Goal: Information Seeking & Learning: Learn about a topic

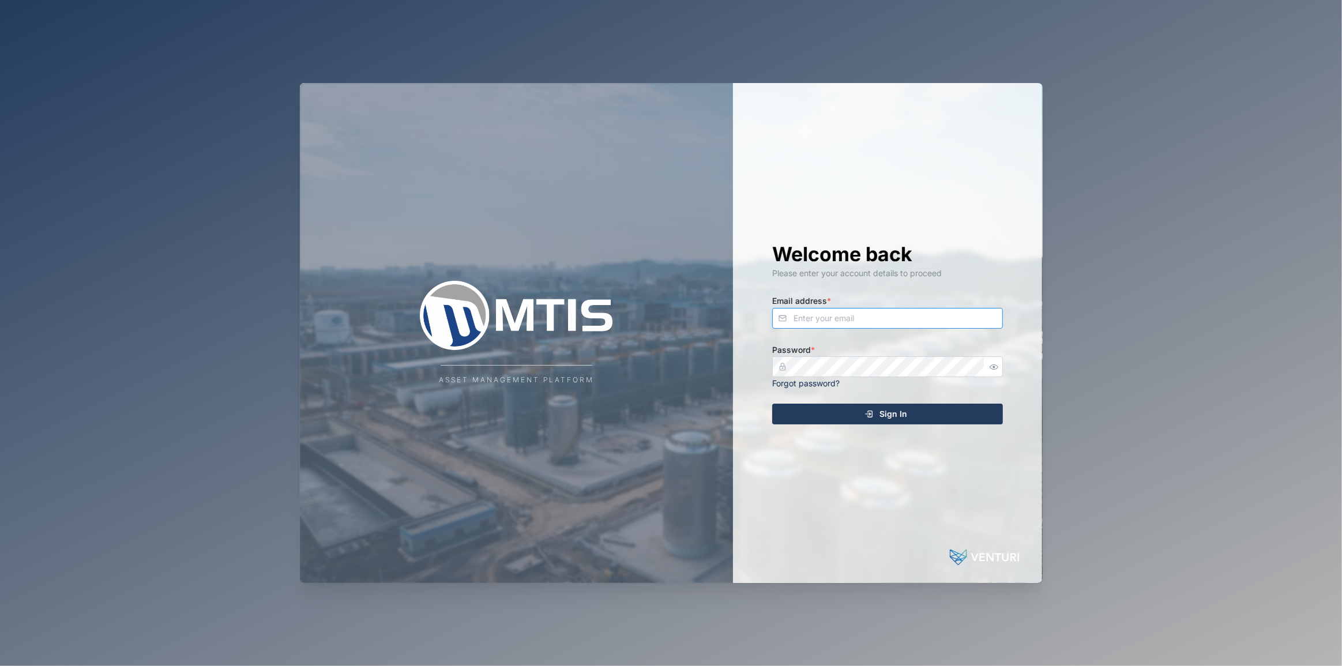
click at [847, 317] on input "Email address *" at bounding box center [887, 318] width 231 height 21
type input "declan.delahunty@venturi.io"
click at [772, 404] on button "Sign In" at bounding box center [887, 414] width 231 height 21
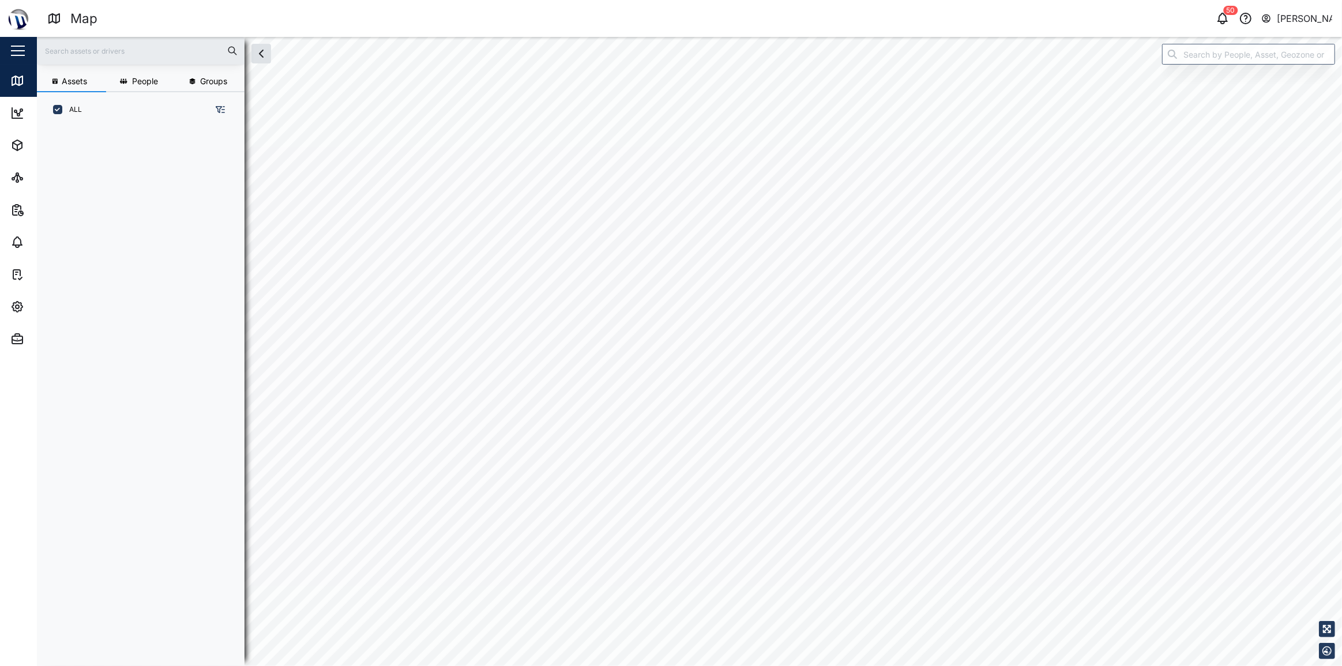
scroll to position [525, 181]
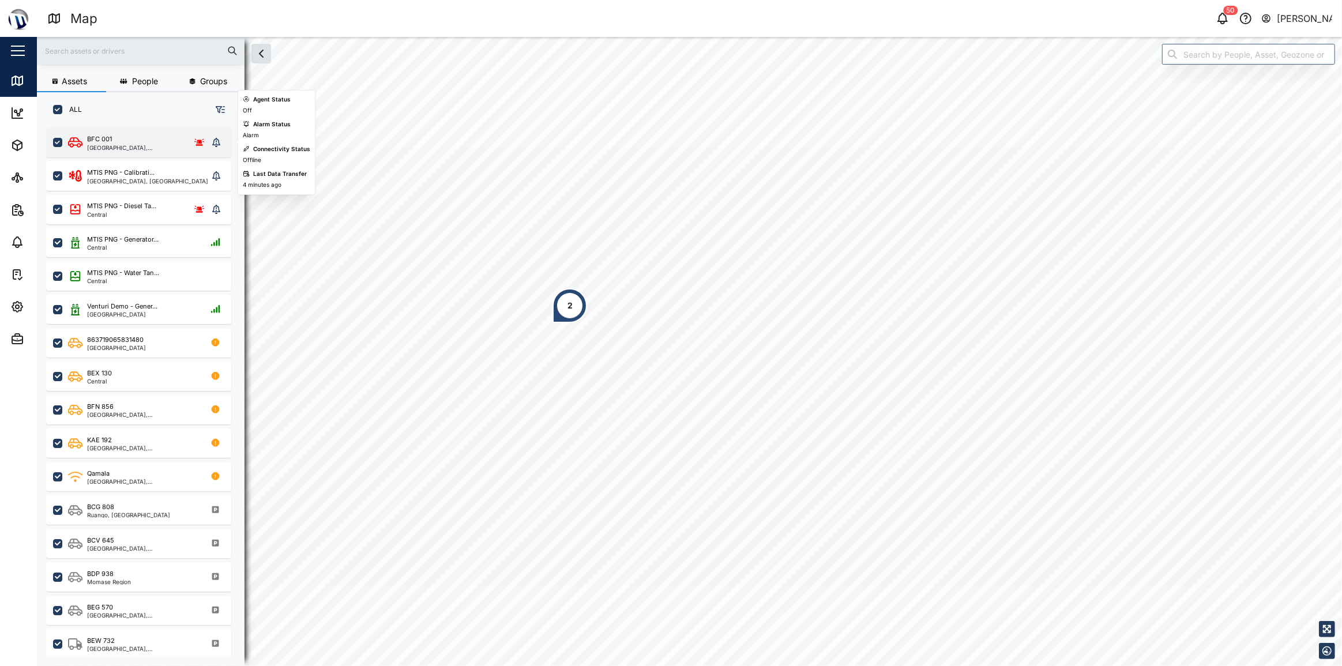
click at [156, 148] on div "National Capital District, Southern Region" at bounding box center [134, 148] width 94 height 6
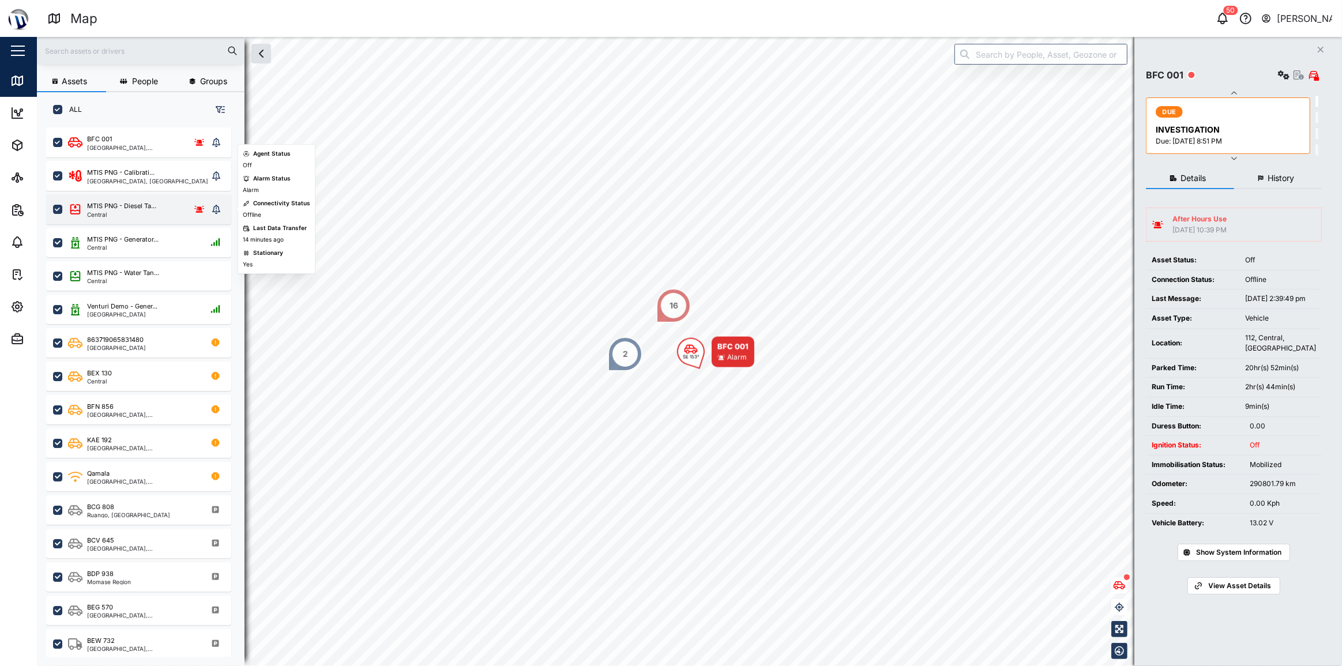
click at [160, 213] on div "MTIS PNG - Diesel Ta... Central" at bounding box center [138, 209] width 140 height 16
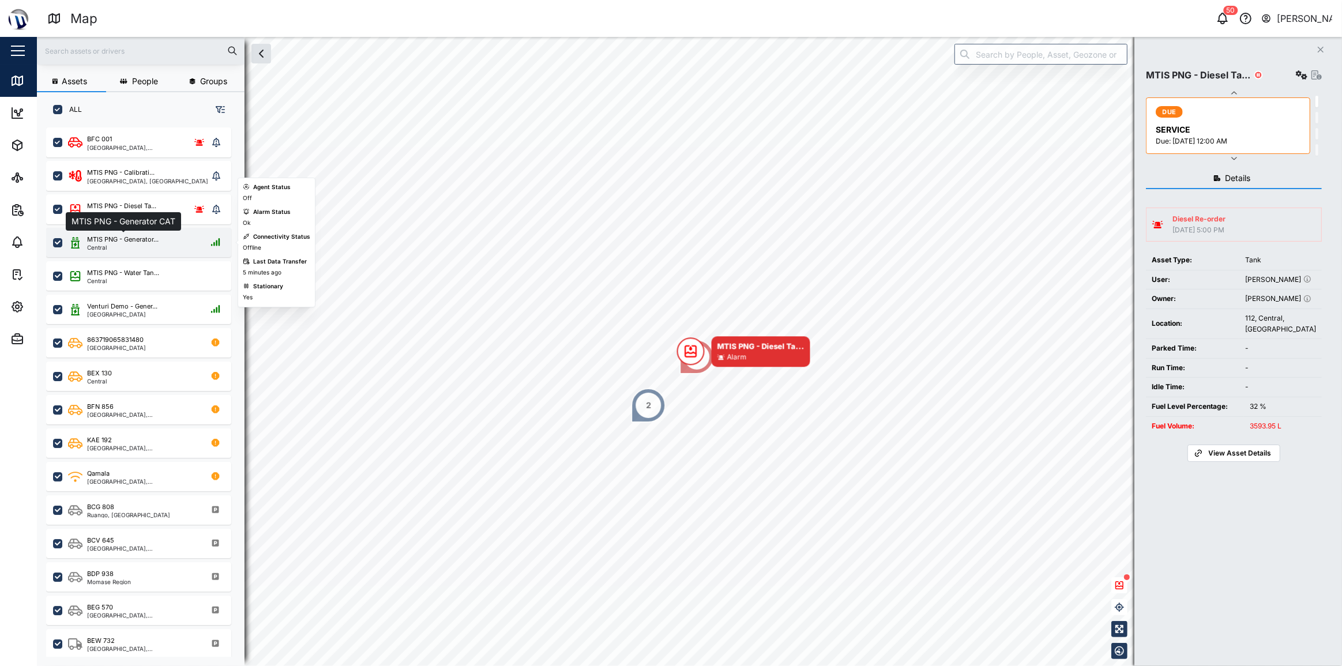
click at [149, 242] on div "MTIS PNG - Generator..." at bounding box center [123, 240] width 72 height 10
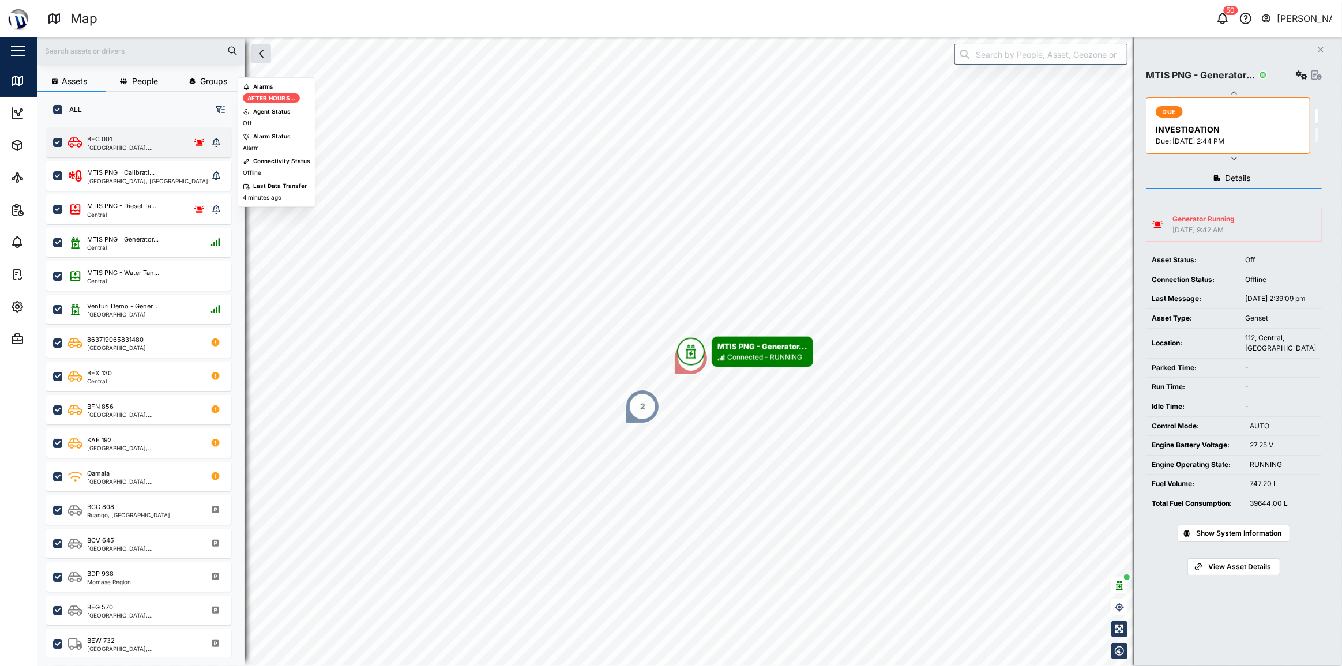
click at [152, 139] on div "BFC 001" at bounding box center [134, 139] width 94 height 10
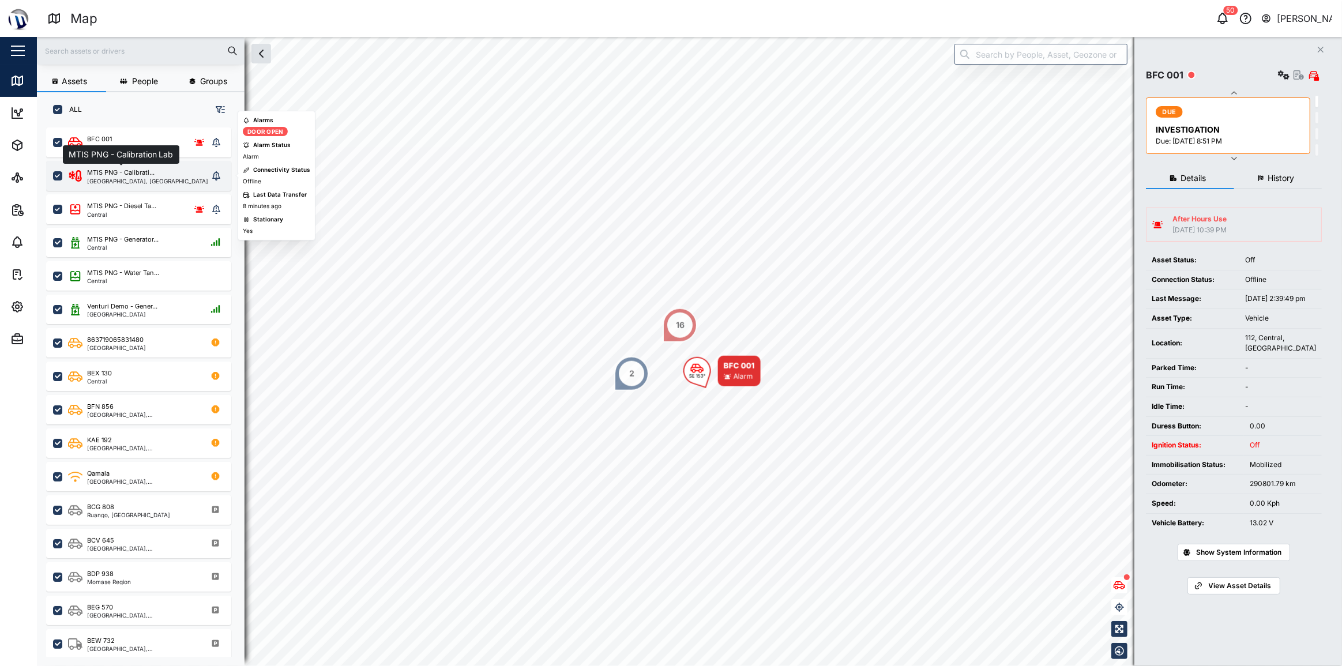
click at [133, 175] on div "MTIS PNG - Calibrati..." at bounding box center [120, 173] width 67 height 10
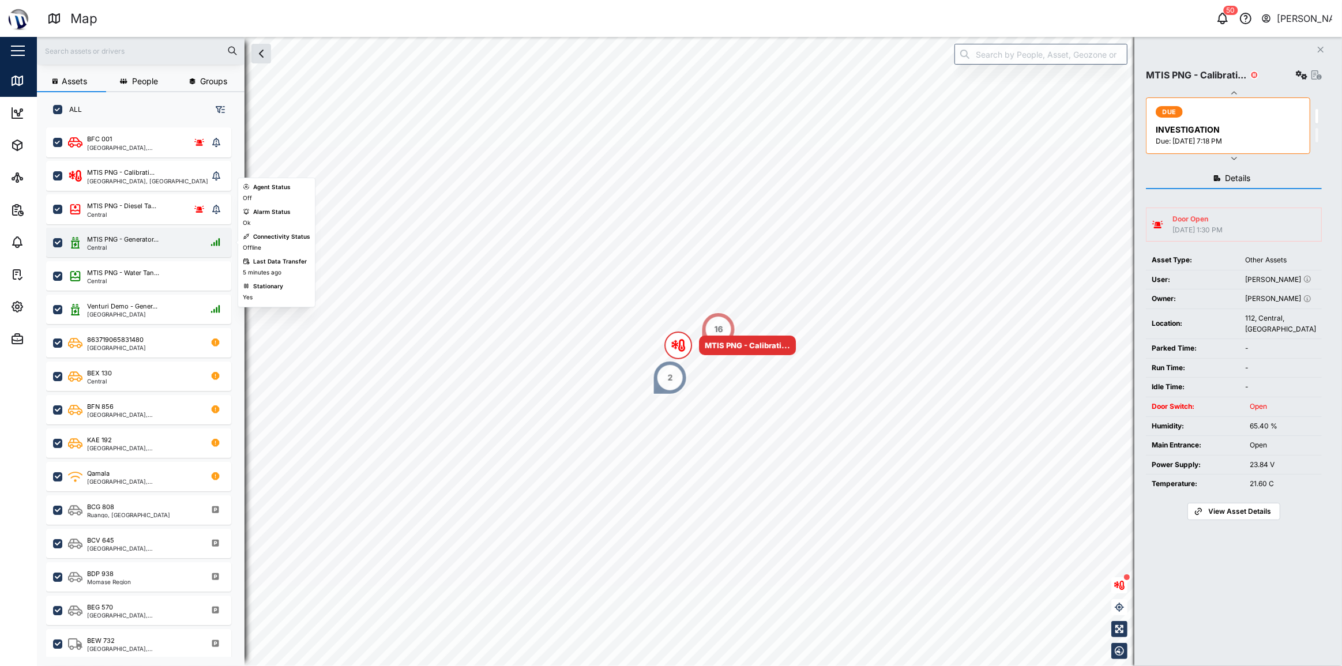
click at [126, 255] on div "MTIS PNG - Generator... Central" at bounding box center [138, 242] width 185 height 29
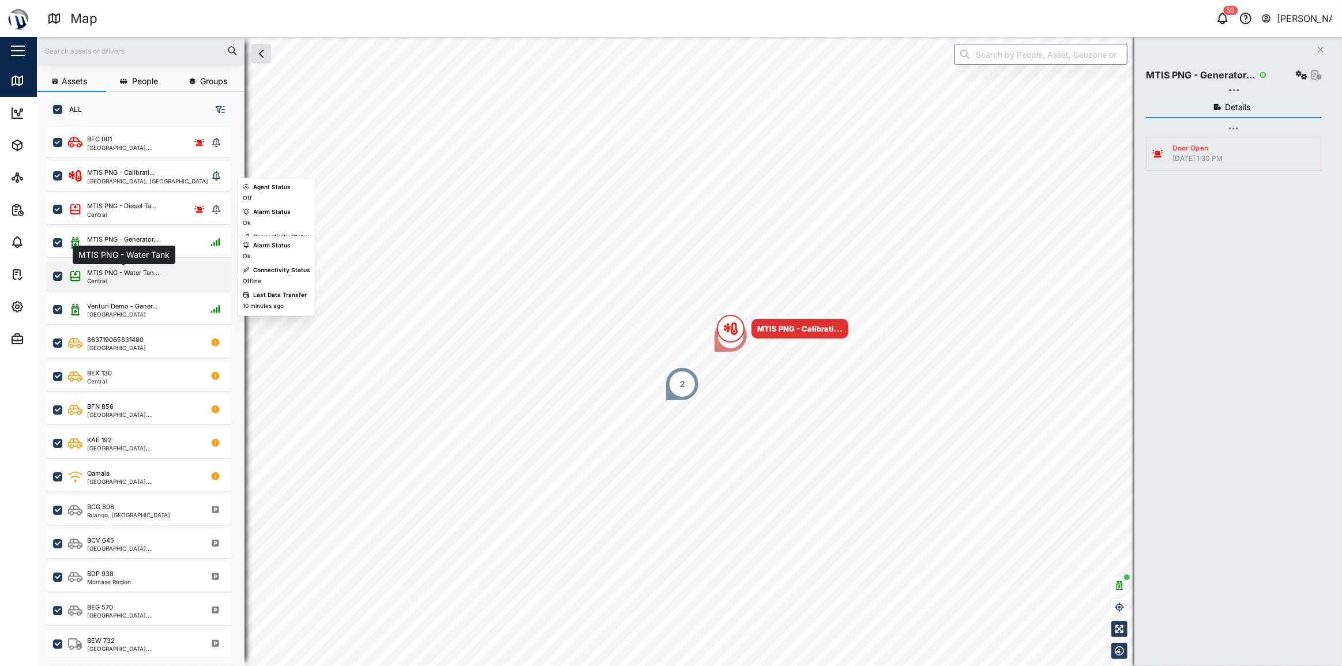
click at [126, 269] on div "MTIS PNG - Water Tan..." at bounding box center [123, 273] width 72 height 10
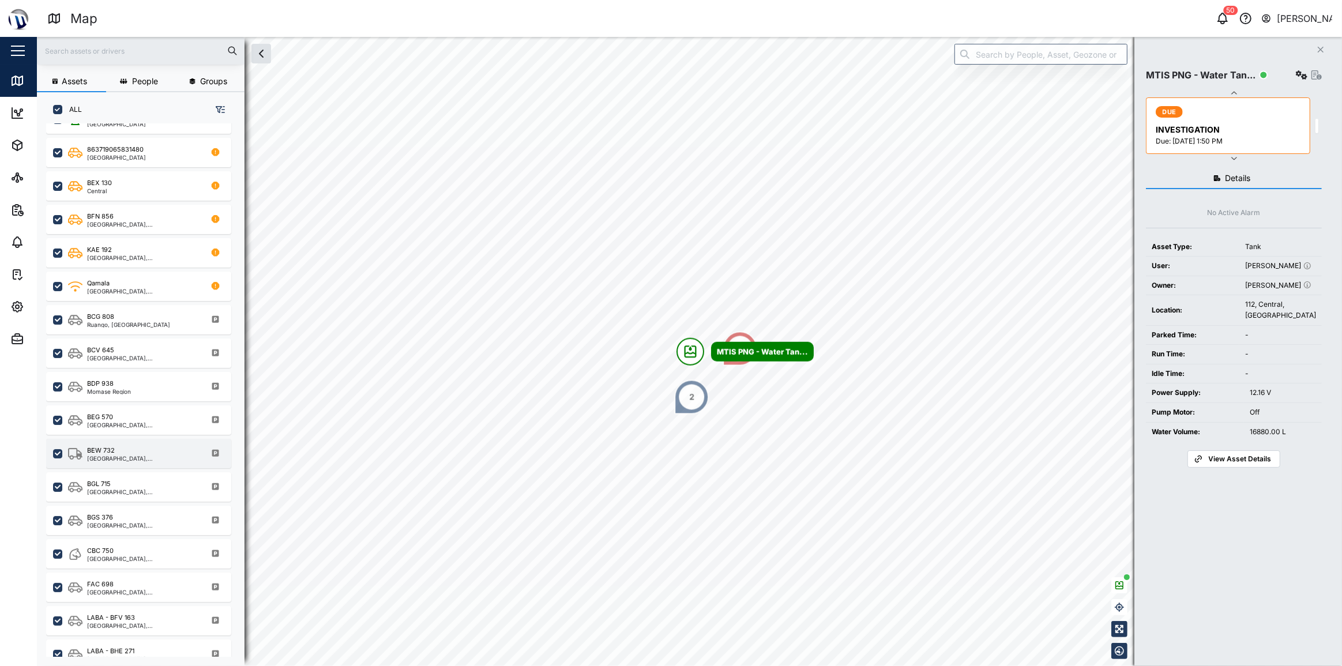
scroll to position [191, 0]
click at [133, 451] on div "BEW 732" at bounding box center [142, 450] width 110 height 10
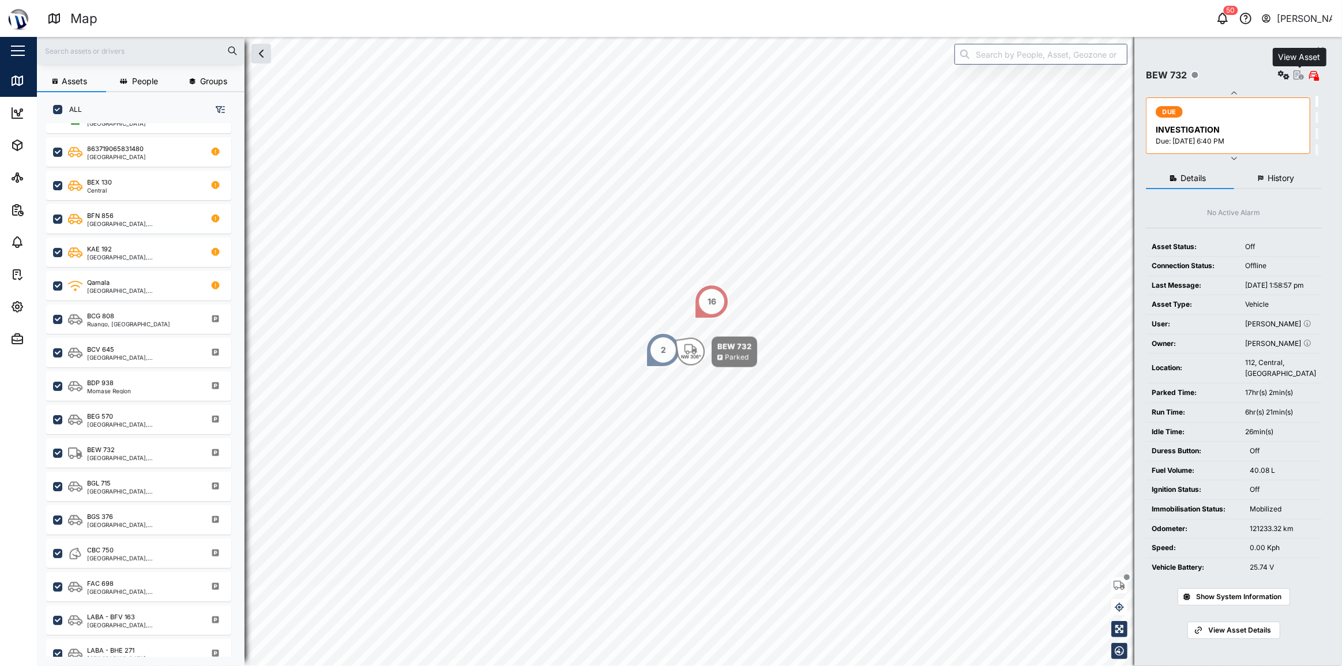
click at [1297, 75] on icon "button" at bounding box center [1299, 74] width 10 height 9
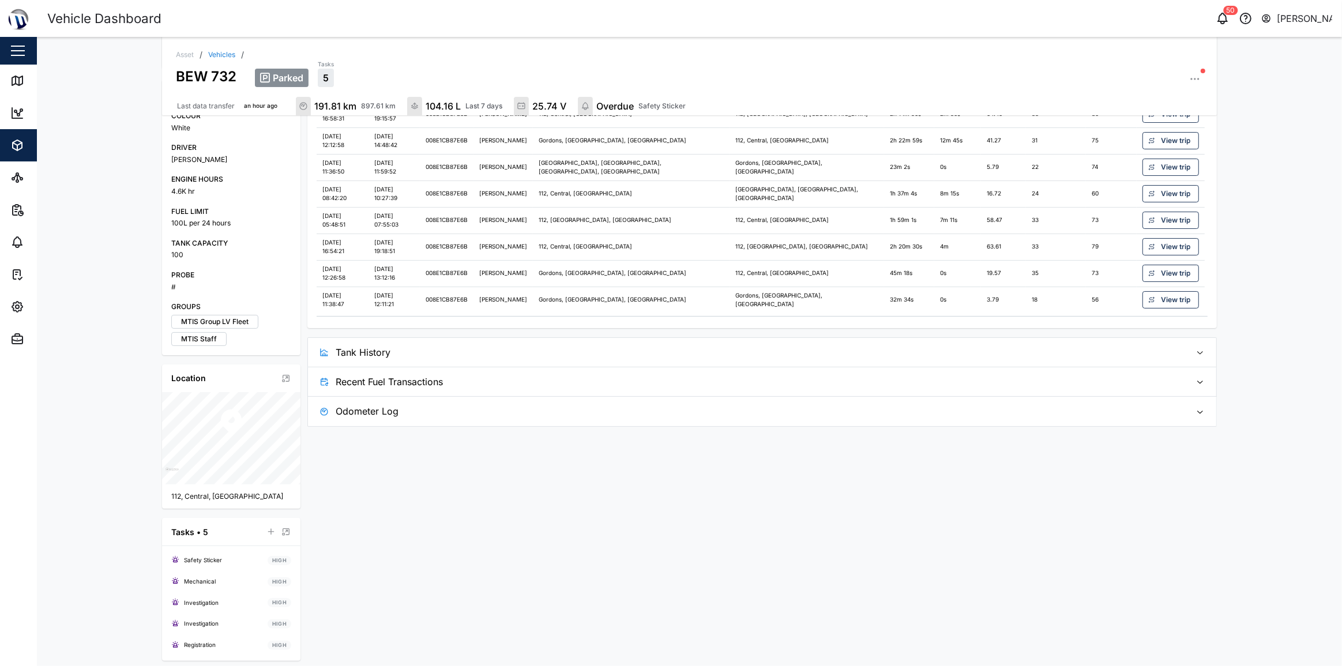
scroll to position [260, 0]
click at [633, 356] on span "Tank History" at bounding box center [759, 349] width 847 height 29
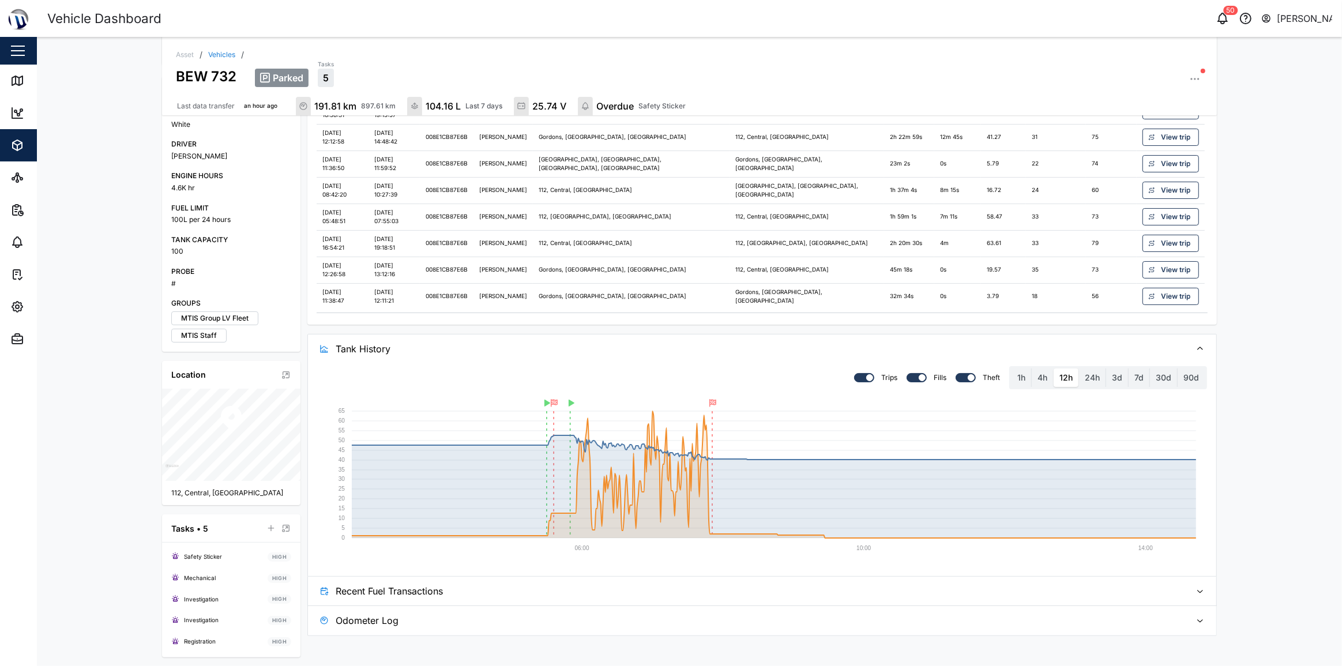
click at [635, 345] on span "Tank History" at bounding box center [759, 349] width 847 height 29
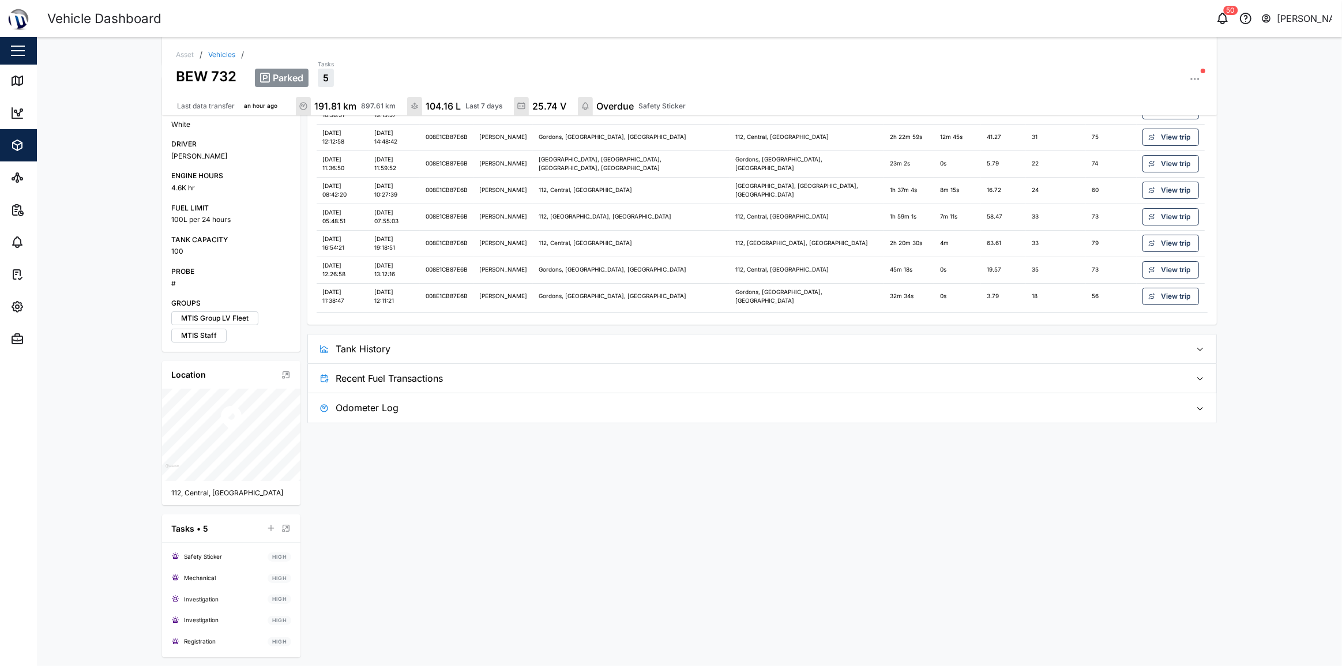
click at [600, 377] on span "Recent Fuel Transactions" at bounding box center [759, 378] width 847 height 29
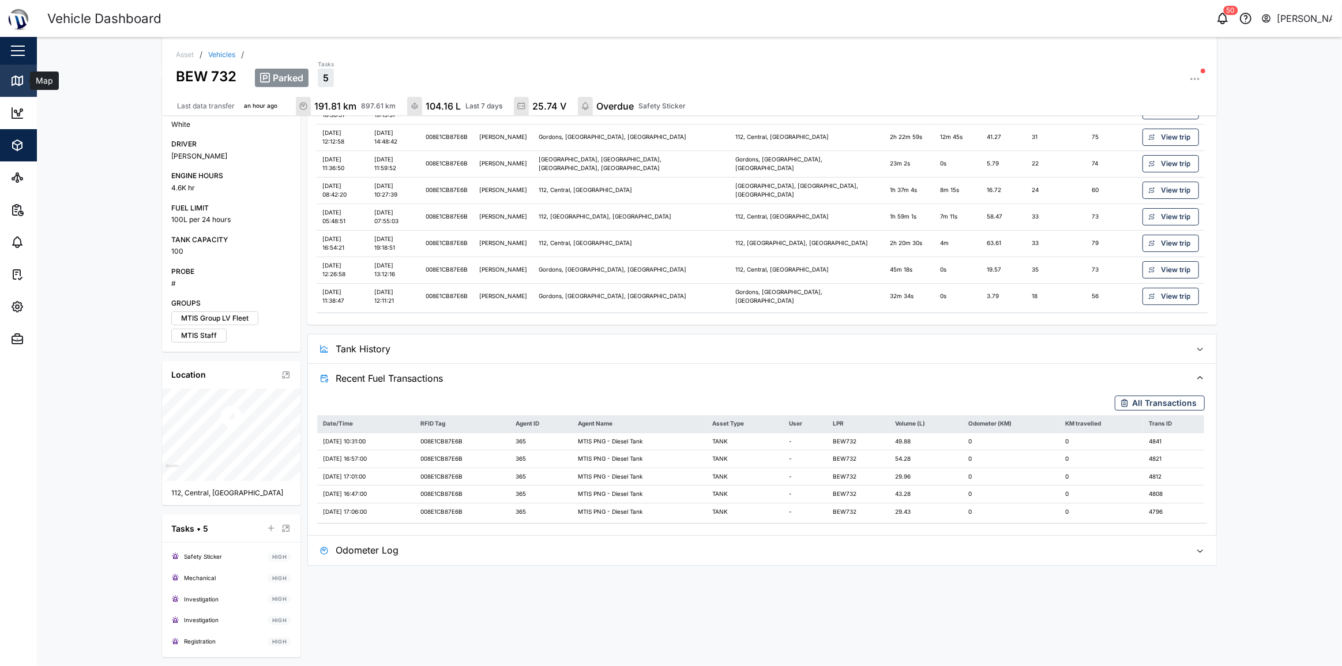
click at [14, 83] on icon at bounding box center [17, 81] width 14 height 14
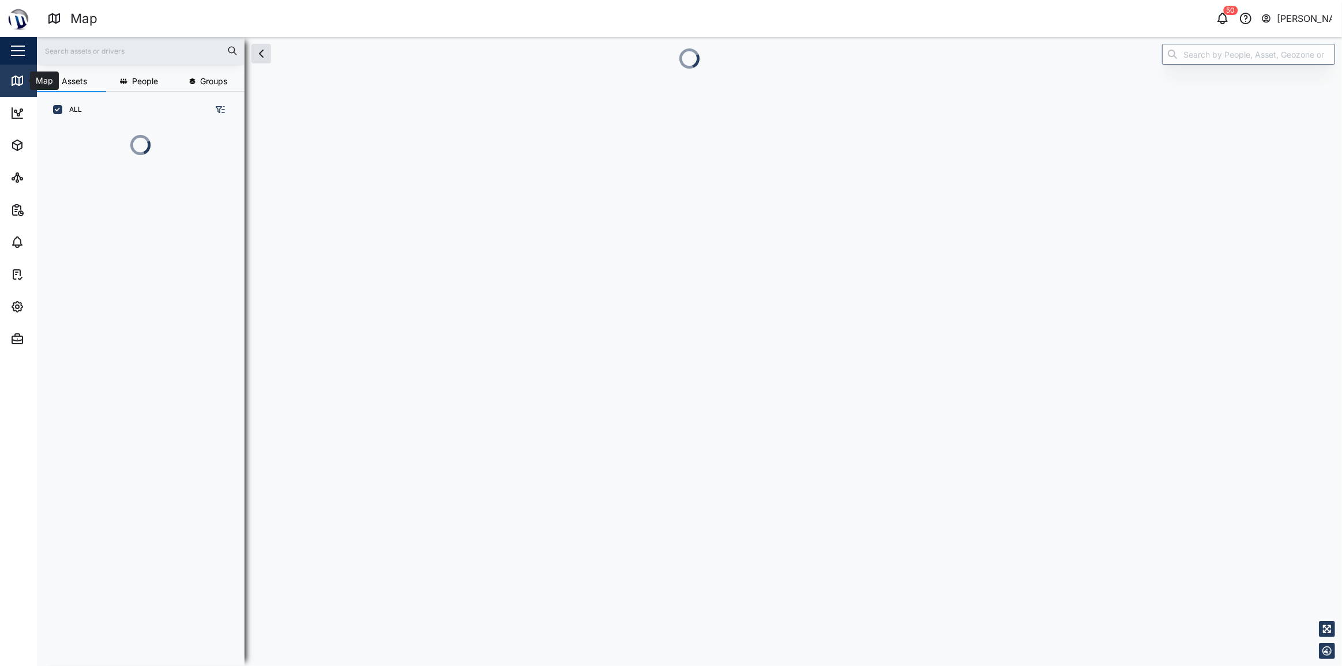
scroll to position [476, 181]
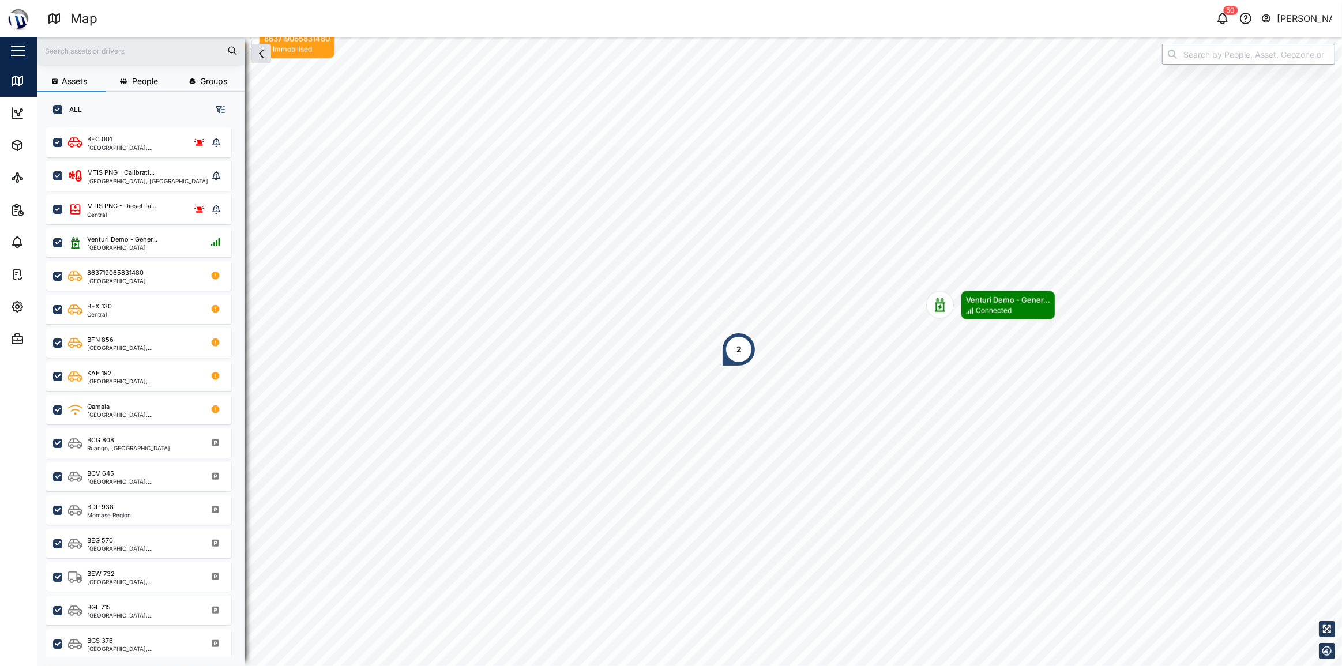
click at [1224, 55] on input "search" at bounding box center [1248, 54] width 173 height 21
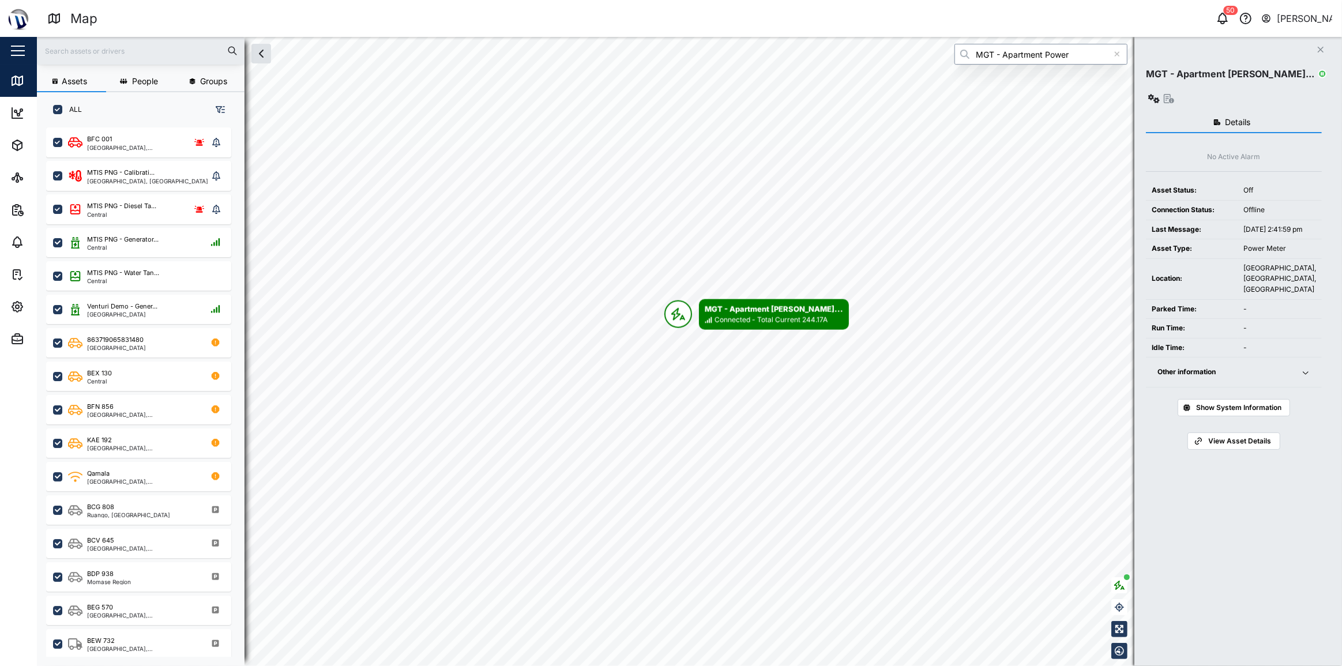
click at [1010, 57] on input "MGT - Apartment Power" at bounding box center [1041, 54] width 173 height 21
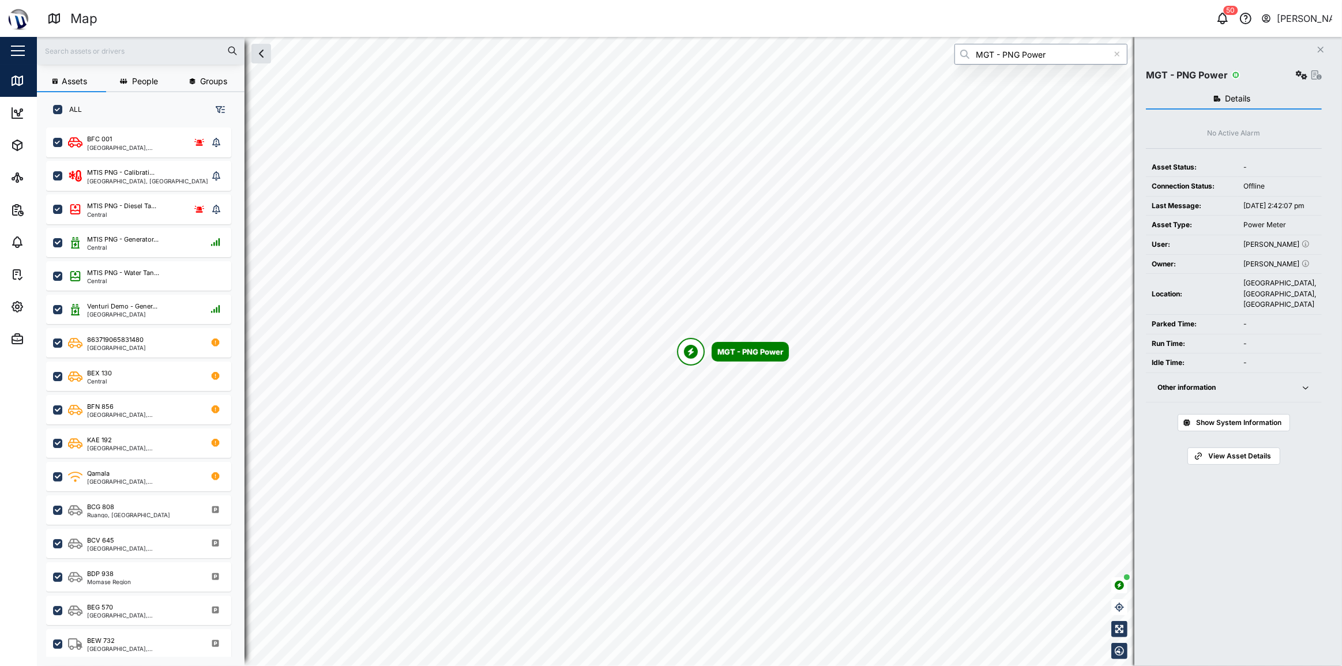
type input "MGT - PNG Power"
click at [1244, 393] on div "Other information" at bounding box center [1223, 387] width 130 height 11
click at [1320, 74] on icon "button" at bounding box center [1317, 74] width 10 height 9
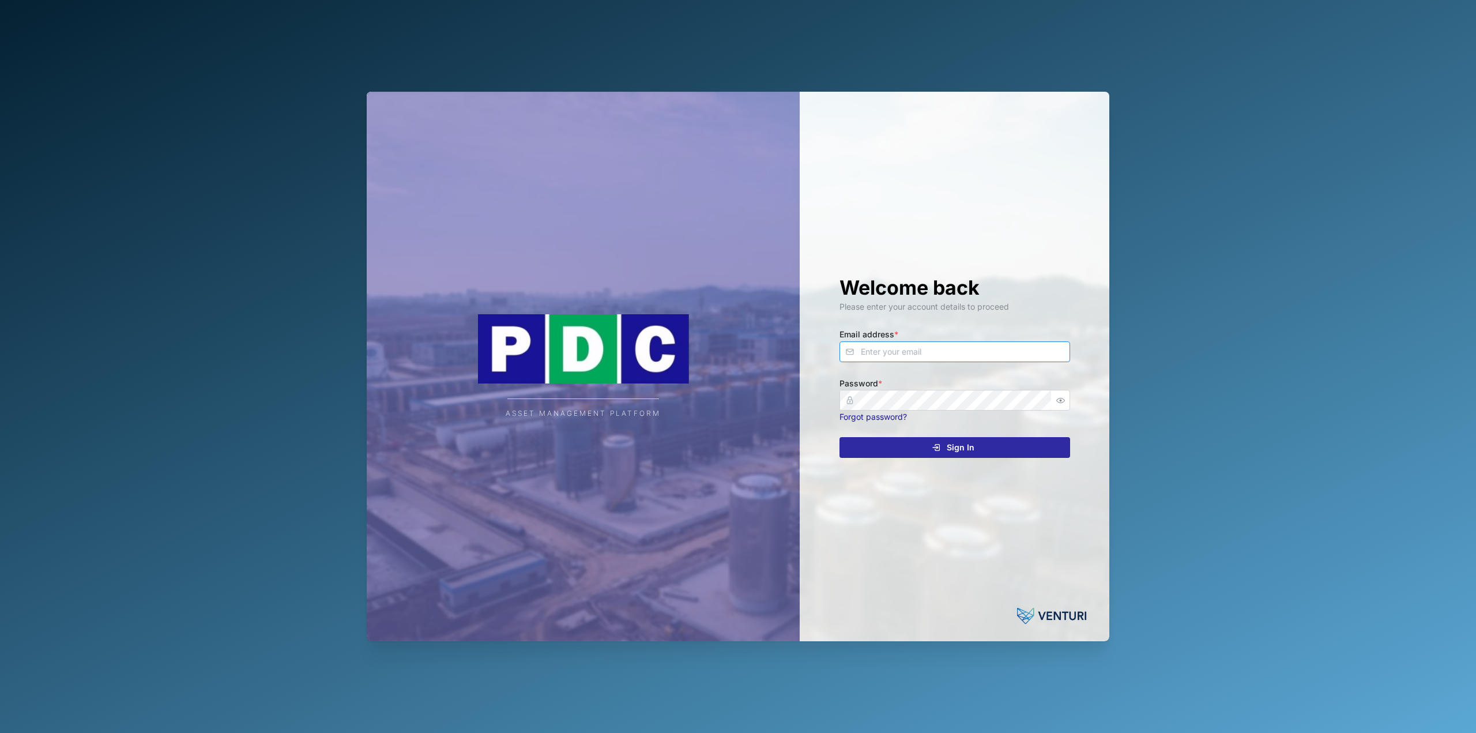
click at [985, 353] on input "Email address *" at bounding box center [955, 351] width 231 height 21
type input "declan.delahunty@venturi.io"
click at [840, 437] on button "Sign In" at bounding box center [955, 447] width 231 height 21
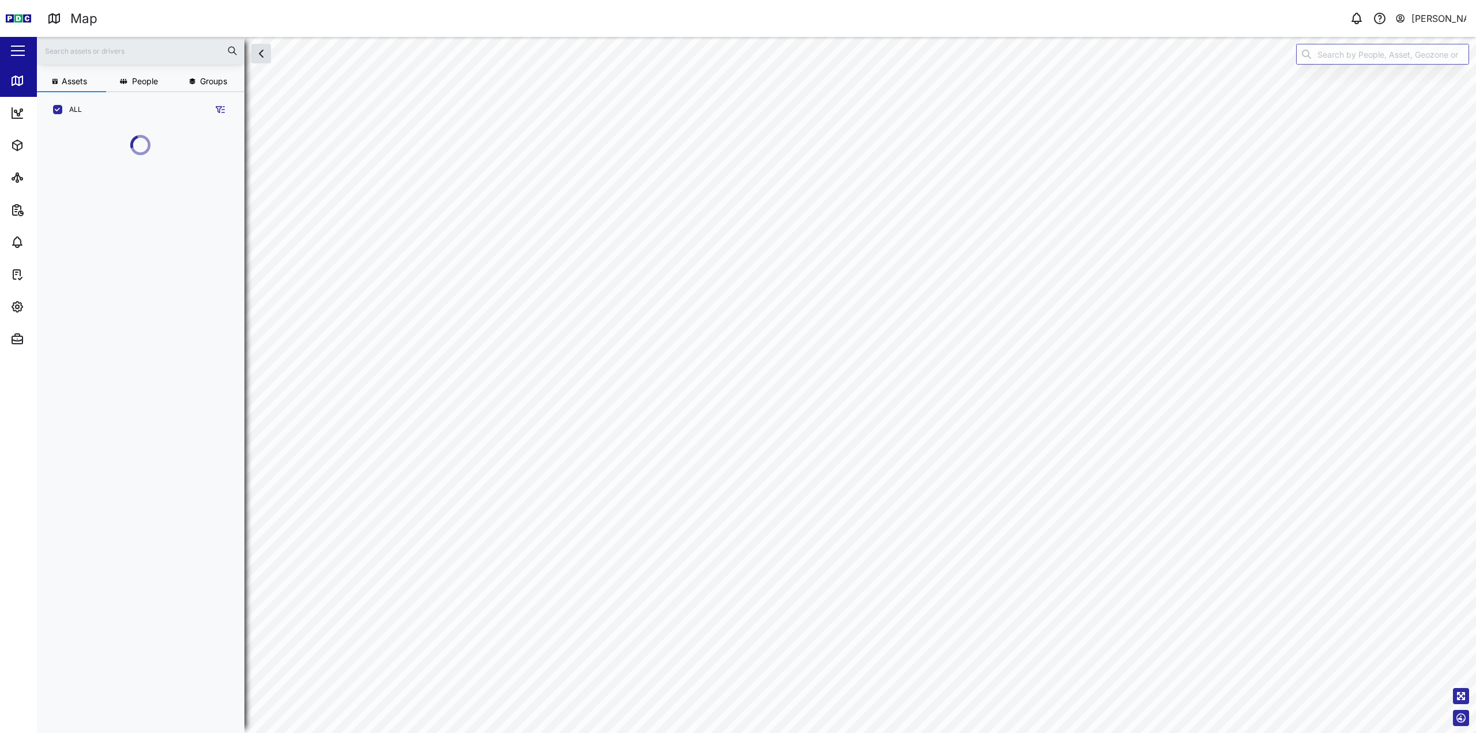
scroll to position [592, 181]
click at [1436, 18] on div "[PERSON_NAME]" at bounding box center [1439, 19] width 55 height 14
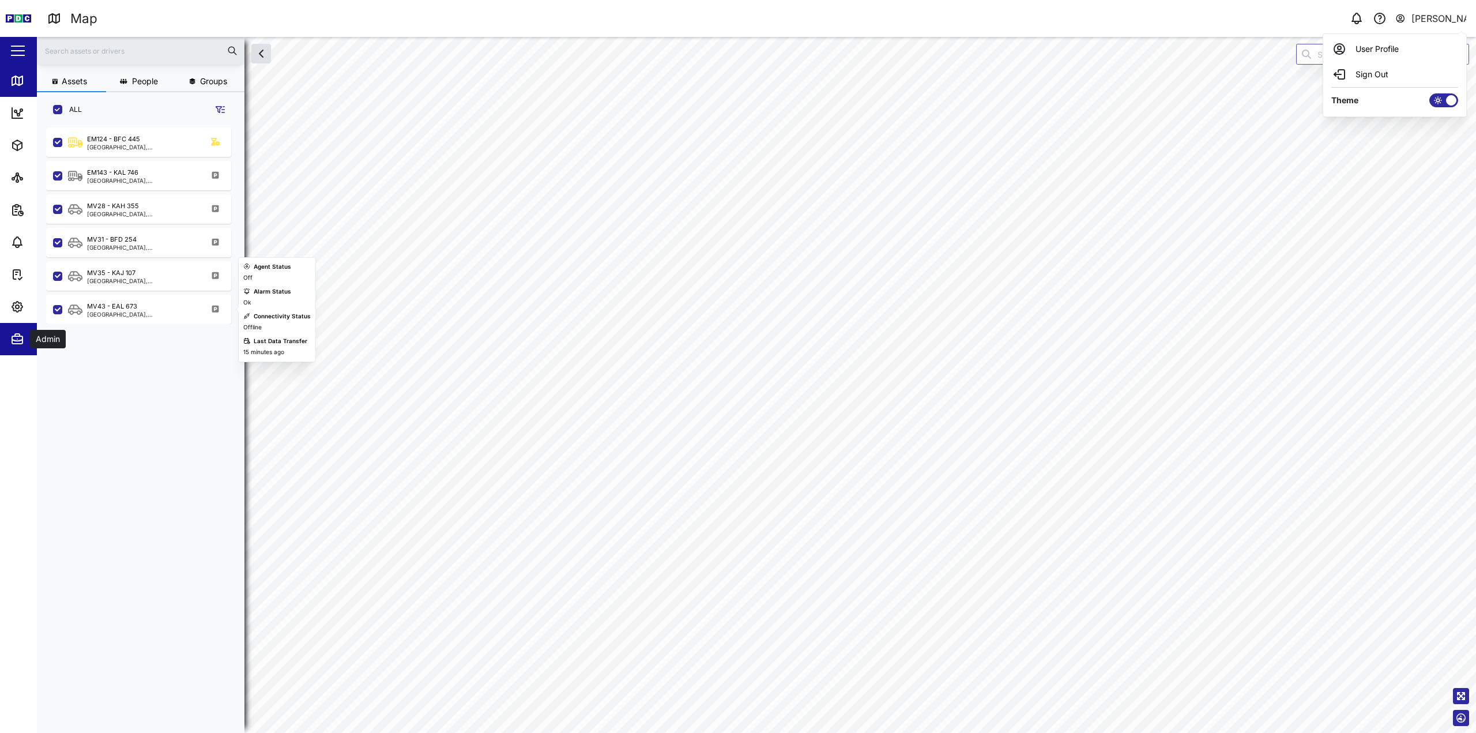
click at [24, 345] on div "Admin" at bounding box center [62, 339] width 105 height 14
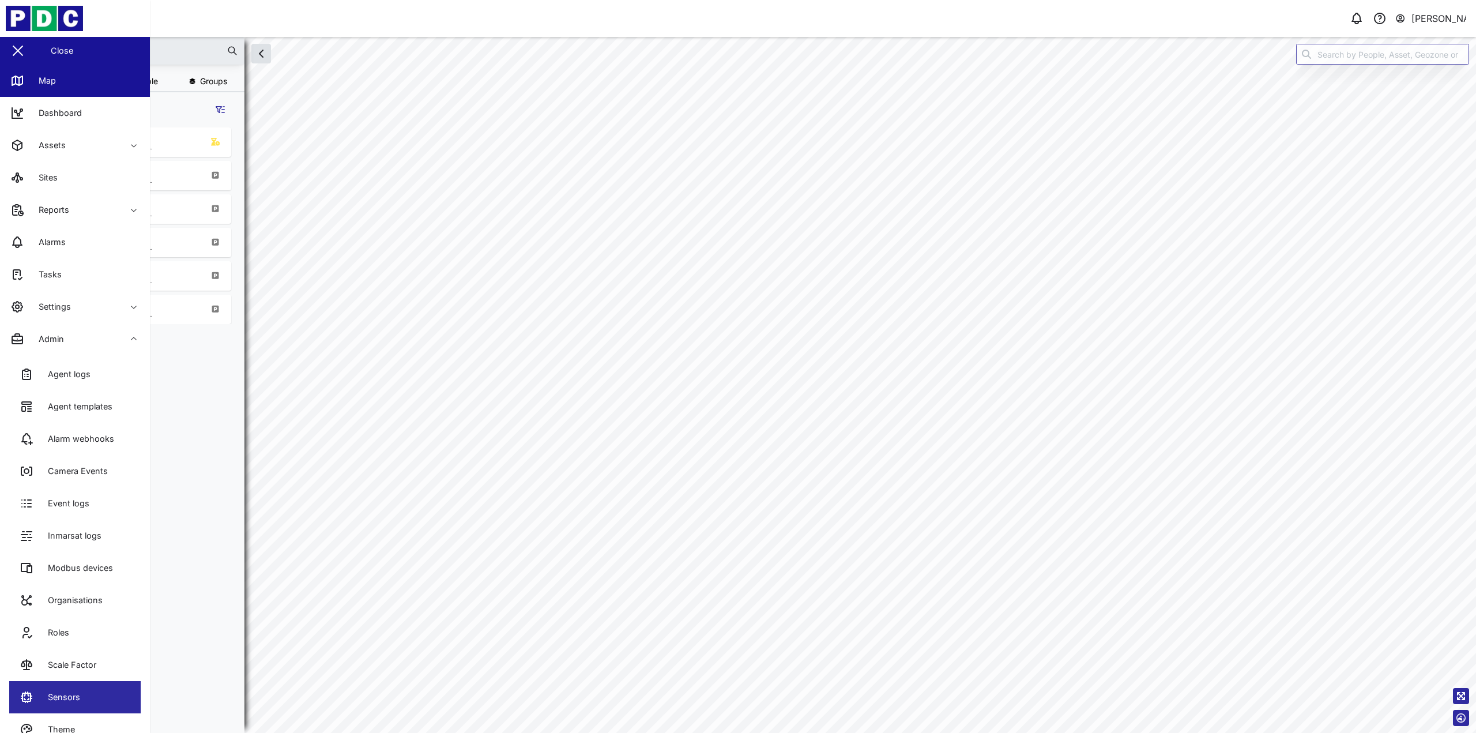
scroll to position [22, 0]
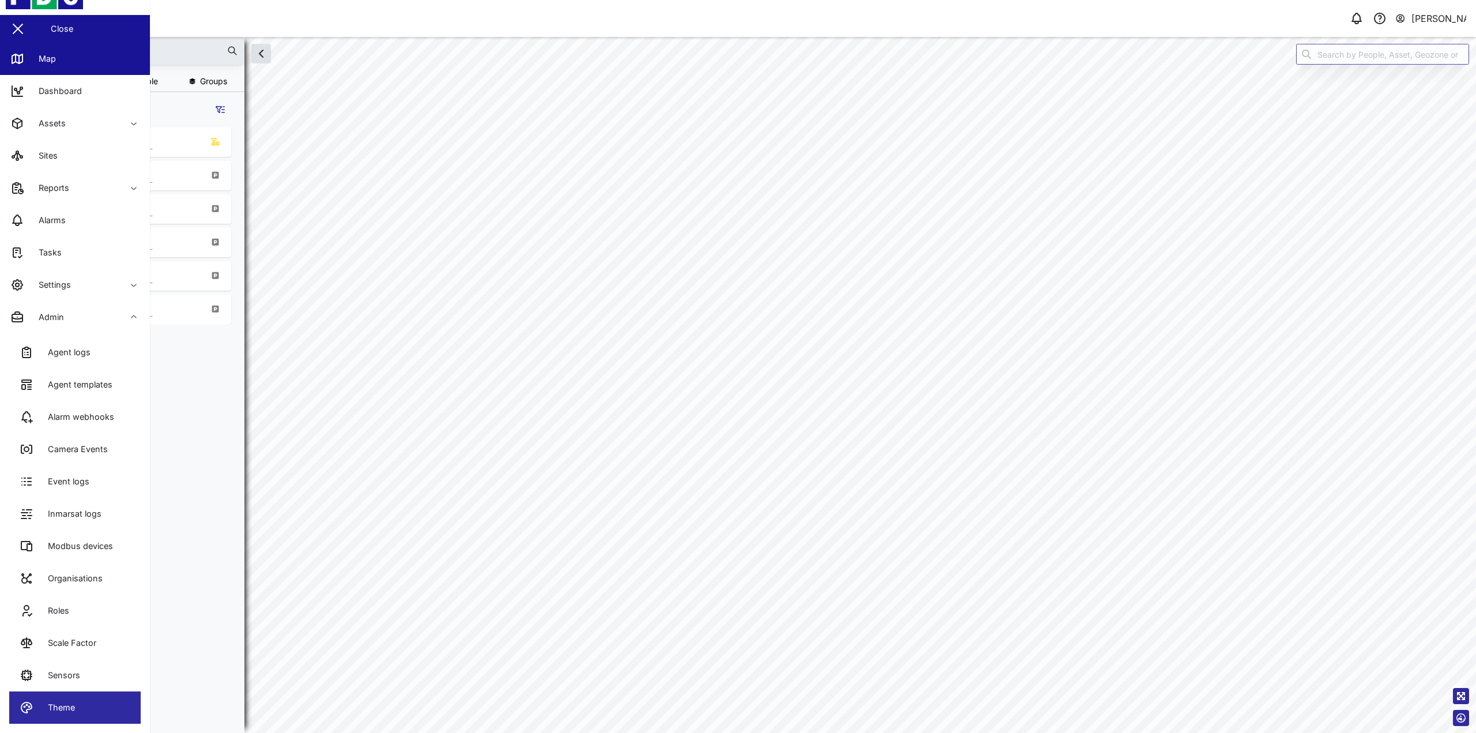
click at [116, 706] on link "Theme" at bounding box center [74, 708] width 131 height 32
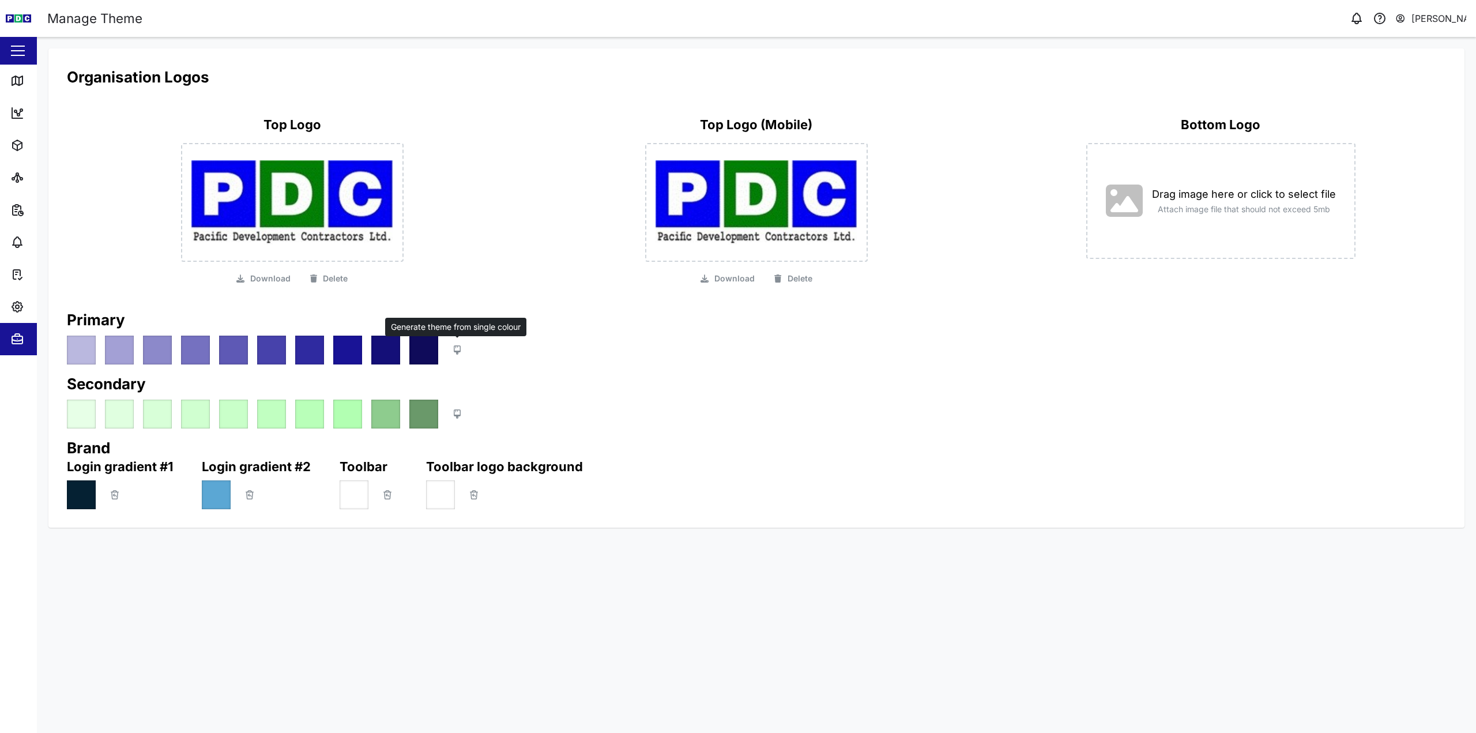
click at [453, 352] on button "button" at bounding box center [458, 350] width 20 height 20
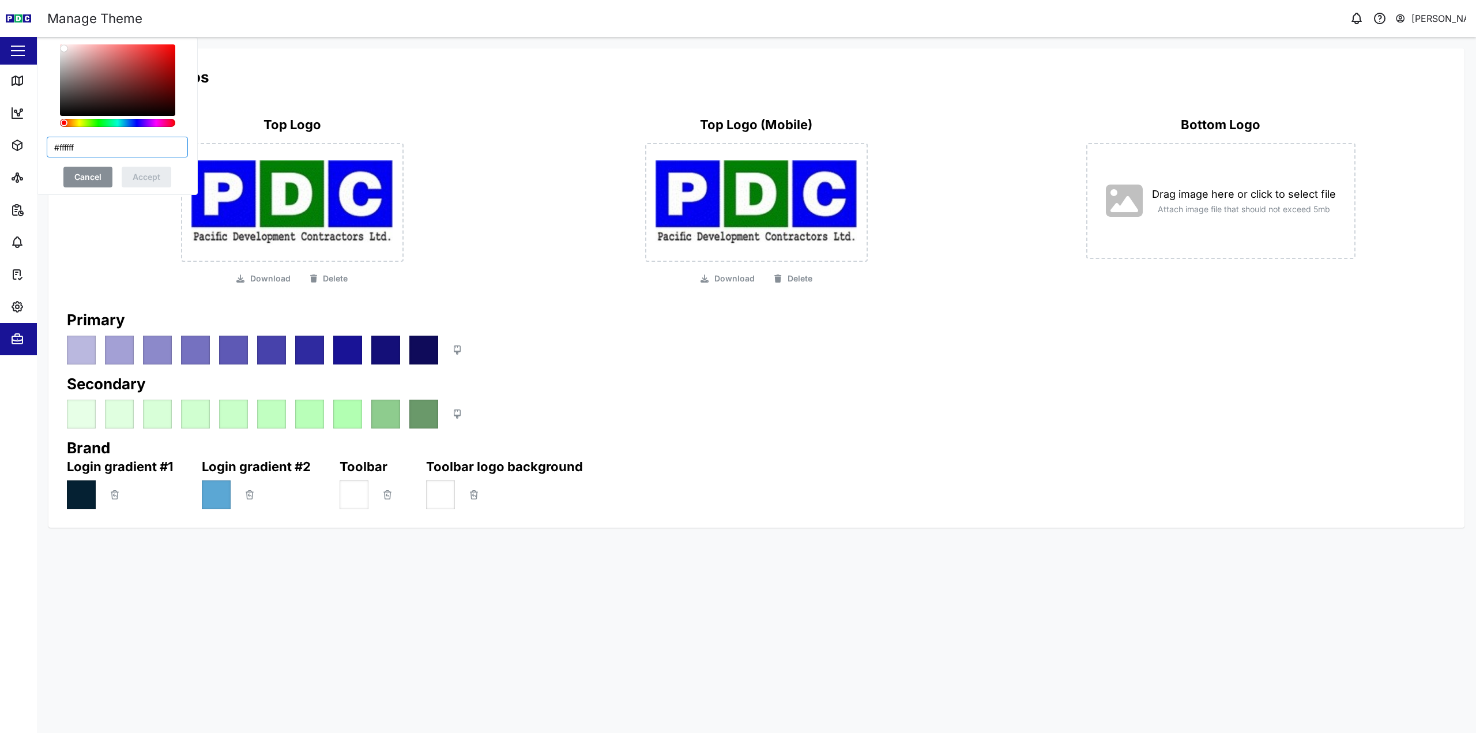
click at [104, 145] on input "#ffffff" at bounding box center [117, 147] width 141 height 21
type input "#0000fa"
click at [115, 134] on div "#0000fa Cancel Accept" at bounding box center [117, 115] width 141 height 143
click at [140, 176] on span "Accept" at bounding box center [147, 177] width 28 height 20
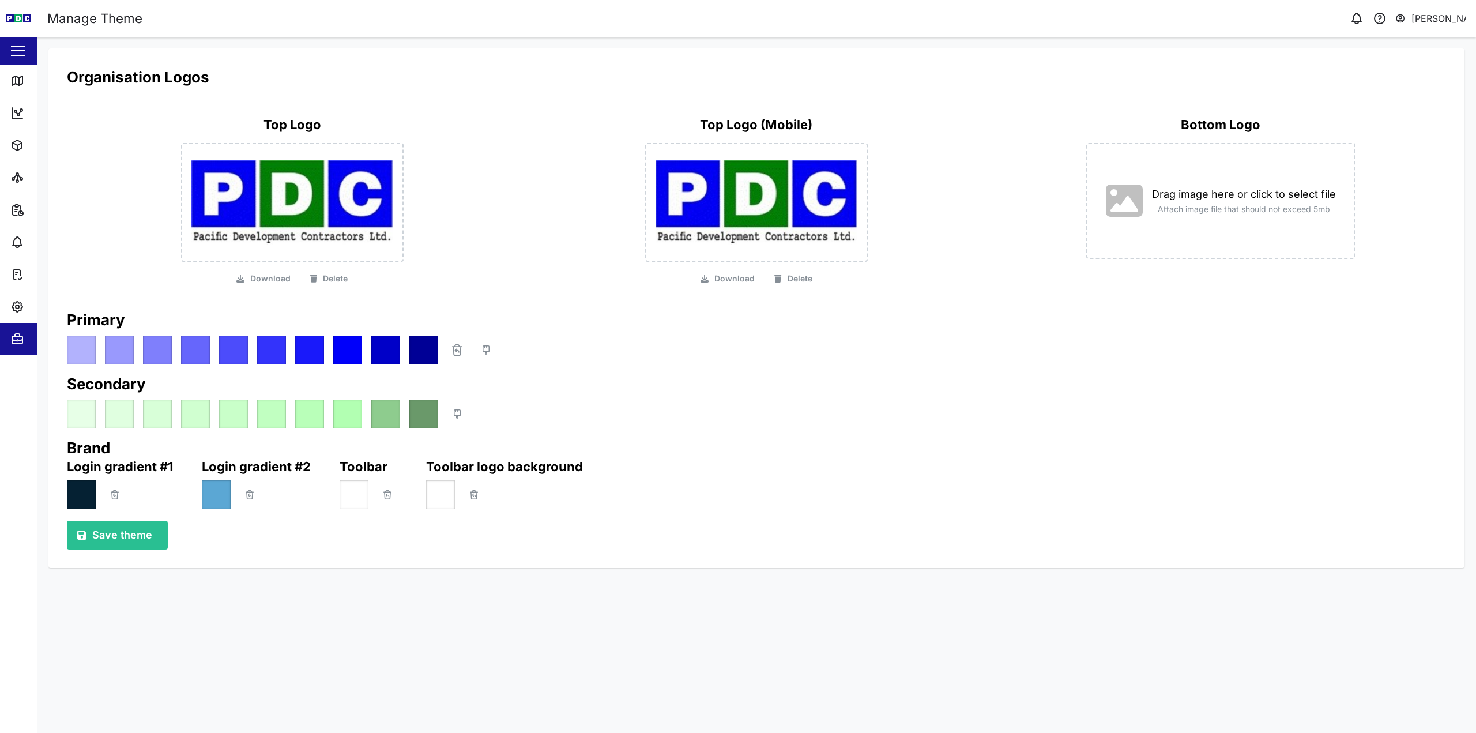
click at [113, 528] on span "Save theme" at bounding box center [122, 535] width 60 height 28
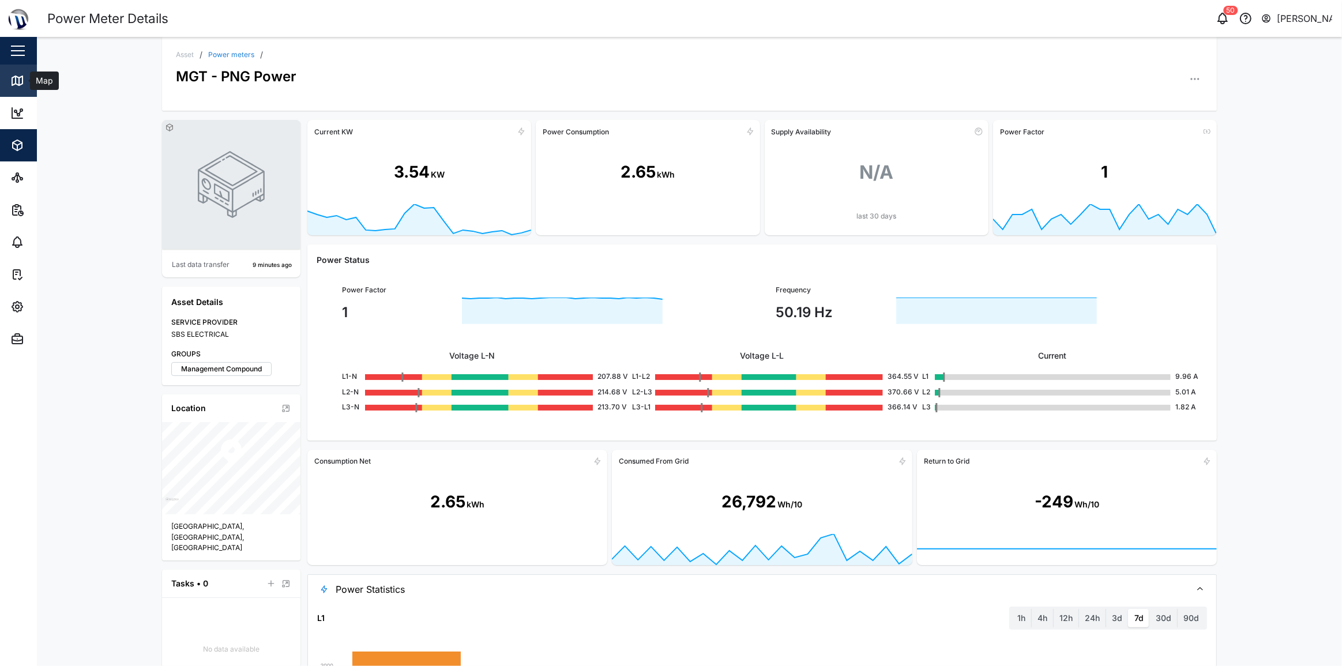
click at [16, 74] on icon at bounding box center [17, 81] width 14 height 14
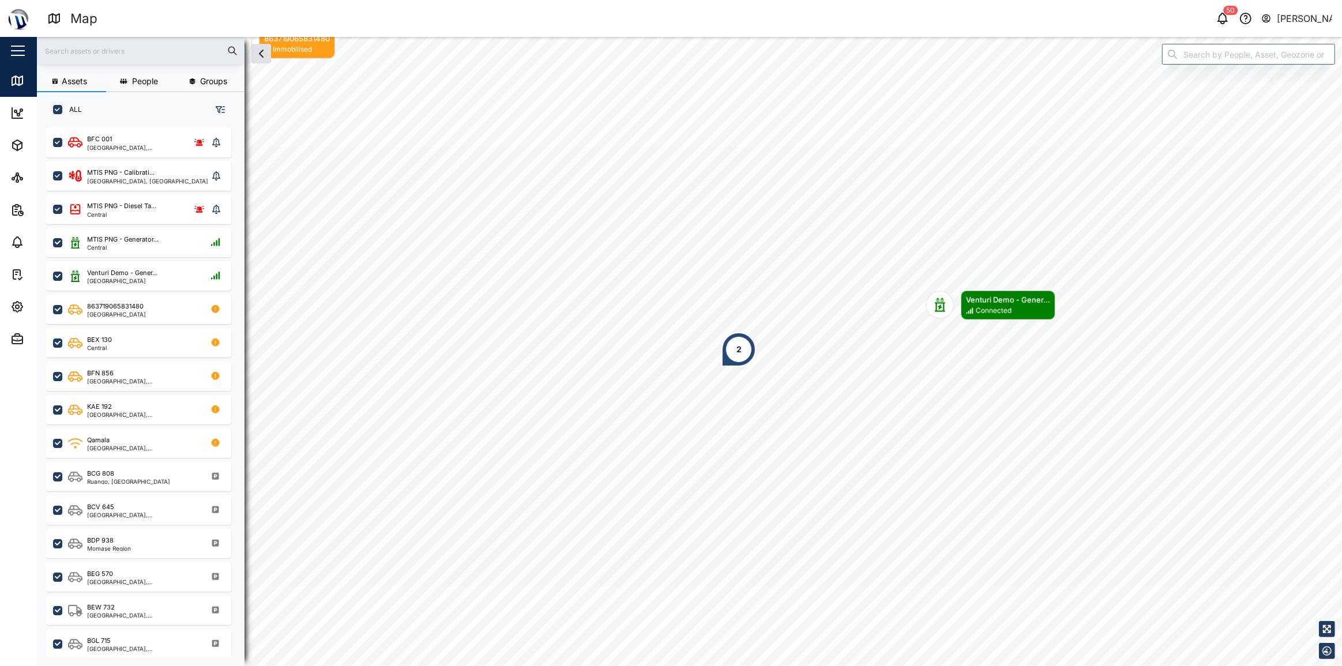
scroll to position [525, 181]
click at [1191, 58] on input "search" at bounding box center [1248, 54] width 173 height 21
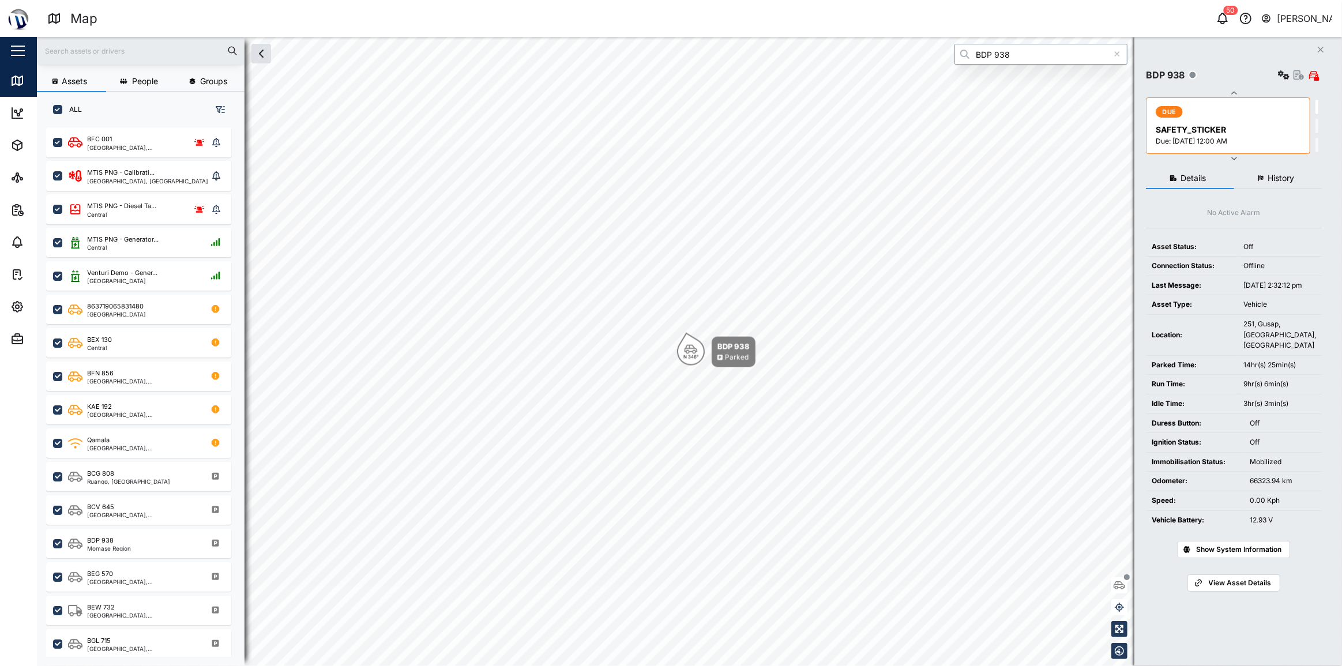
type input "BDP 938"
click at [1286, 178] on span "History" at bounding box center [1281, 178] width 27 height 8
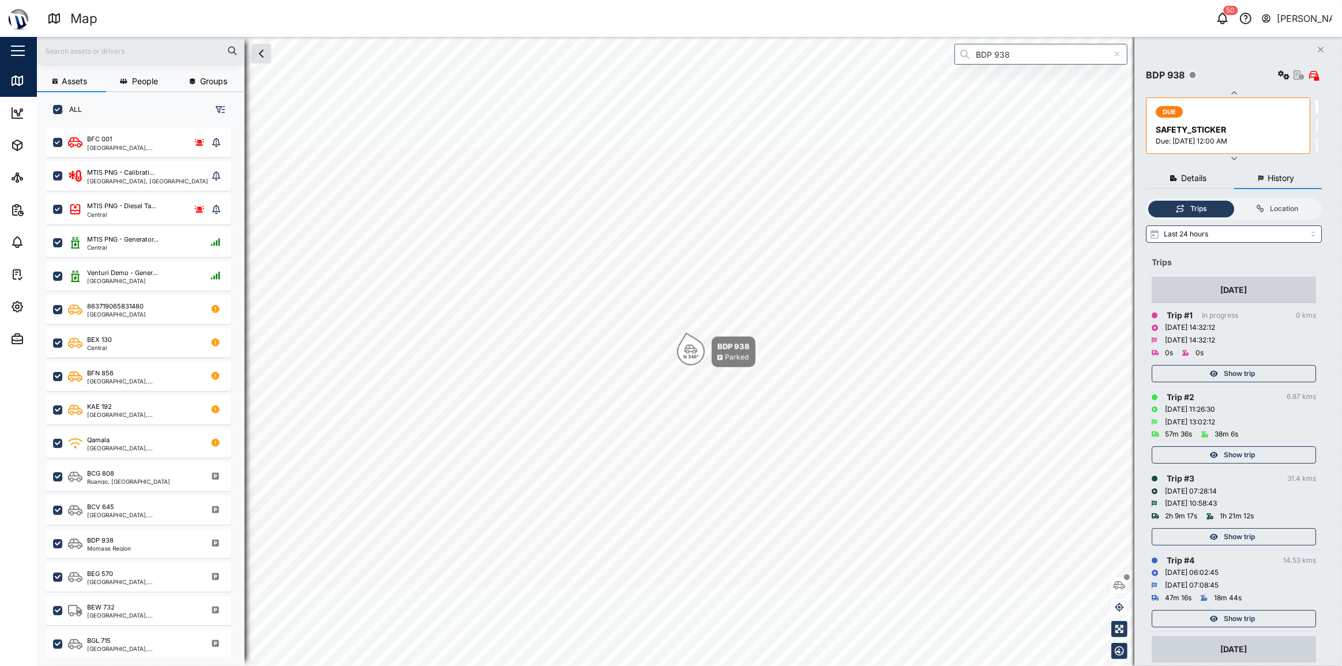
click at [1245, 463] on button "Show trip" at bounding box center [1234, 454] width 164 height 17
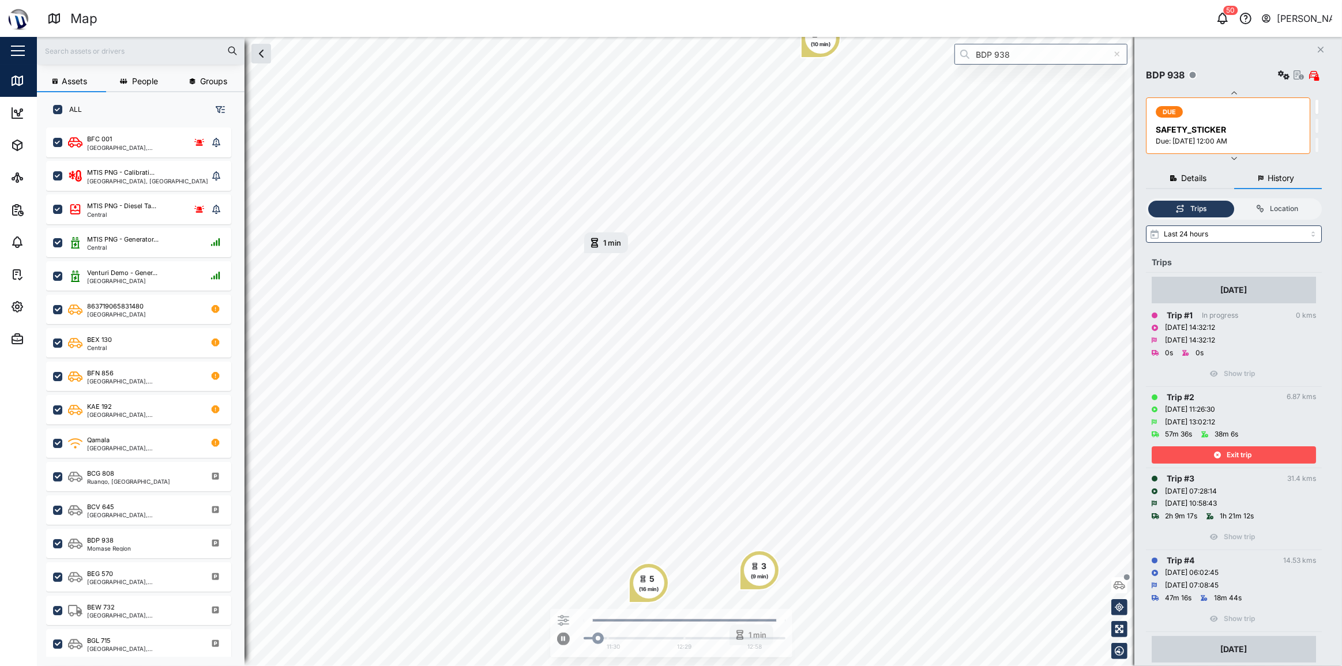
click at [1240, 457] on span "Exit trip" at bounding box center [1239, 455] width 25 height 16
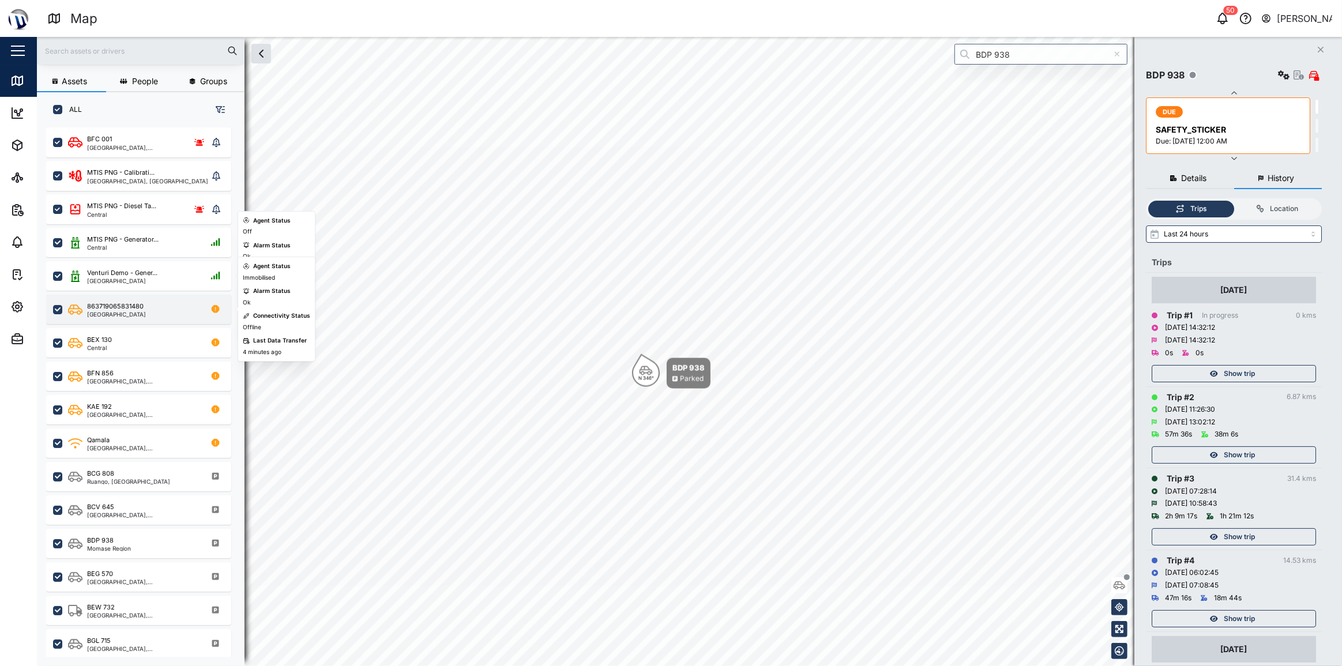
click at [162, 299] on div "863719065831480 Southern Region" at bounding box center [138, 309] width 185 height 29
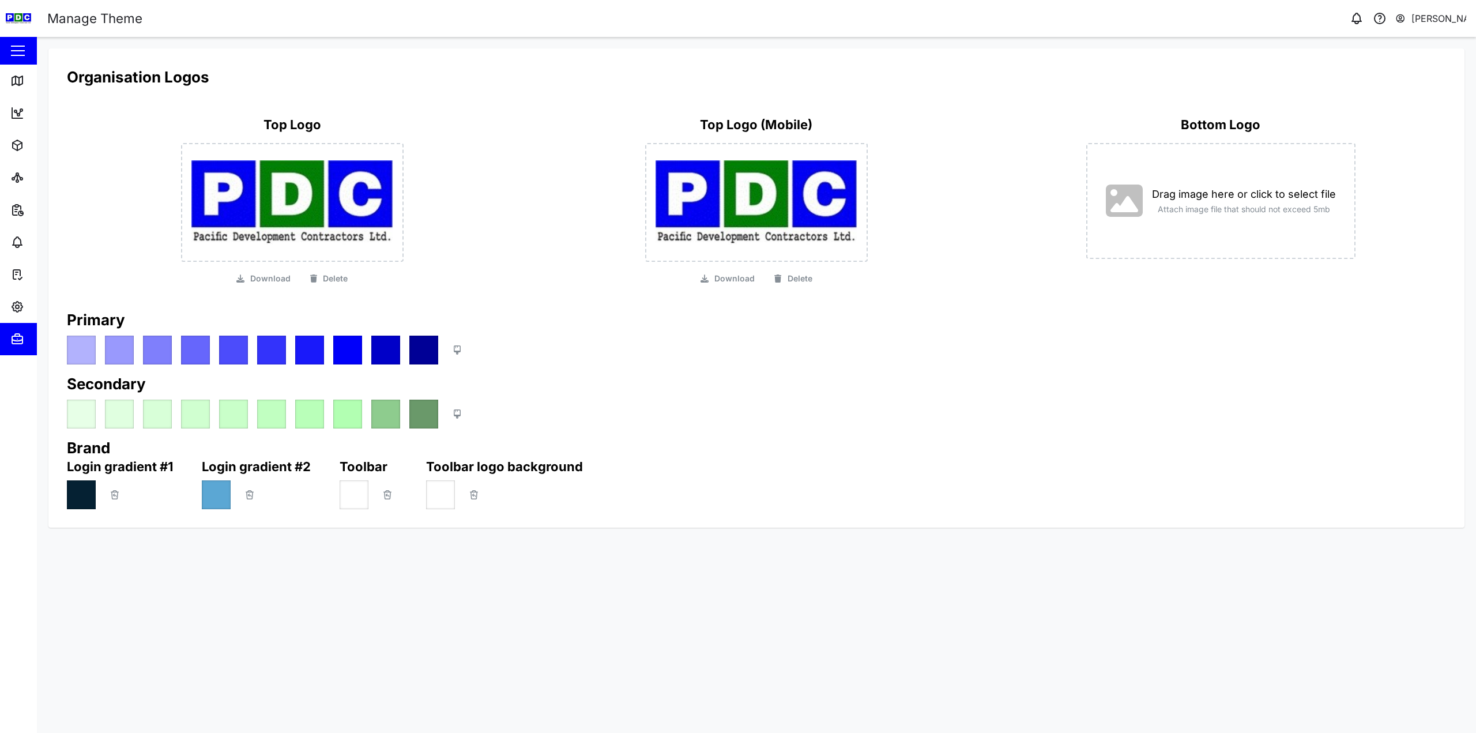
click at [715, 283] on span "Download" at bounding box center [735, 279] width 40 height 14
click at [672, 204] on div at bounding box center [756, 202] width 223 height 119
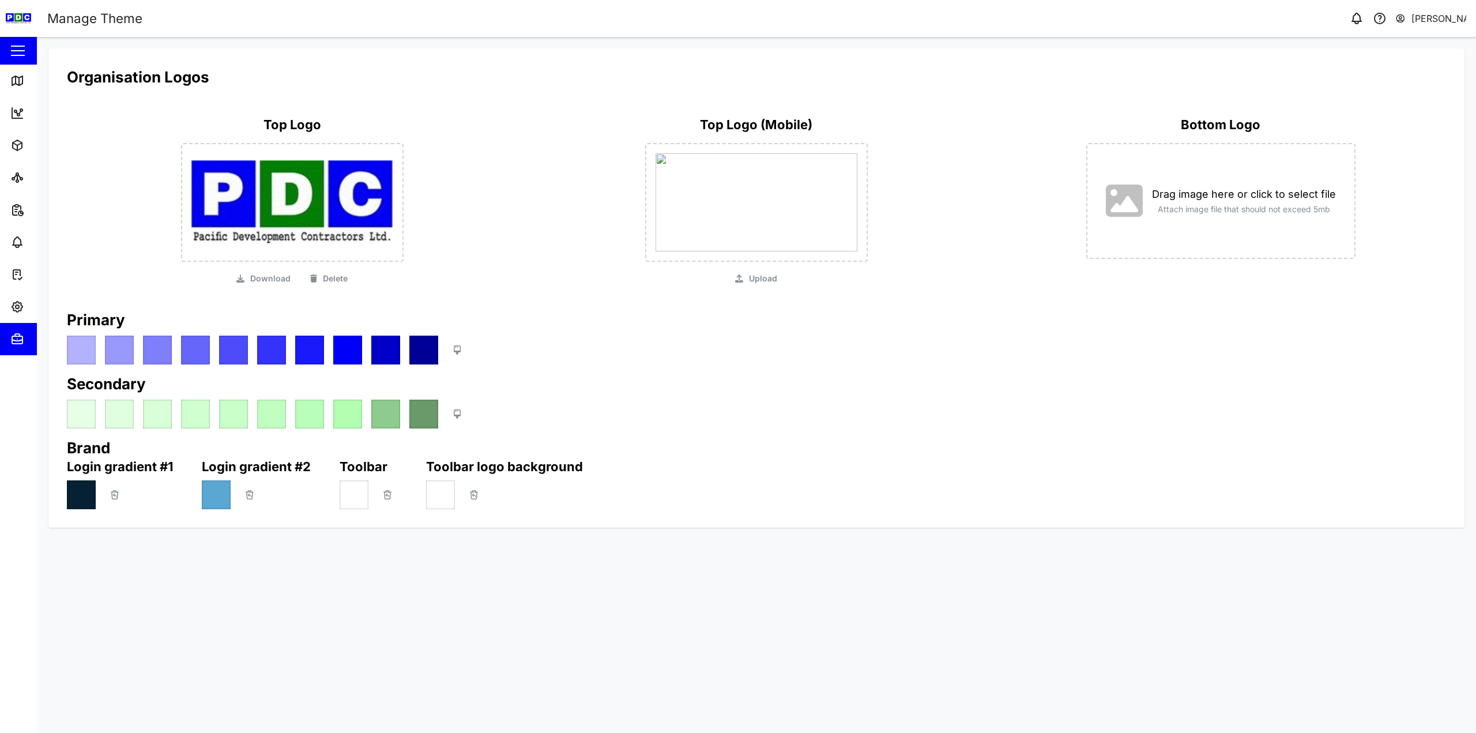
click at [746, 277] on div "Upload" at bounding box center [756, 279] width 42 height 14
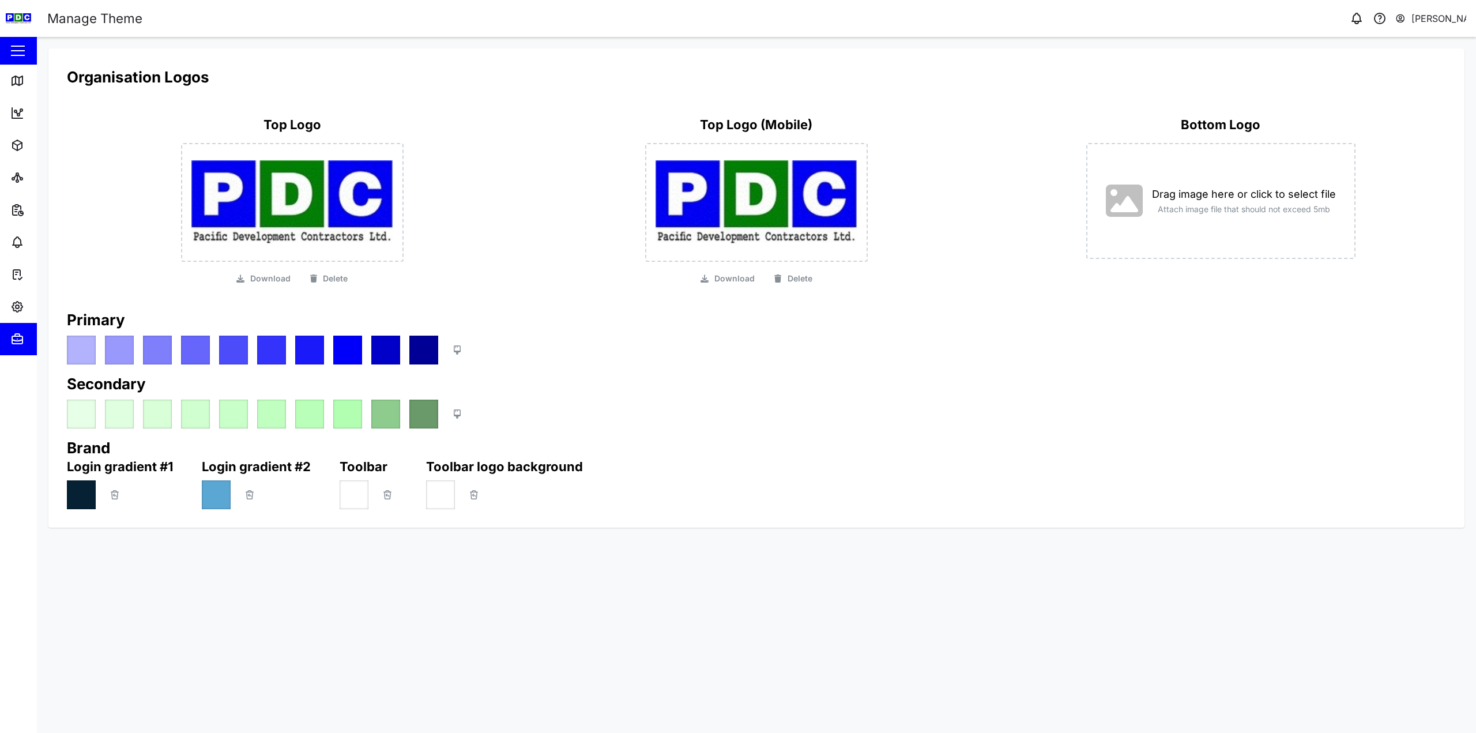
click at [253, 281] on span "Download" at bounding box center [270, 279] width 40 height 14
click at [288, 175] on div at bounding box center [292, 202] width 223 height 119
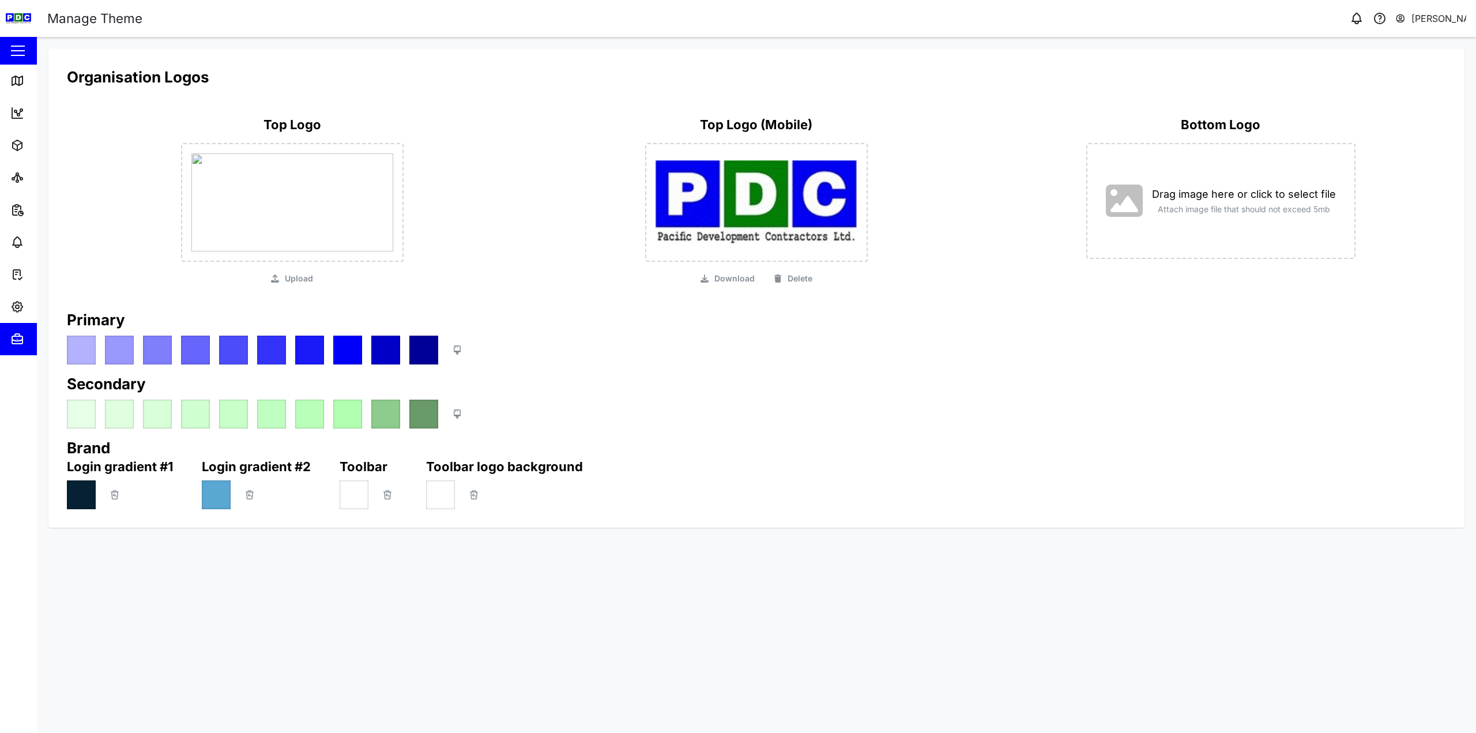
click at [273, 283] on div "Upload" at bounding box center [292, 279] width 42 height 14
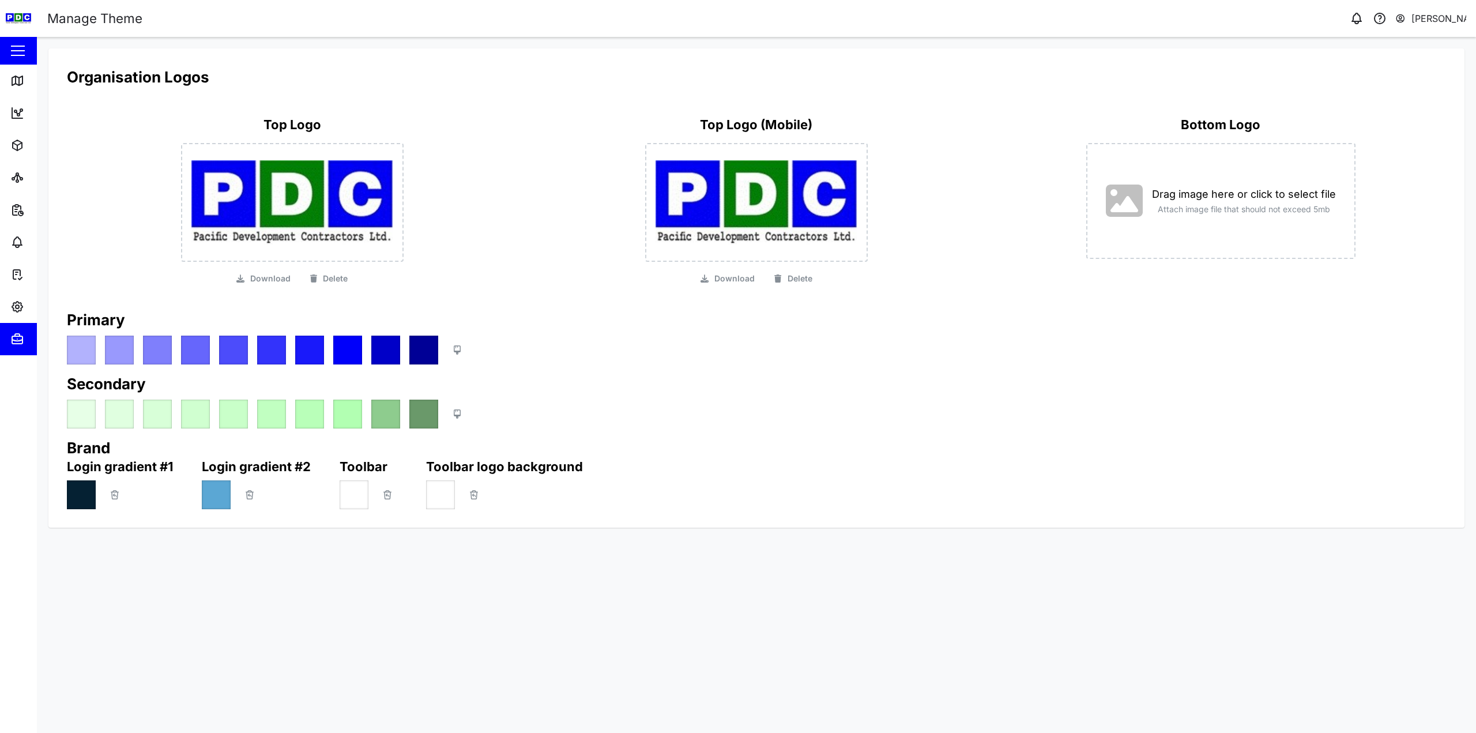
click at [1427, 21] on div "[PERSON_NAME]" at bounding box center [1439, 19] width 55 height 14
click at [1362, 72] on div "Sign Out" at bounding box center [1395, 74] width 125 height 14
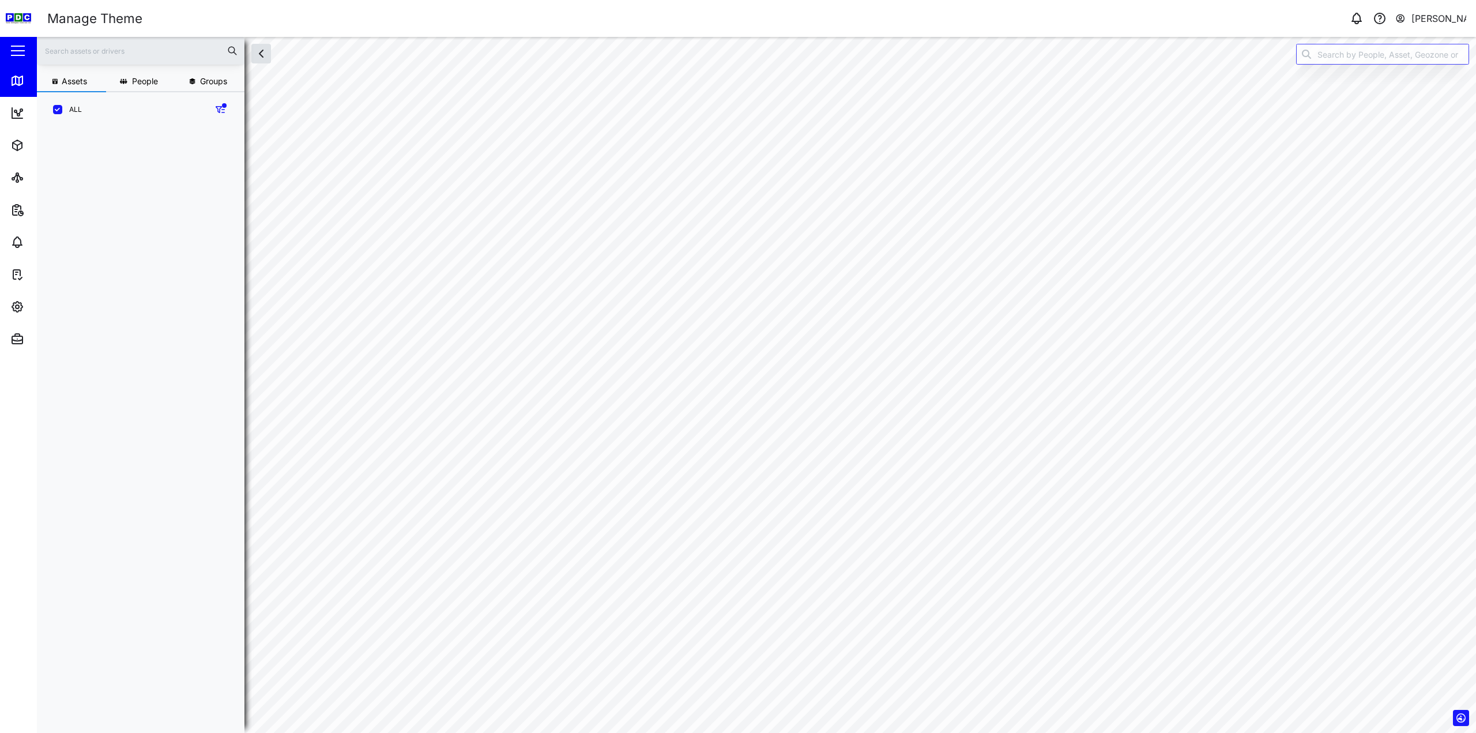
scroll to position [592, 181]
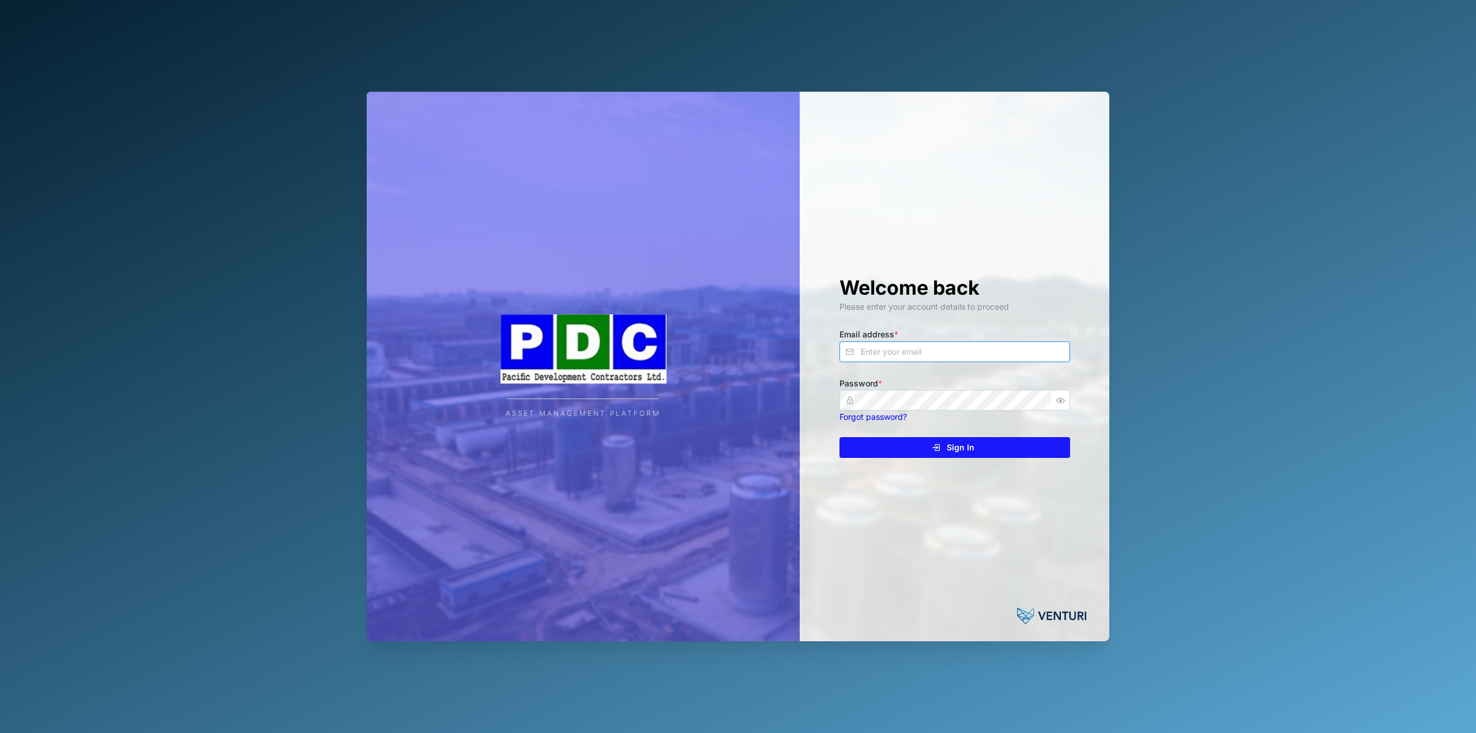
click at [895, 362] on input "Email address *" at bounding box center [955, 351] width 231 height 21
click at [900, 354] on input "Email address *" at bounding box center [955, 351] width 231 height 21
type input "[EMAIL_ADDRESS][PERSON_NAME][DOMAIN_NAME]"
click at [840, 437] on button "Sign In" at bounding box center [955, 447] width 231 height 21
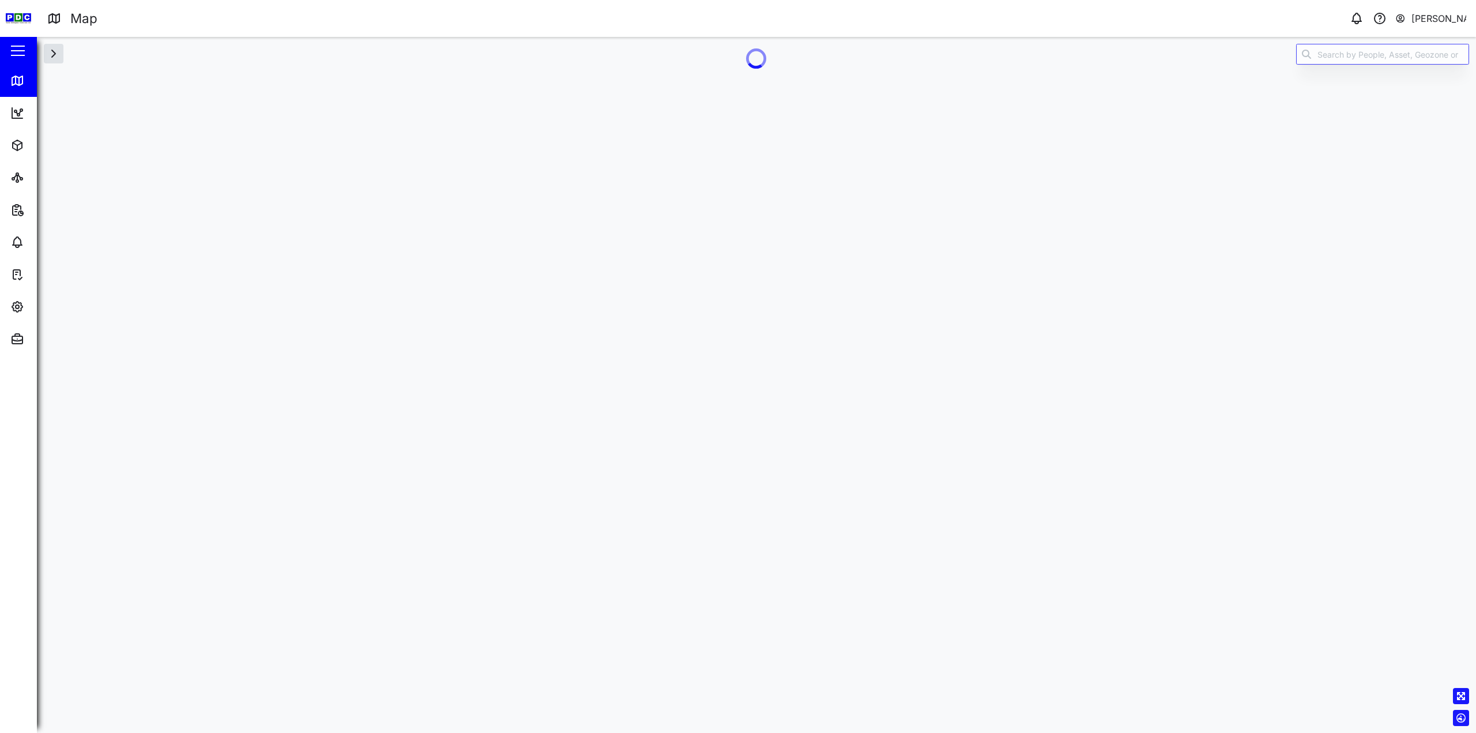
scroll to position [0, 0]
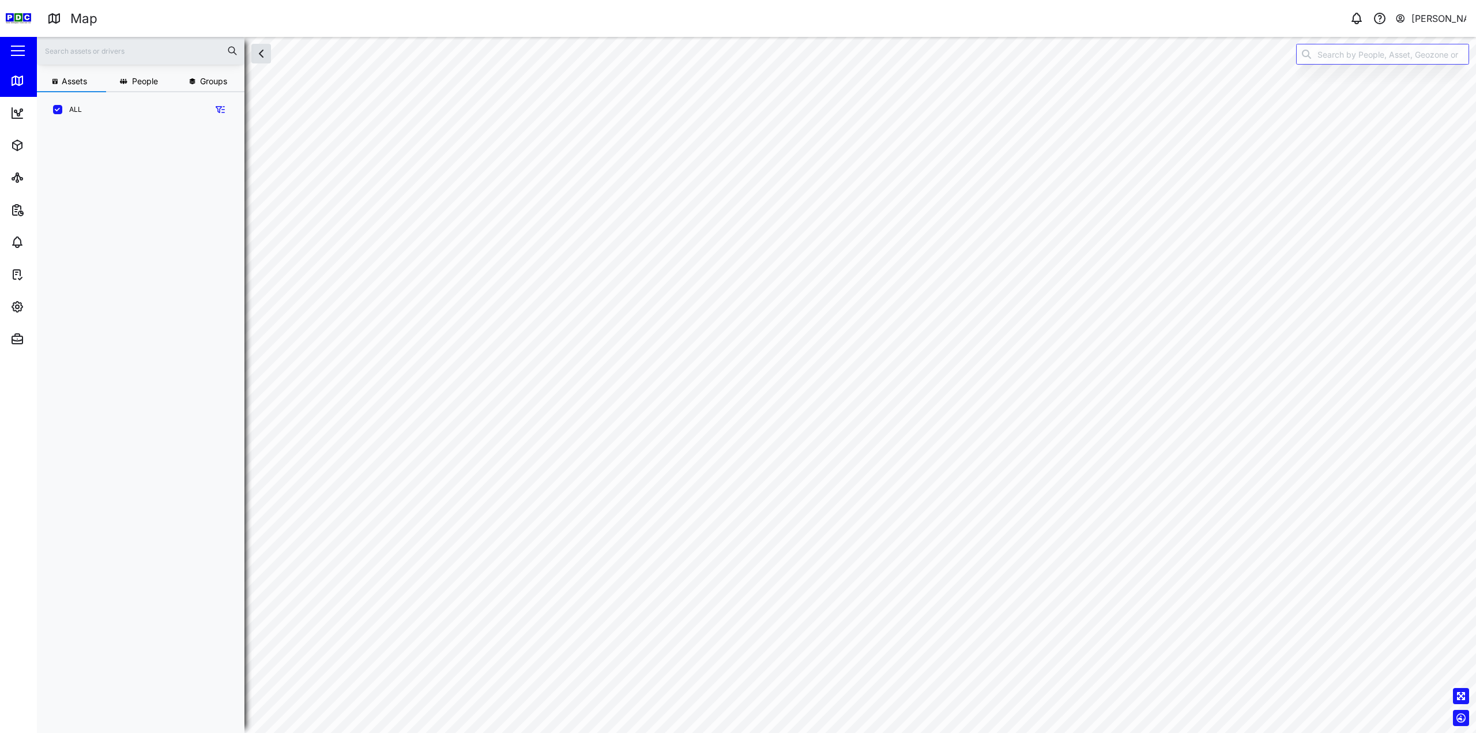
scroll to position [592, 181]
click at [22, 17] on img at bounding box center [18, 18] width 25 height 25
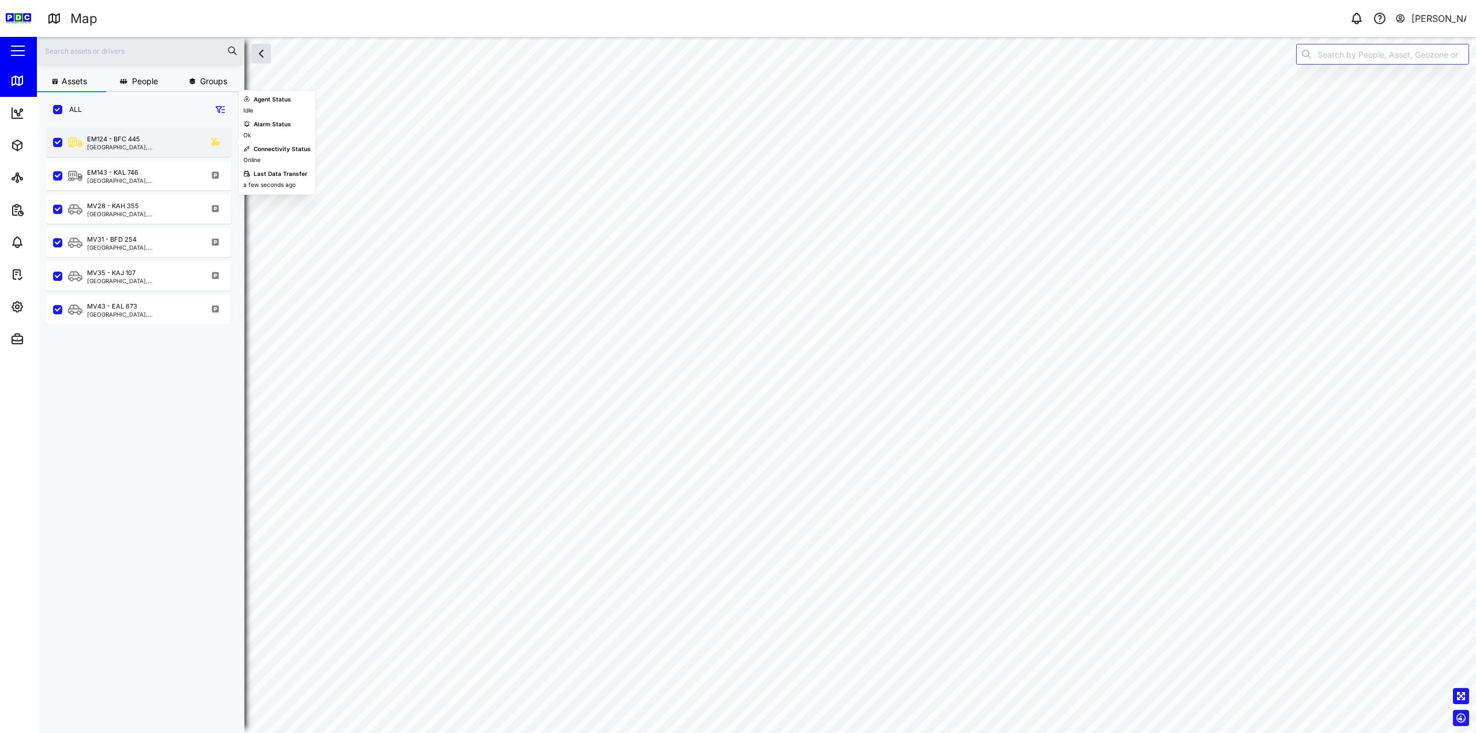
click at [155, 149] on div "EM124 - BFC 445 [GEOGRAPHIC_DATA], Islands Region" at bounding box center [146, 142] width 156 height 16
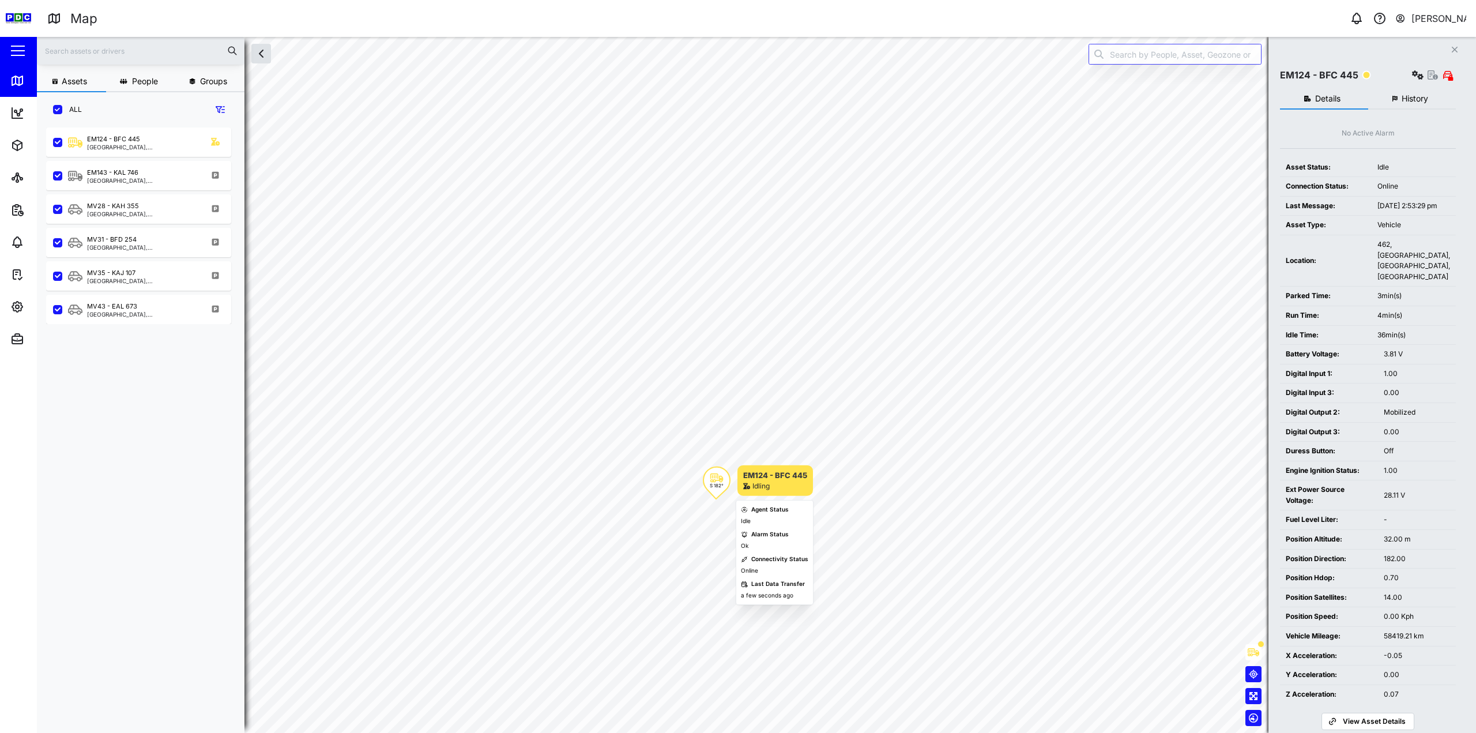
click at [719, 479] on icon "Map marker" at bounding box center [717, 478] width 13 height 9
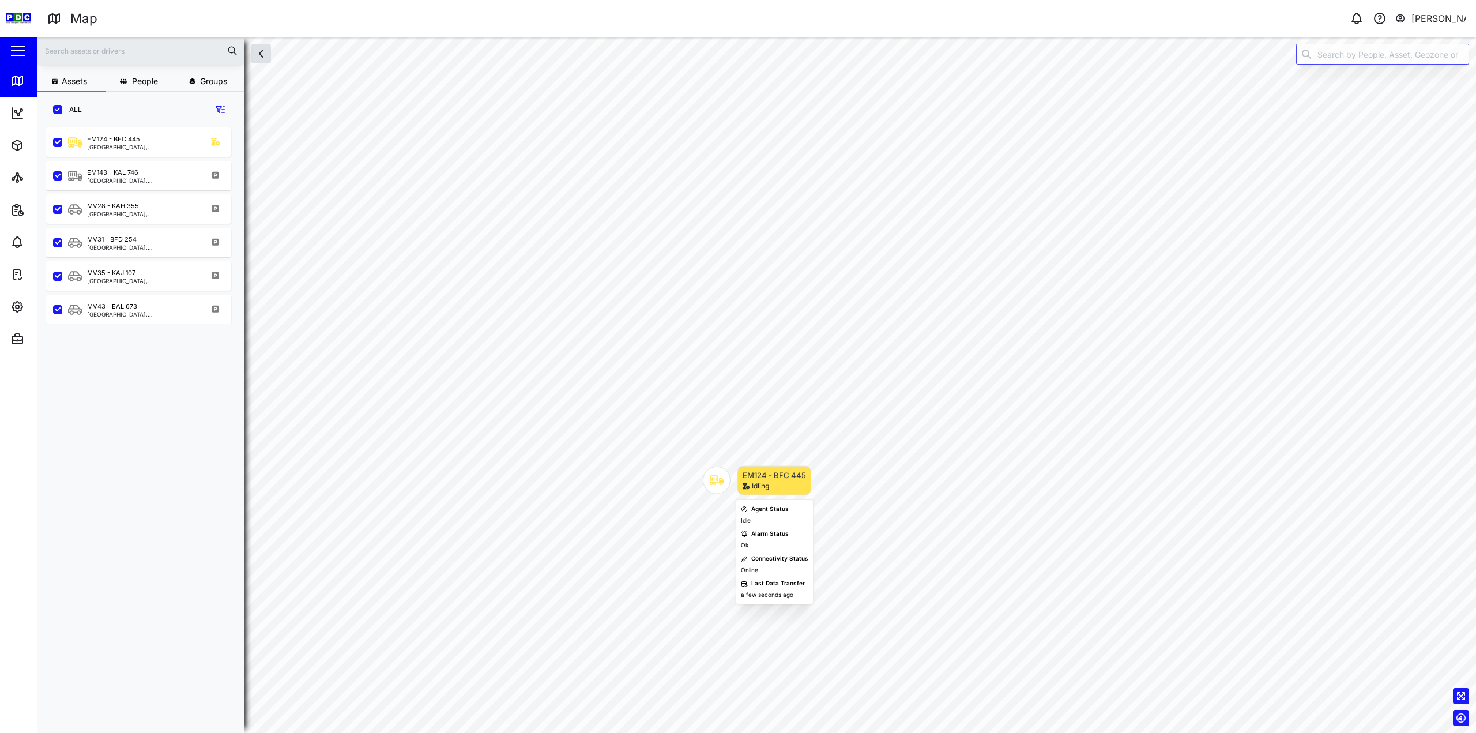
click at [717, 490] on div "Map marker" at bounding box center [717, 481] width 28 height 28
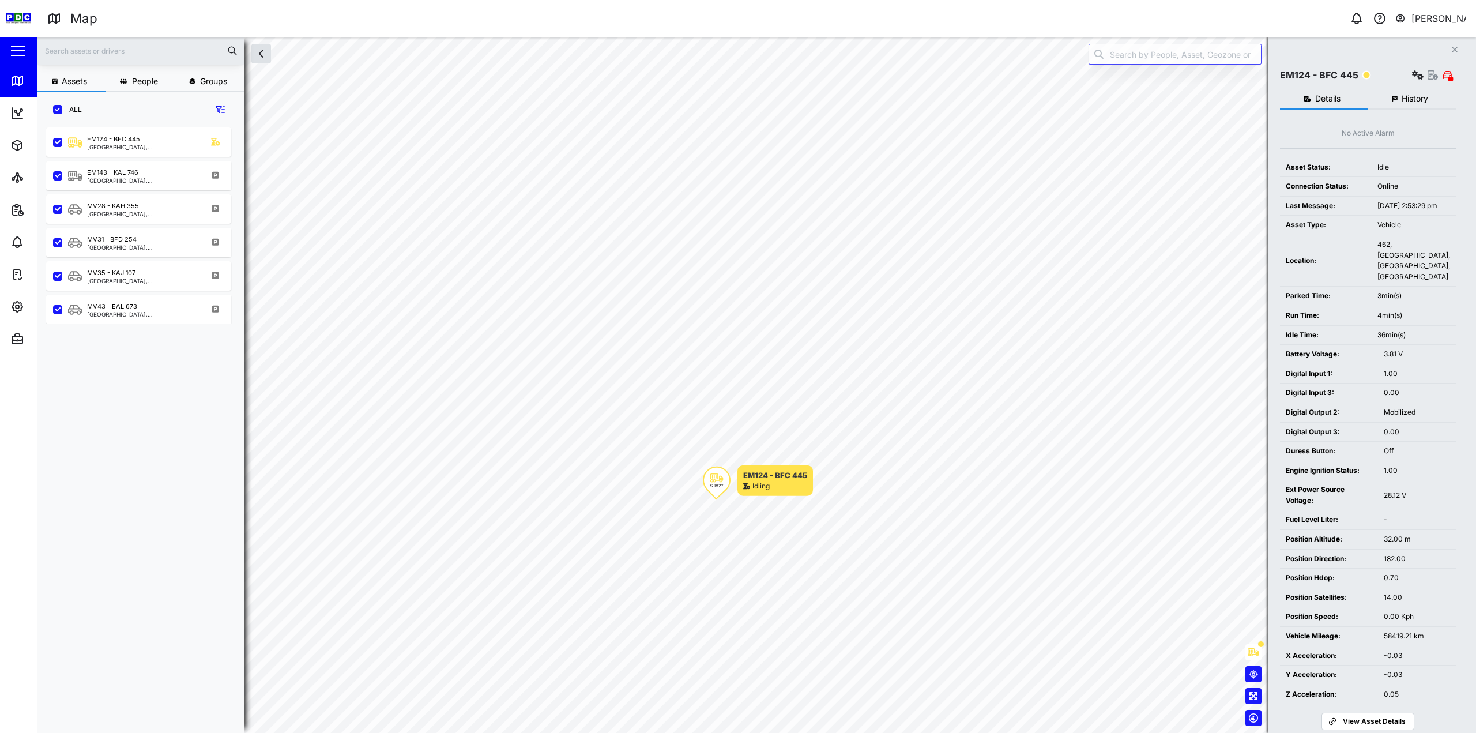
click at [1408, 102] on span "History" at bounding box center [1415, 99] width 27 height 8
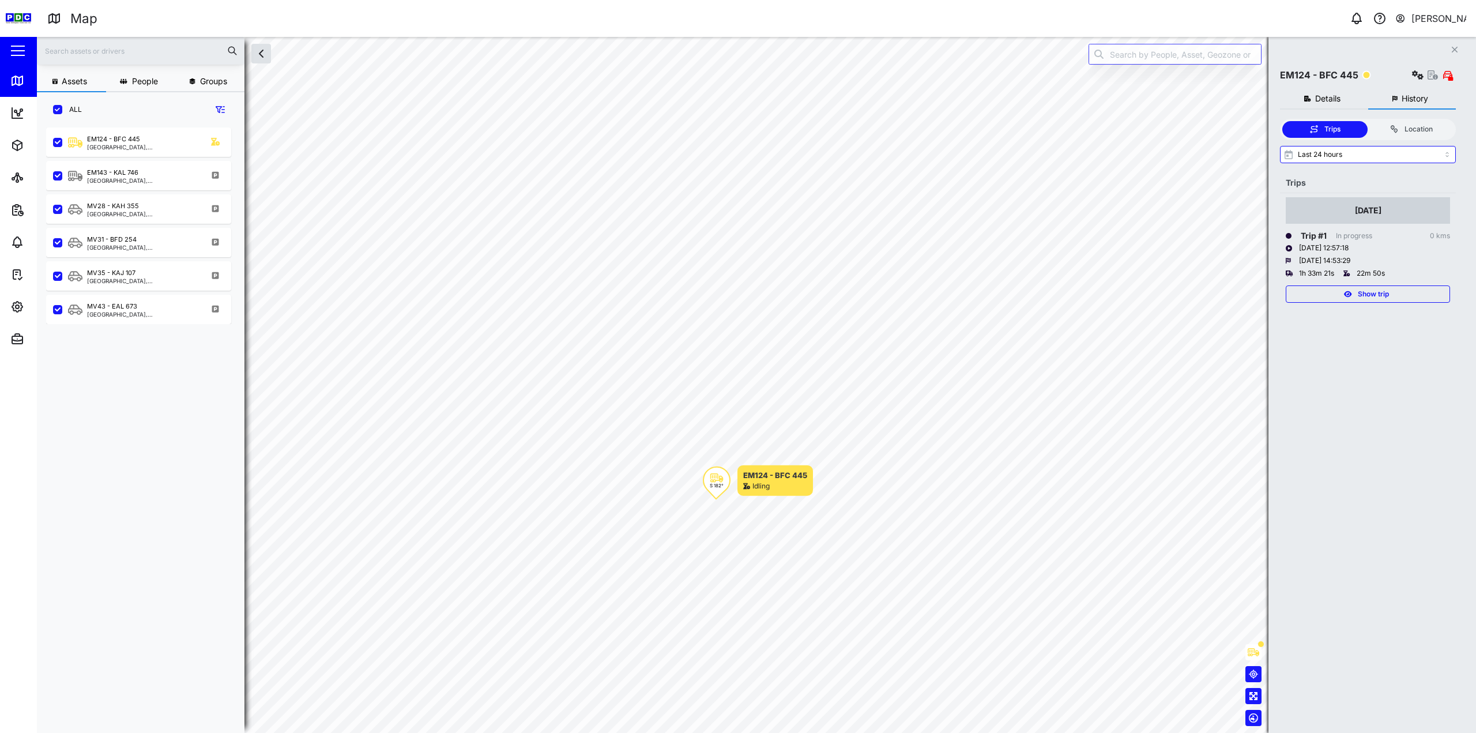
click at [1382, 287] on span "Show trip" at bounding box center [1373, 294] width 31 height 16
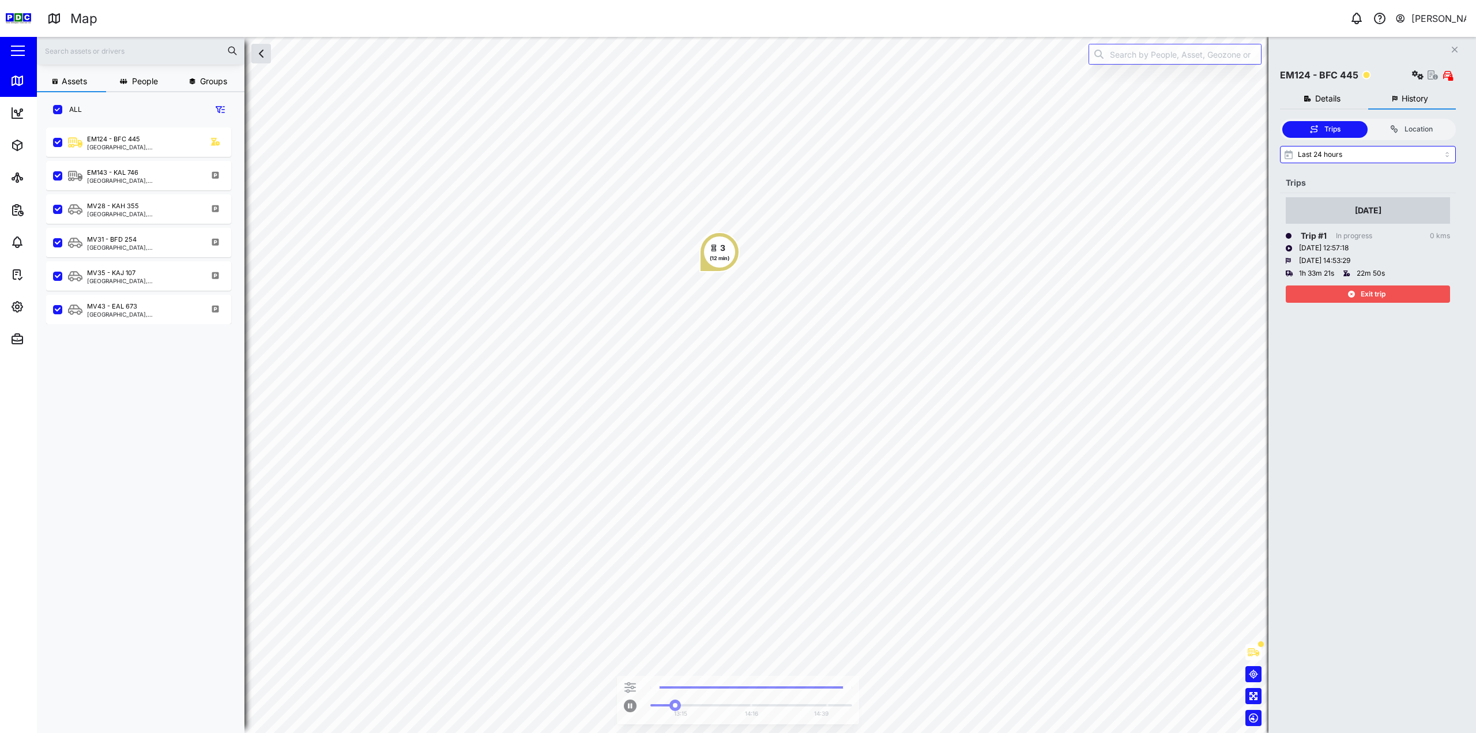
click at [1295, 285] on div "Exit trip" at bounding box center [1368, 291] width 164 height 23
click at [1288, 298] on button "Exit trip" at bounding box center [1368, 293] width 164 height 17
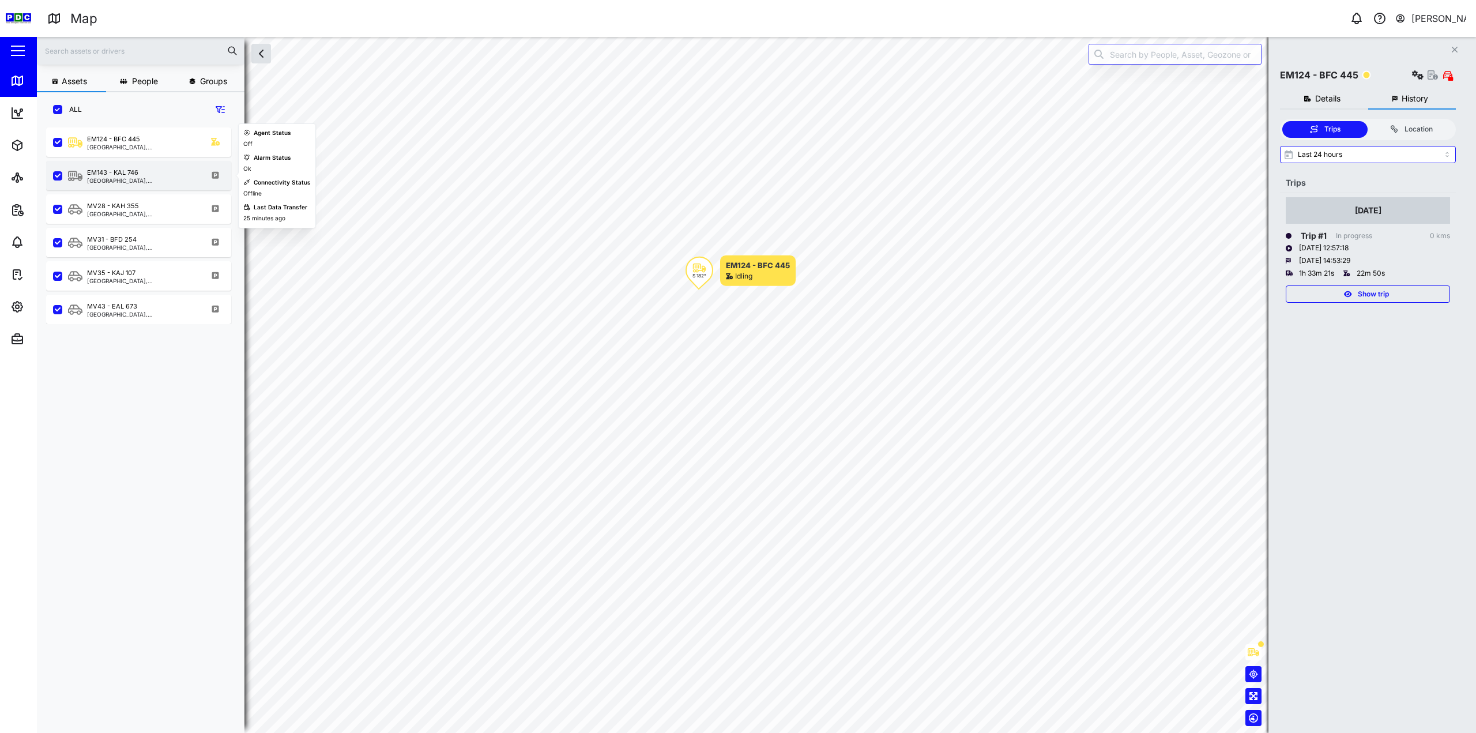
click at [102, 171] on div "EM143 - KAL 746" at bounding box center [112, 173] width 51 height 10
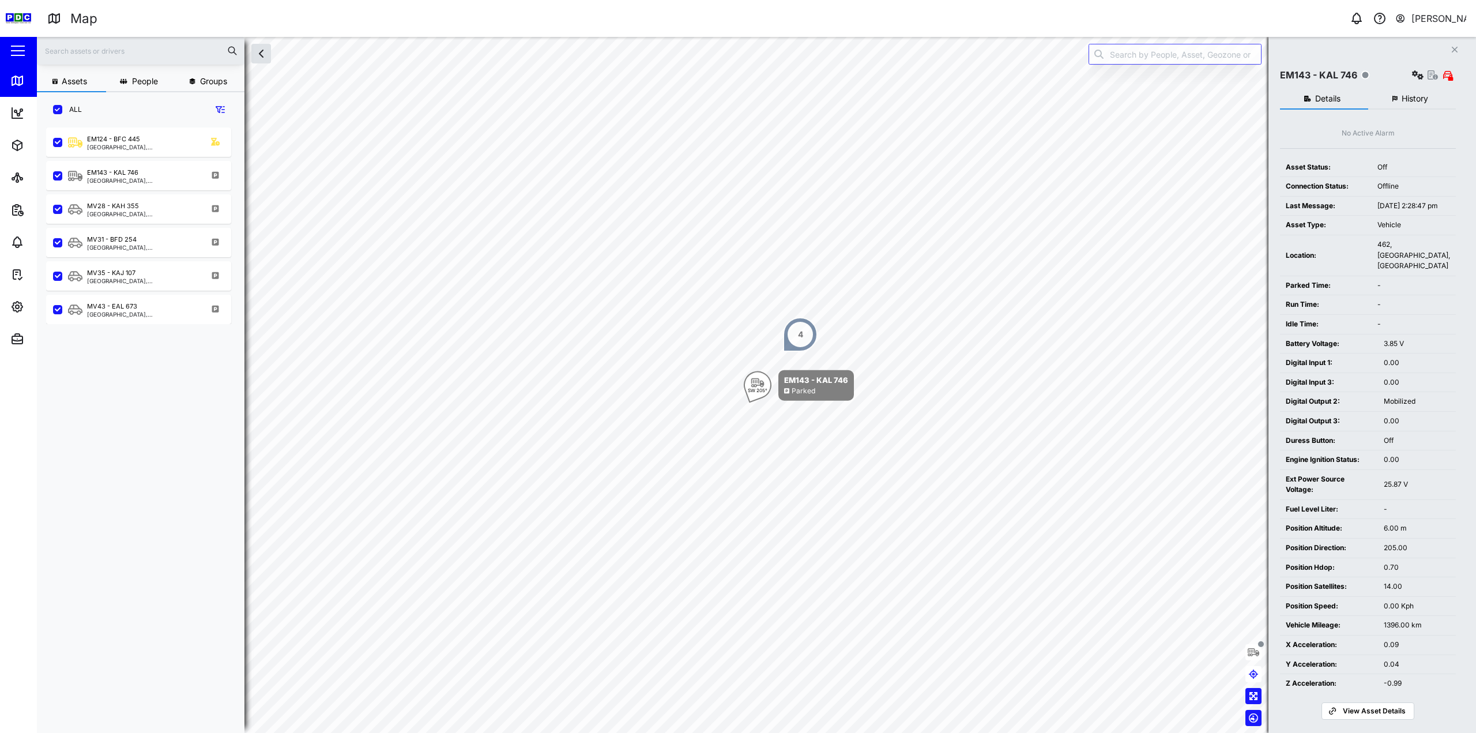
click at [1433, 107] on button "History" at bounding box center [1413, 99] width 88 height 21
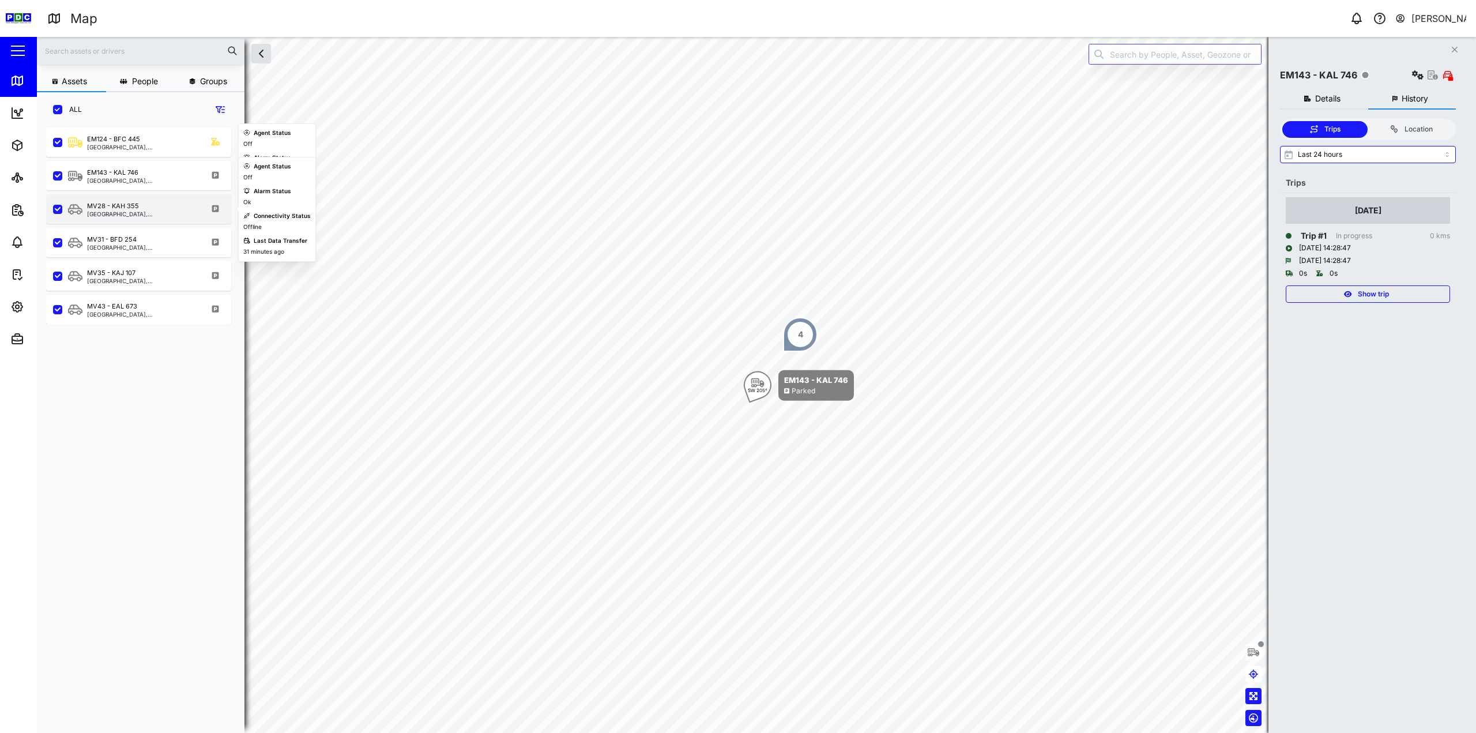
click at [161, 209] on div "MV28 - KAH 355 Kimbe, Islands Region" at bounding box center [146, 209] width 156 height 16
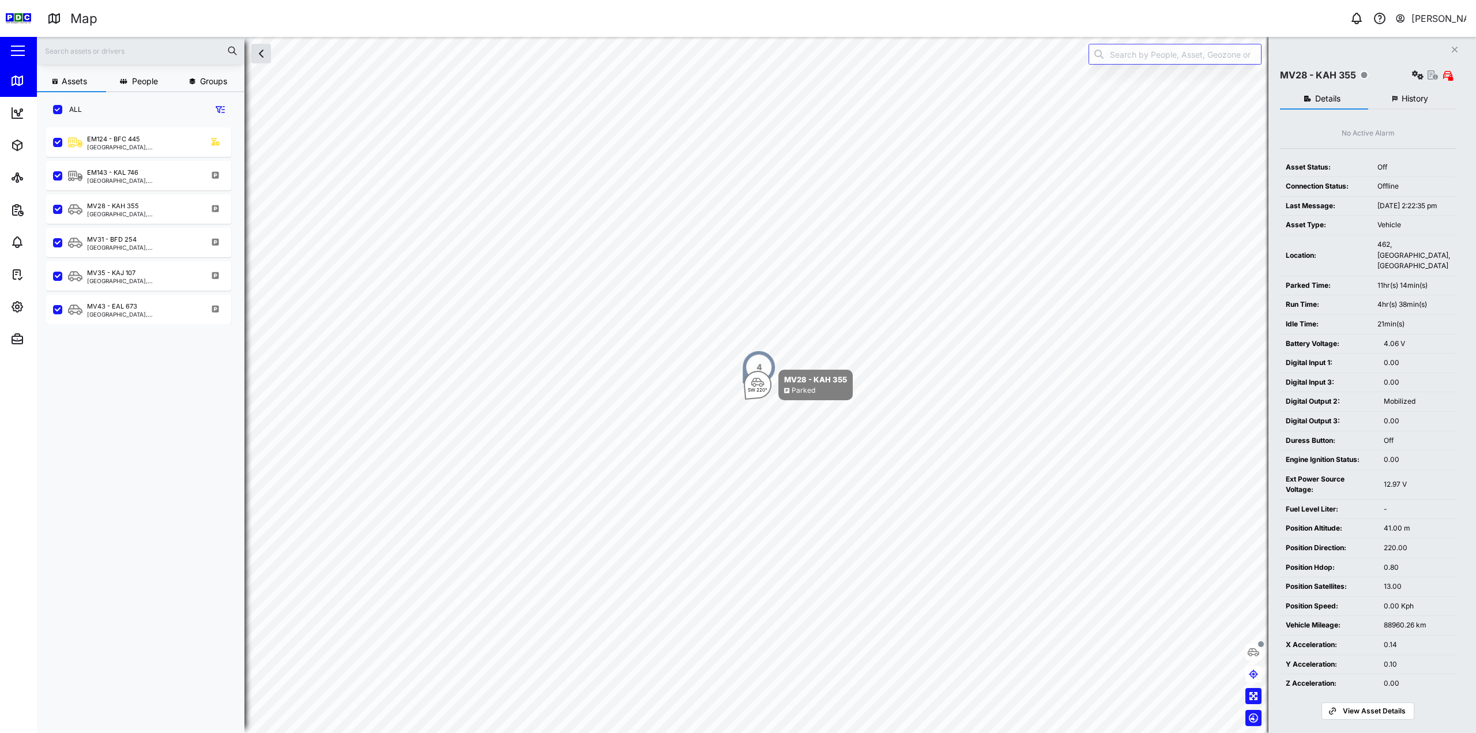
click at [1406, 100] on span "History" at bounding box center [1415, 99] width 27 height 8
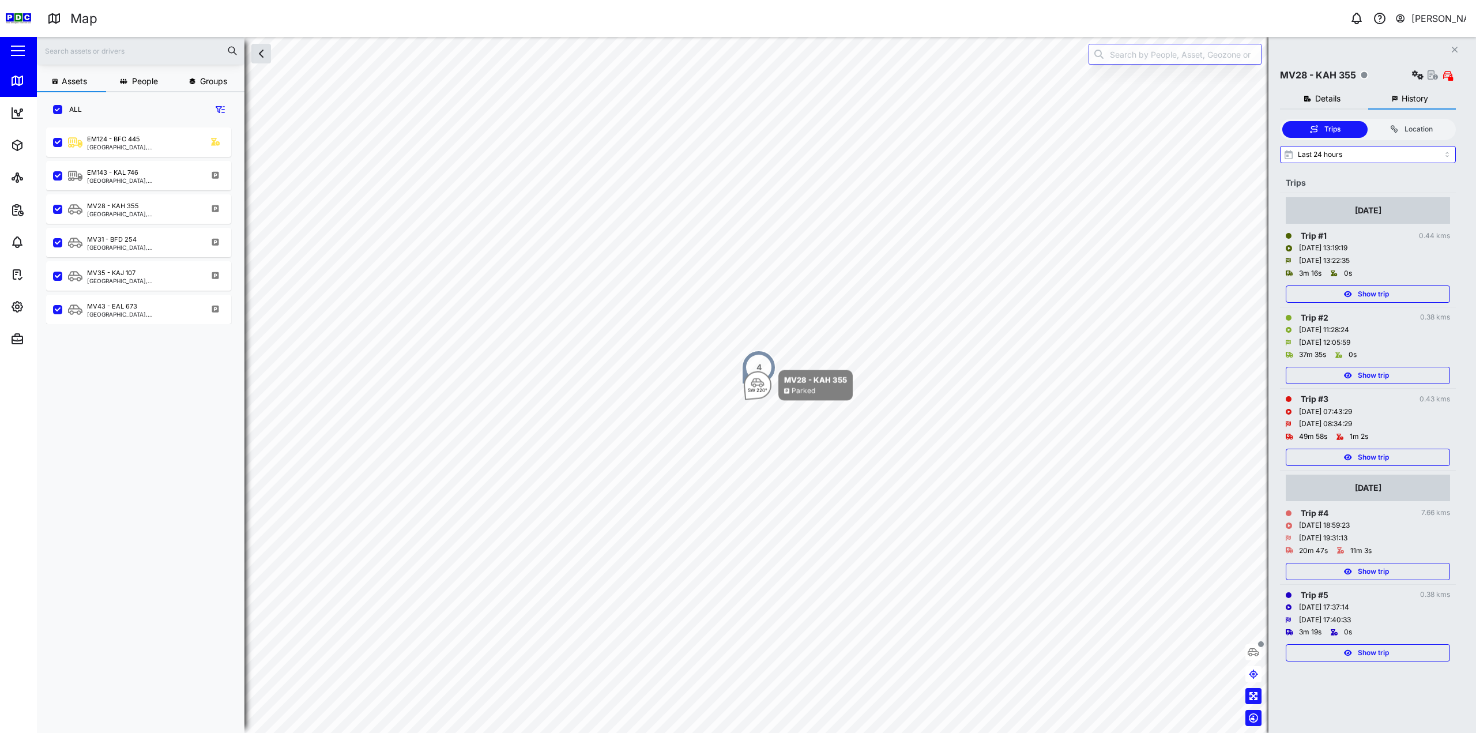
click at [1333, 284] on div "Show trip" at bounding box center [1368, 291] width 164 height 23
click at [1329, 287] on div "Show trip" at bounding box center [1367, 294] width 150 height 16
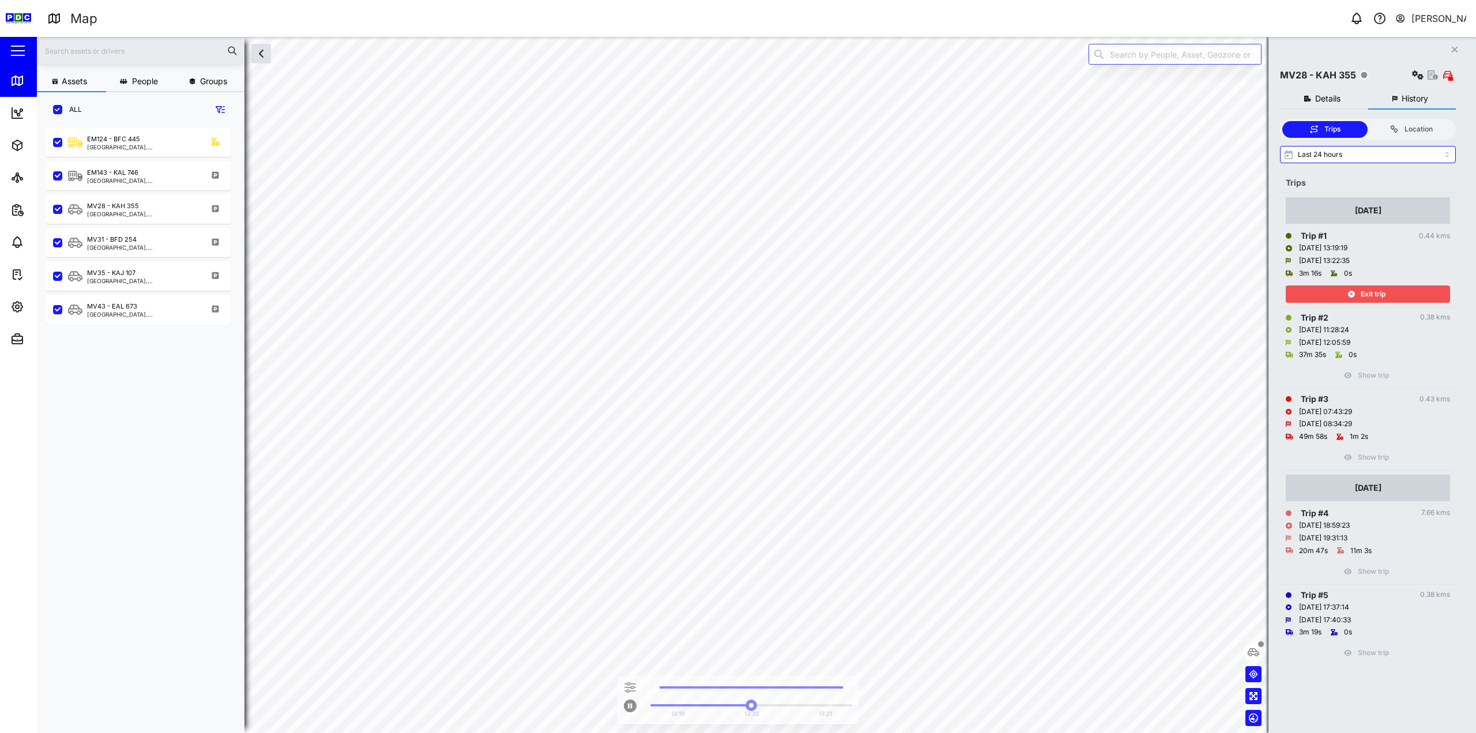
click at [1329, 287] on div "Exit trip" at bounding box center [1367, 294] width 150 height 16
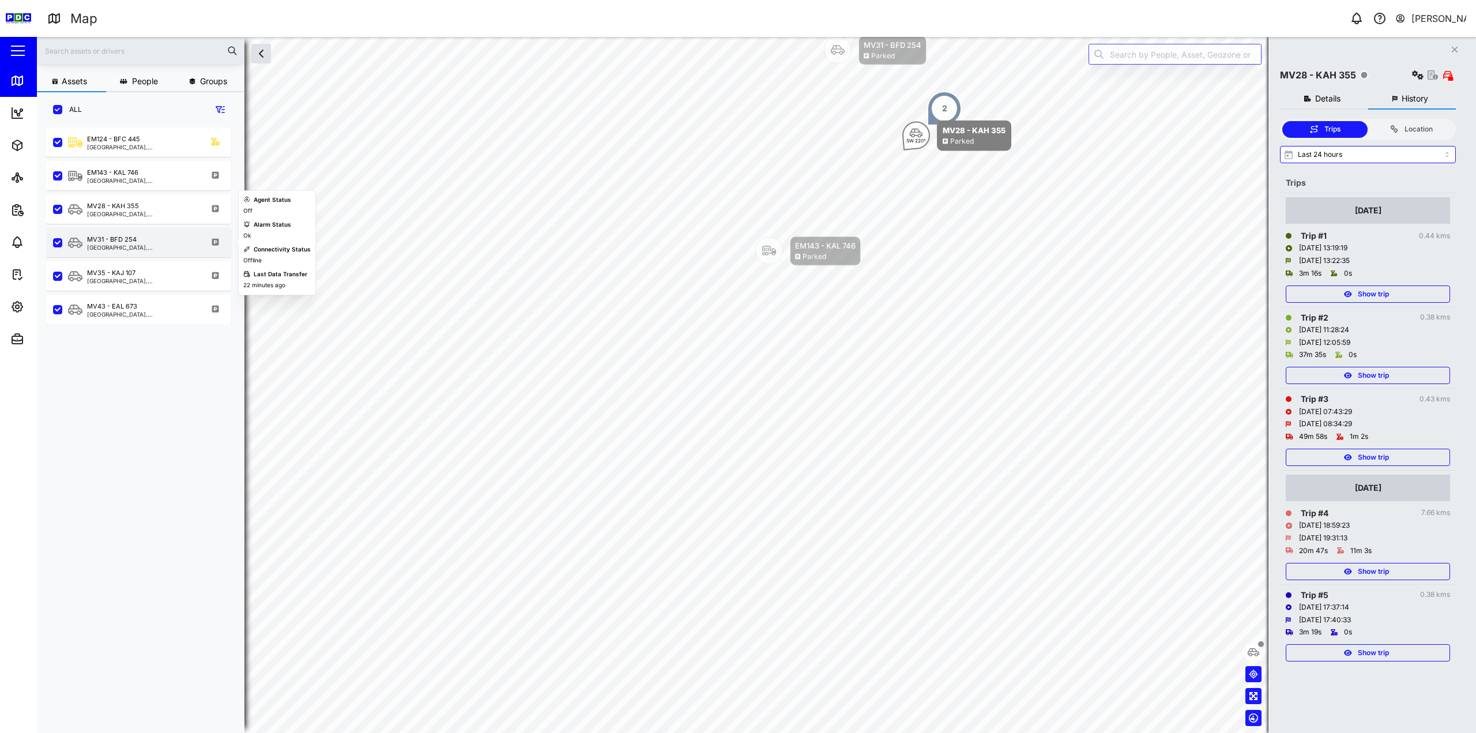
click at [148, 241] on div "MV31 - BFD 254 Kimbe, Islands Region" at bounding box center [146, 243] width 156 height 16
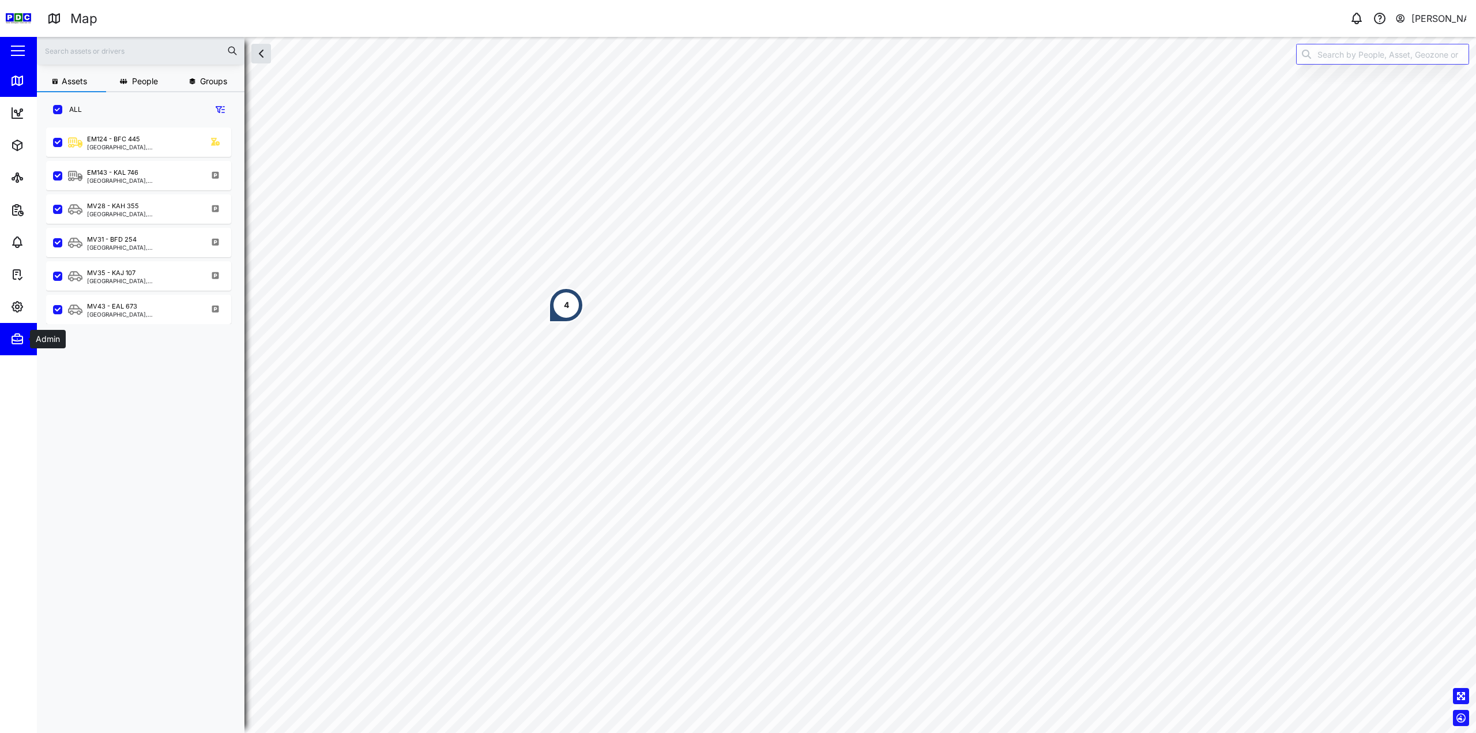
click at [14, 341] on icon "button" at bounding box center [17, 340] width 10 height 1
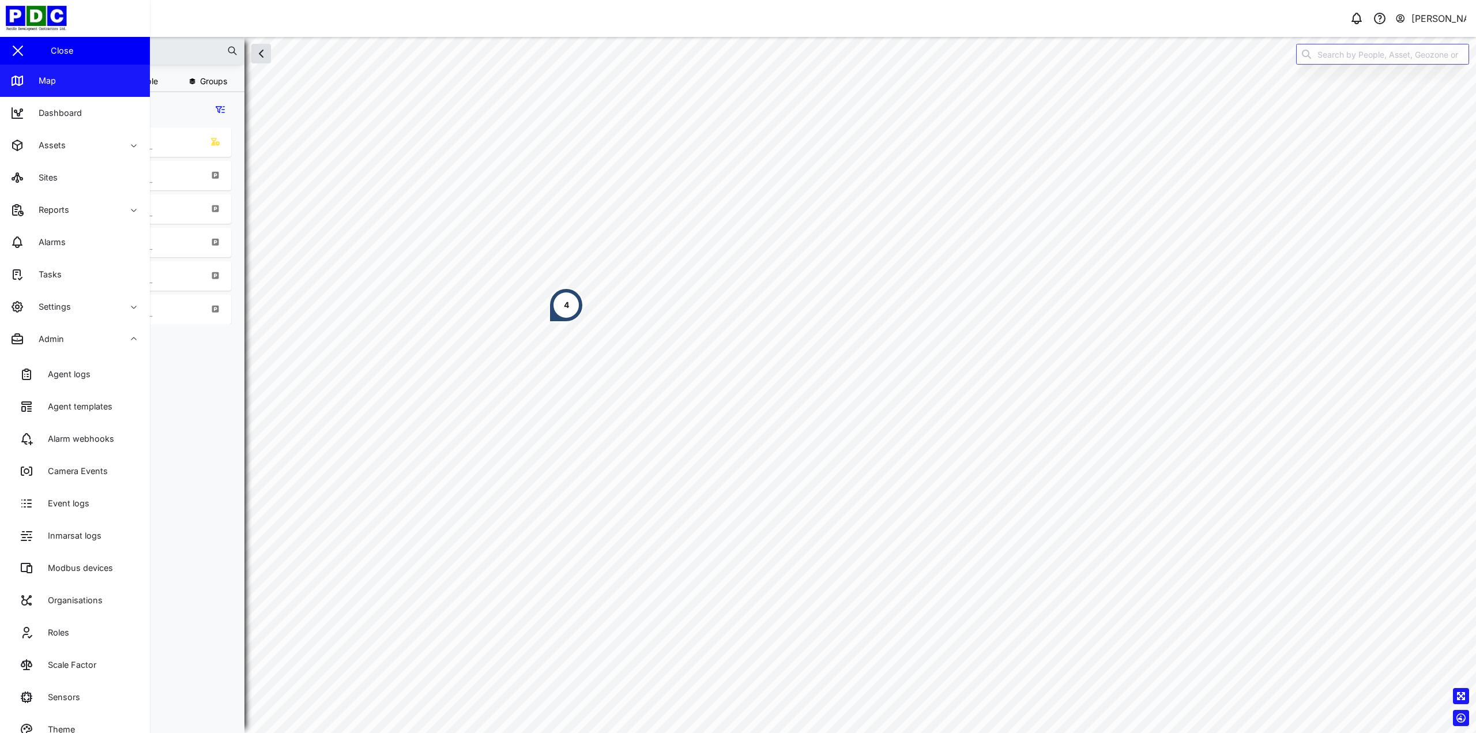
click at [88, 81] on link "Map" at bounding box center [75, 81] width 150 height 32
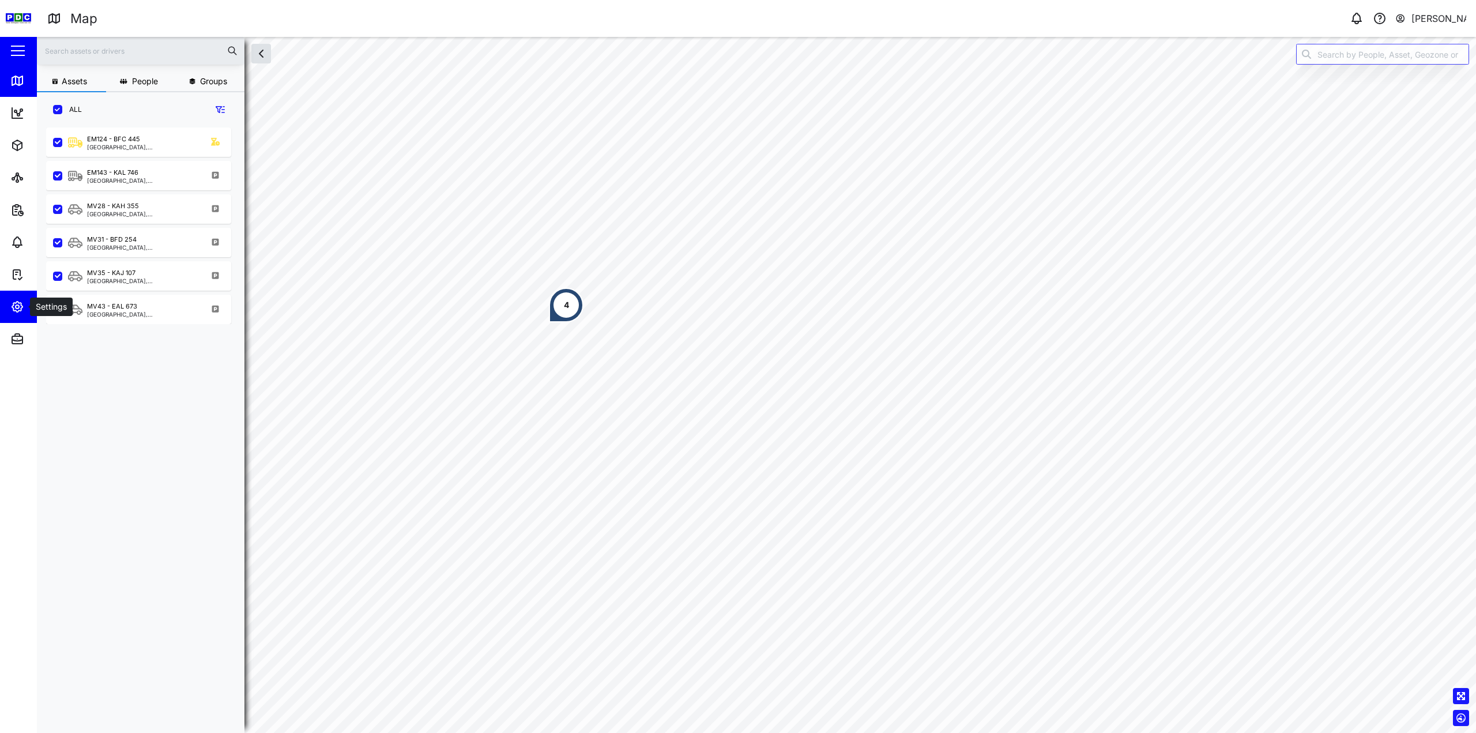
click at [25, 317] on span "Settings" at bounding box center [62, 307] width 105 height 32
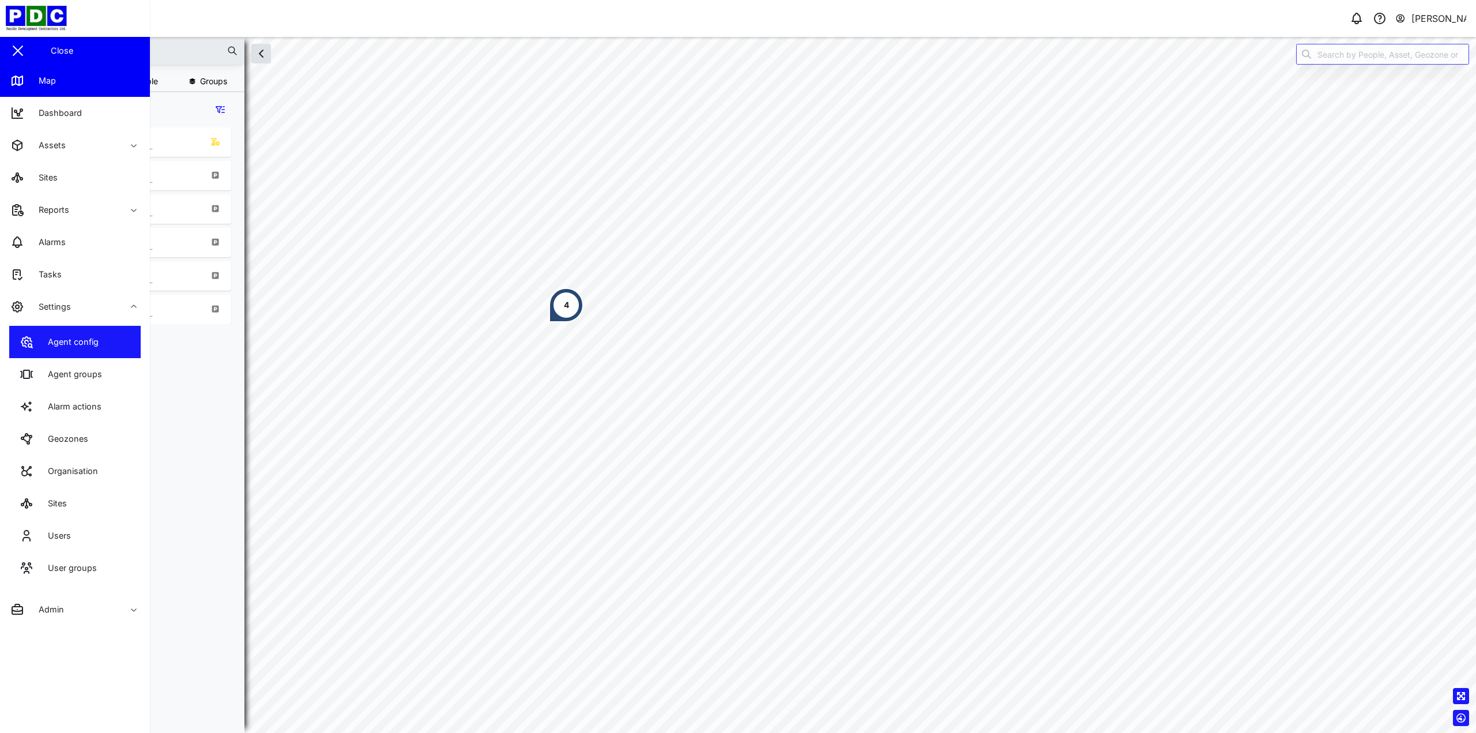
click at [61, 347] on div "Agent config" at bounding box center [68, 342] width 59 height 13
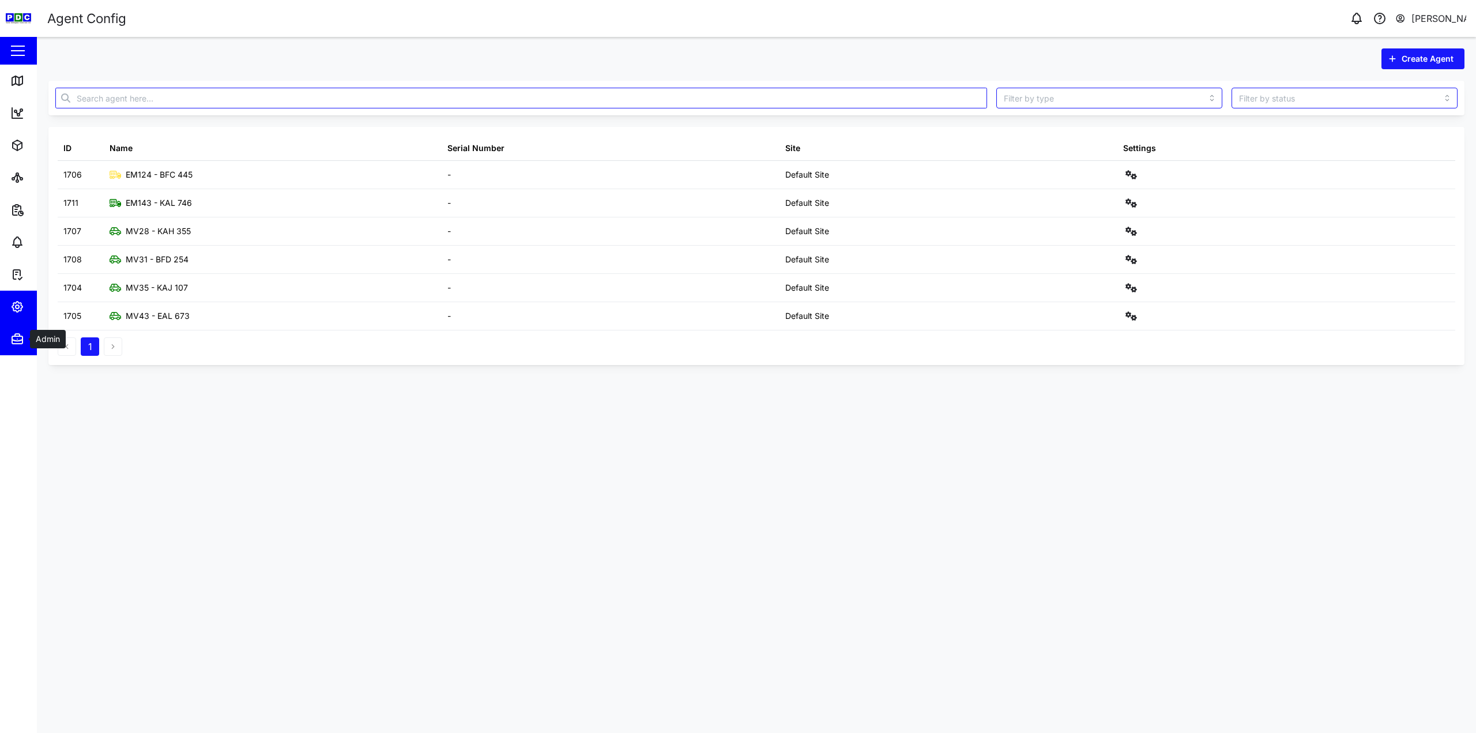
click at [10, 339] on button "Admin" at bounding box center [75, 339] width 150 height 32
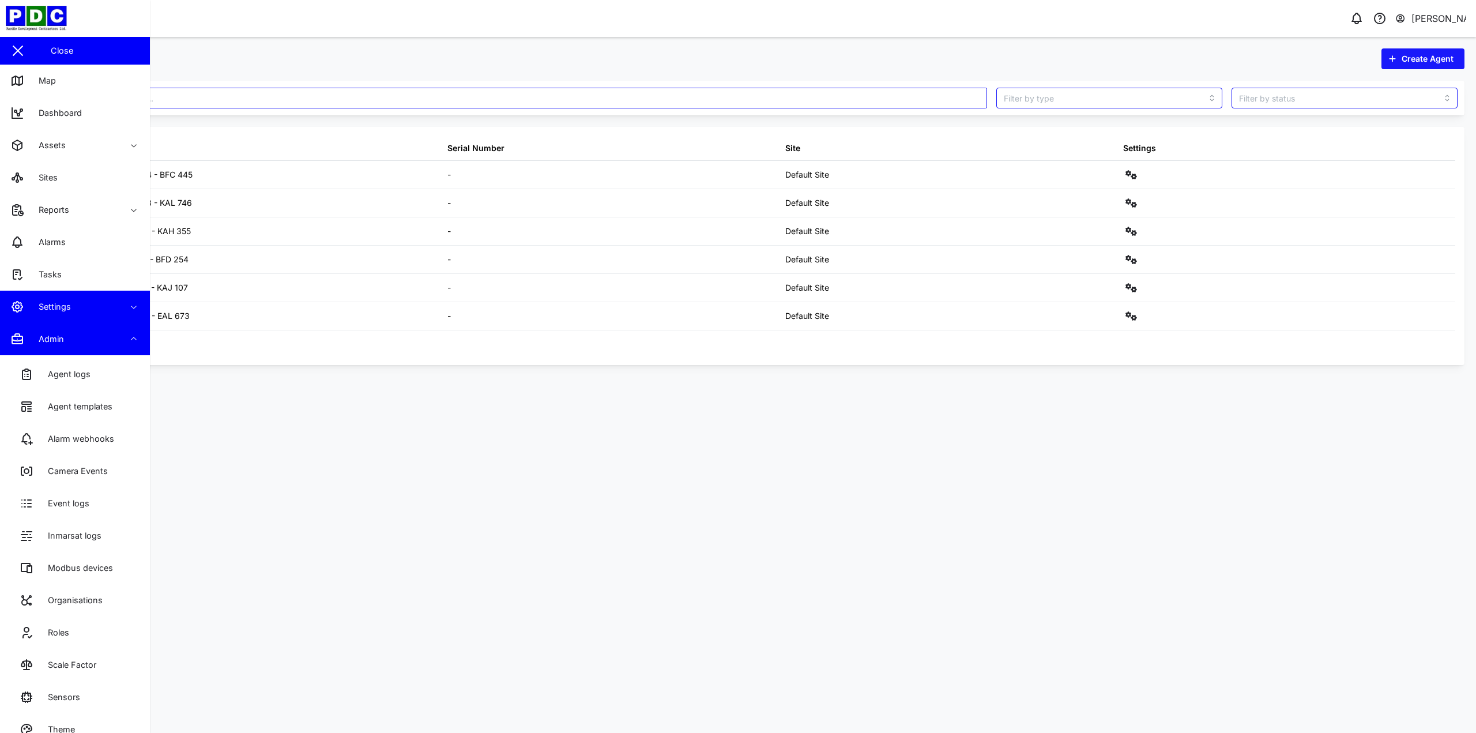
click at [75, 333] on div "Admin" at bounding box center [62, 339] width 105 height 14
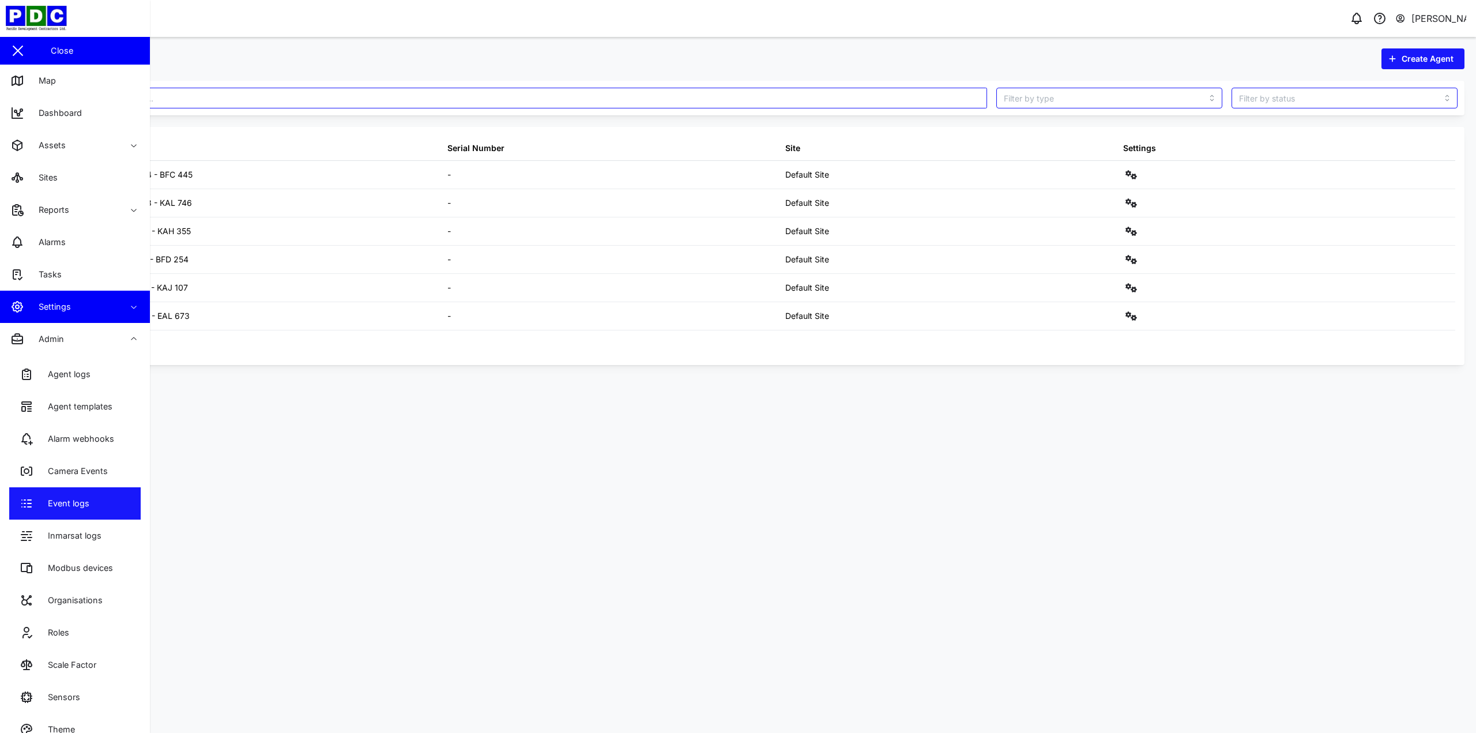
scroll to position [22, 0]
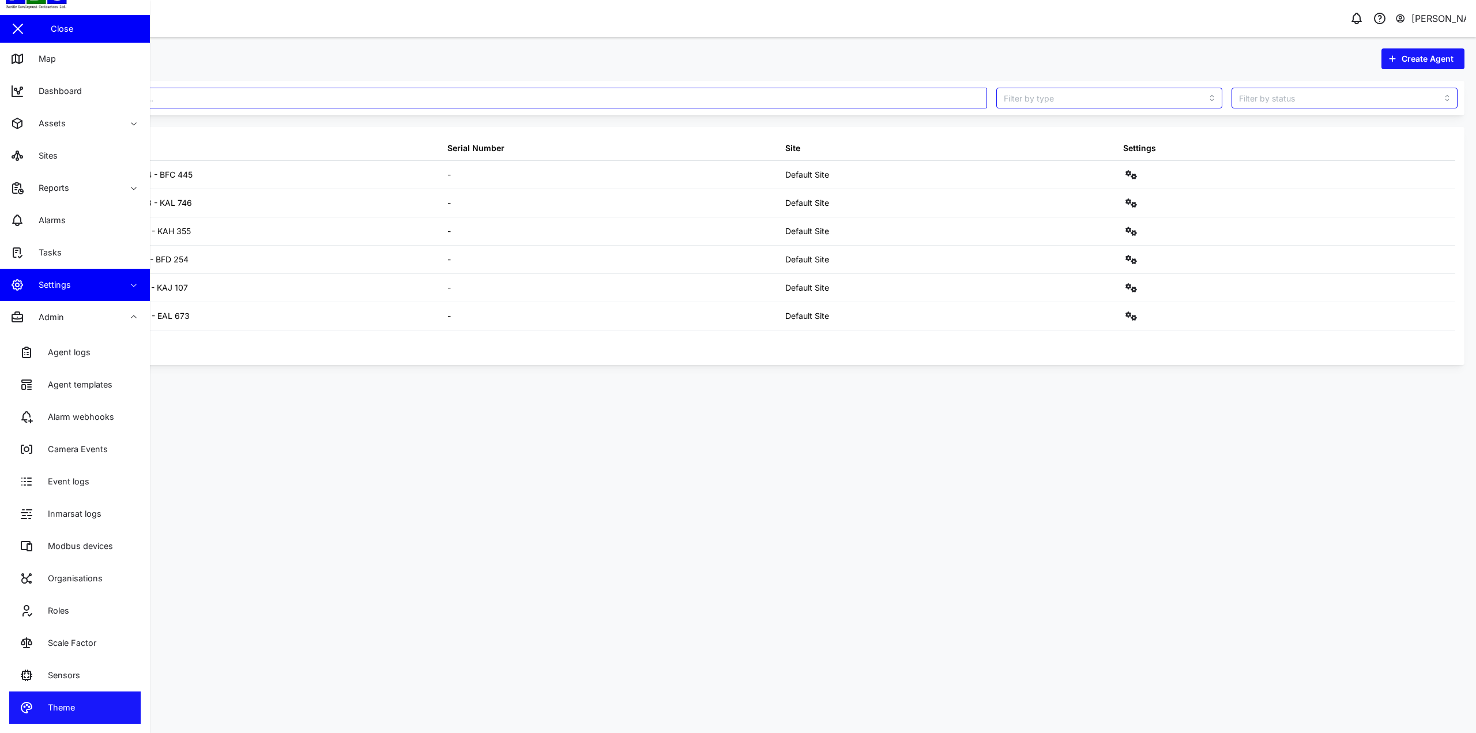
click at [73, 705] on div "Theme" at bounding box center [57, 707] width 36 height 13
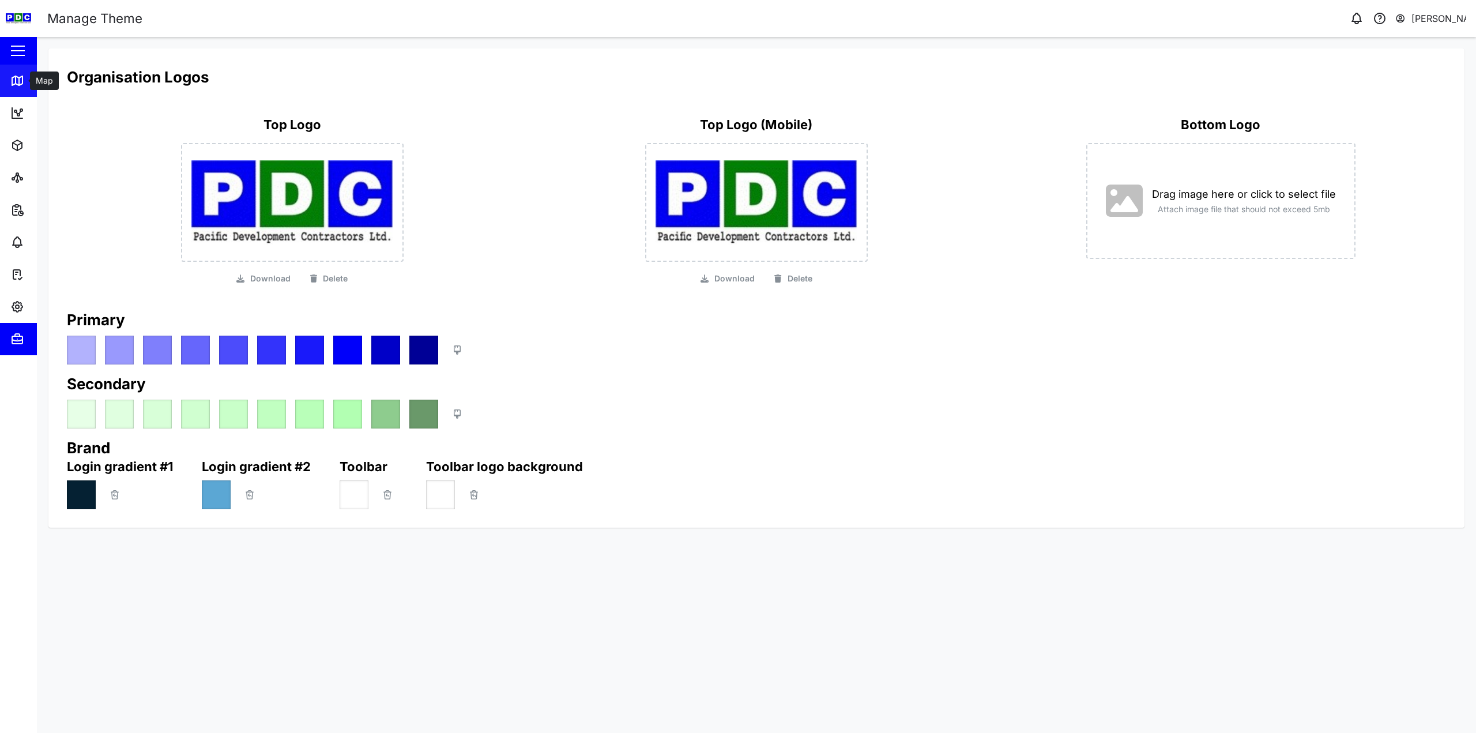
click at [19, 82] on icon at bounding box center [19, 81] width 0 height 7
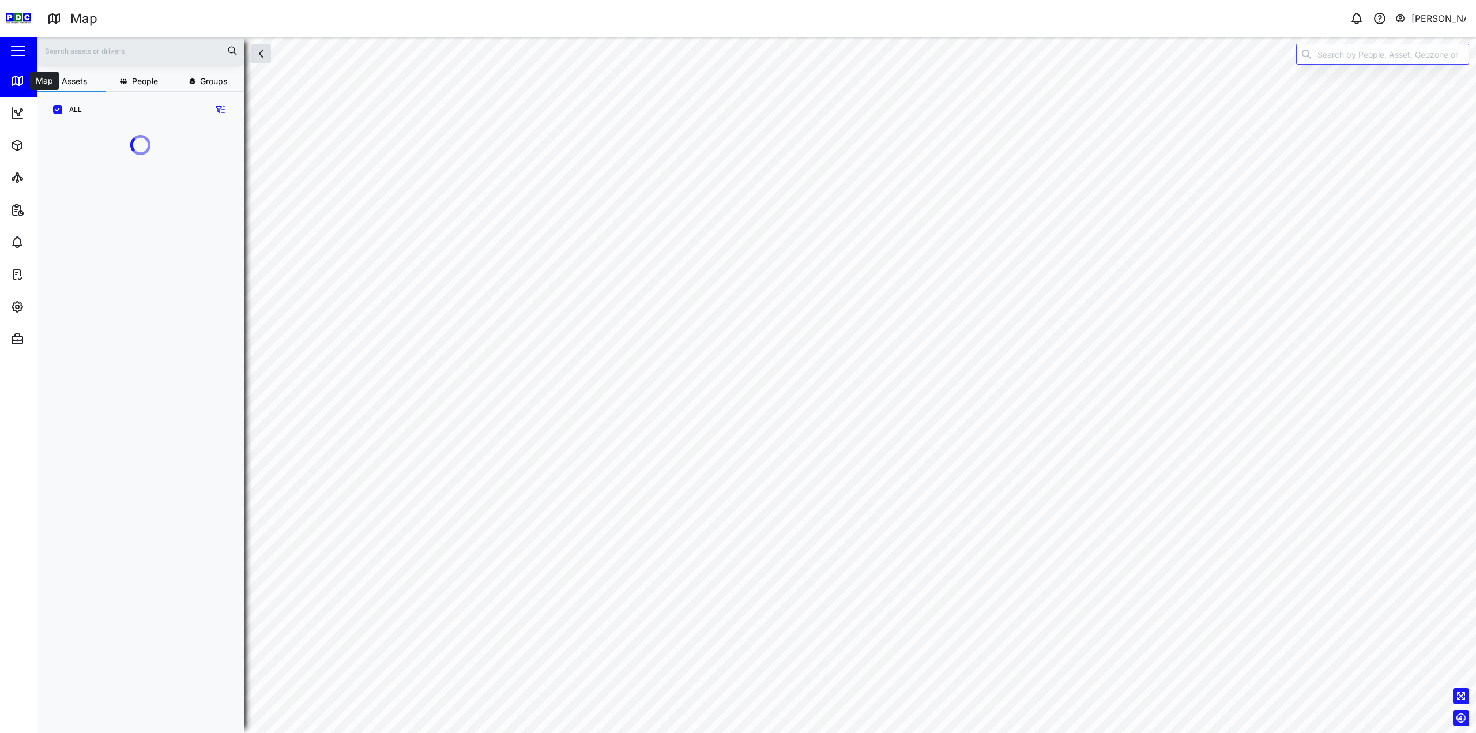
scroll to position [592, 181]
click at [58, 111] on input "ALL" at bounding box center [57, 109] width 9 height 9
checkbox input "false"
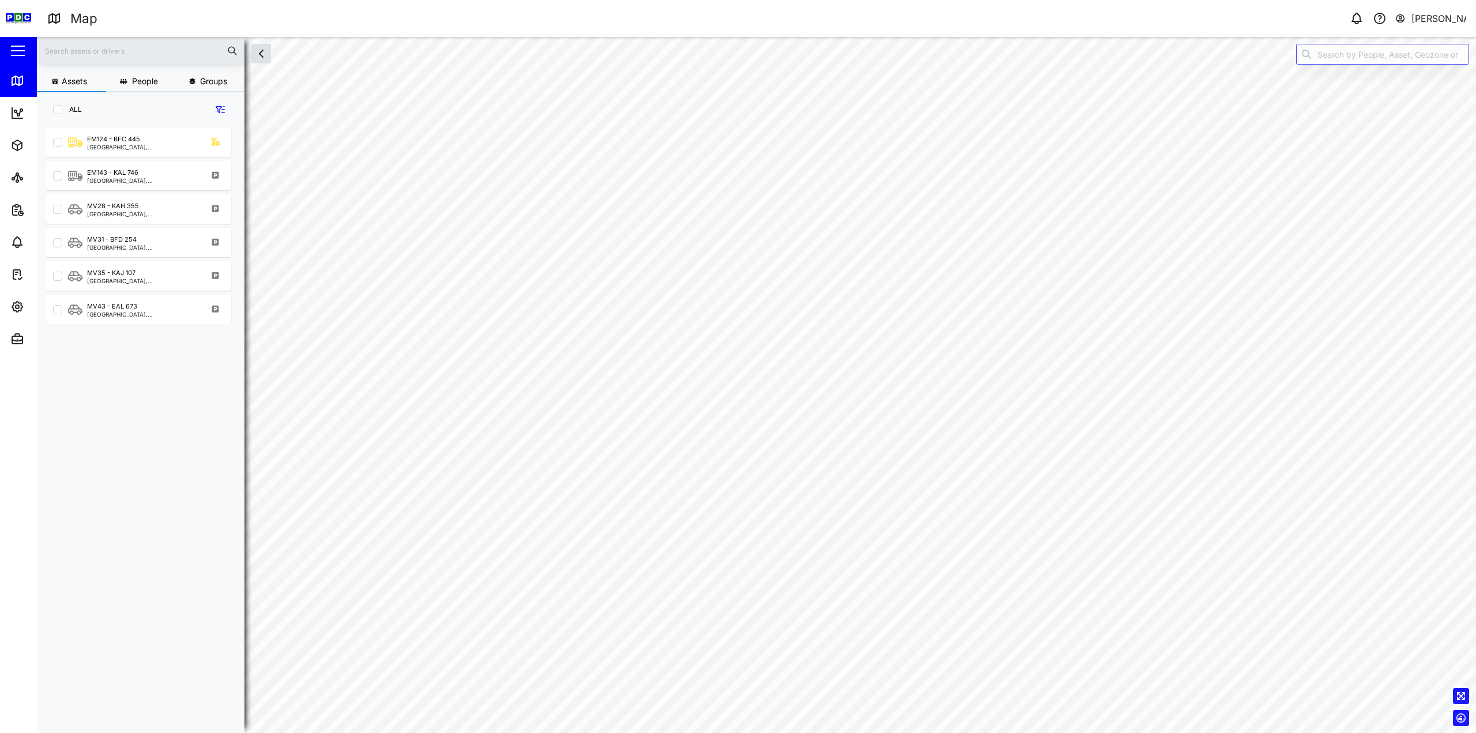
checkbox input "false"
click at [59, 112] on input "NONE" at bounding box center [57, 109] width 9 height 9
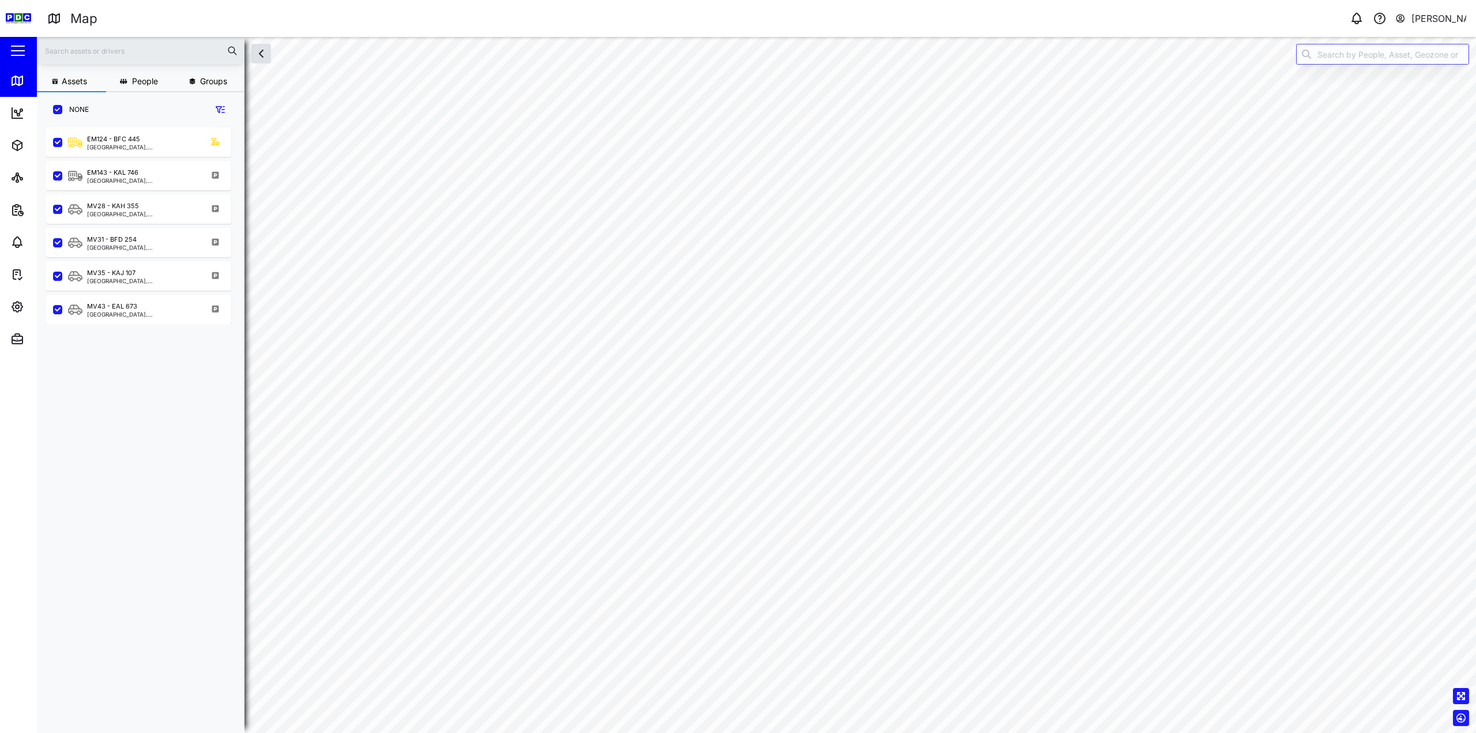
checkbox input "true"
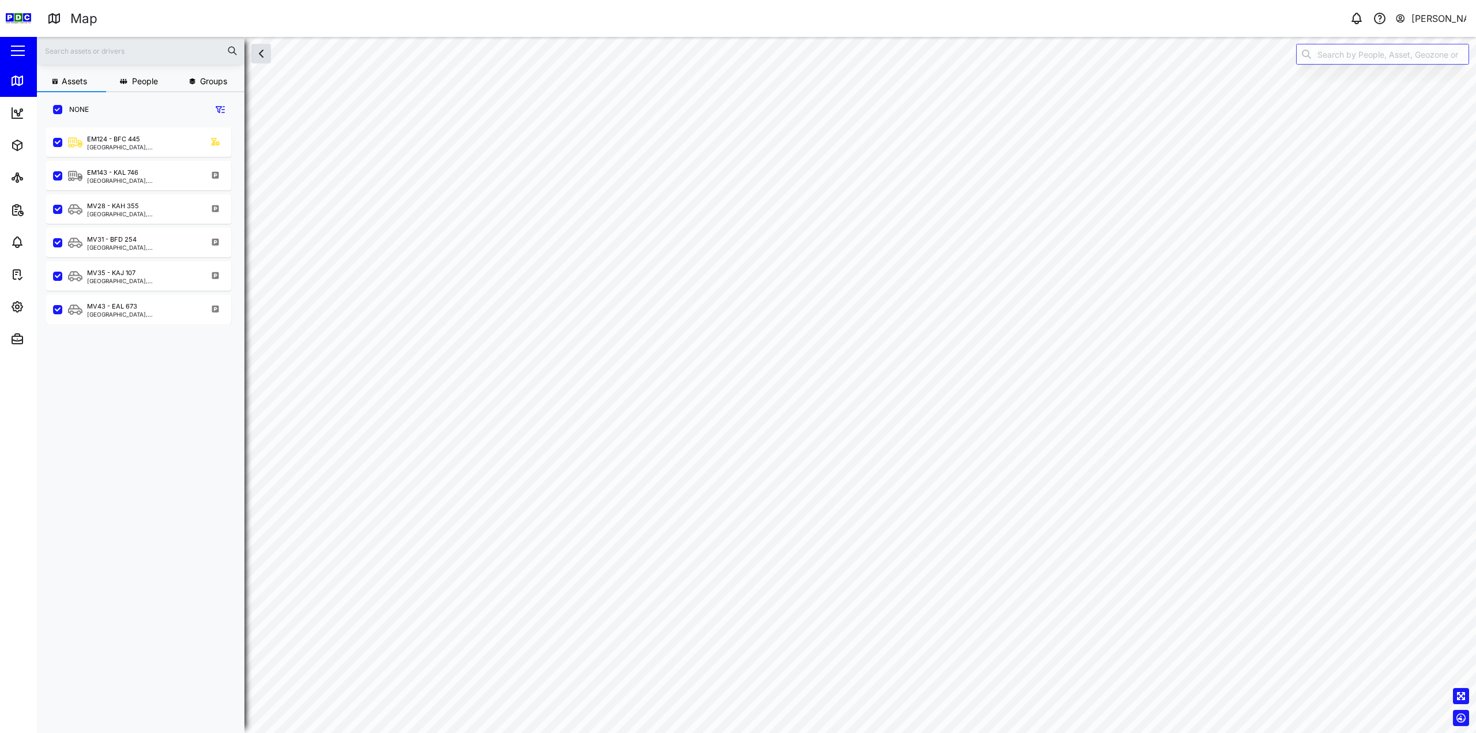
checkbox input "true"
click at [139, 140] on div "EM124 - BFC 445" at bounding box center [113, 139] width 53 height 10
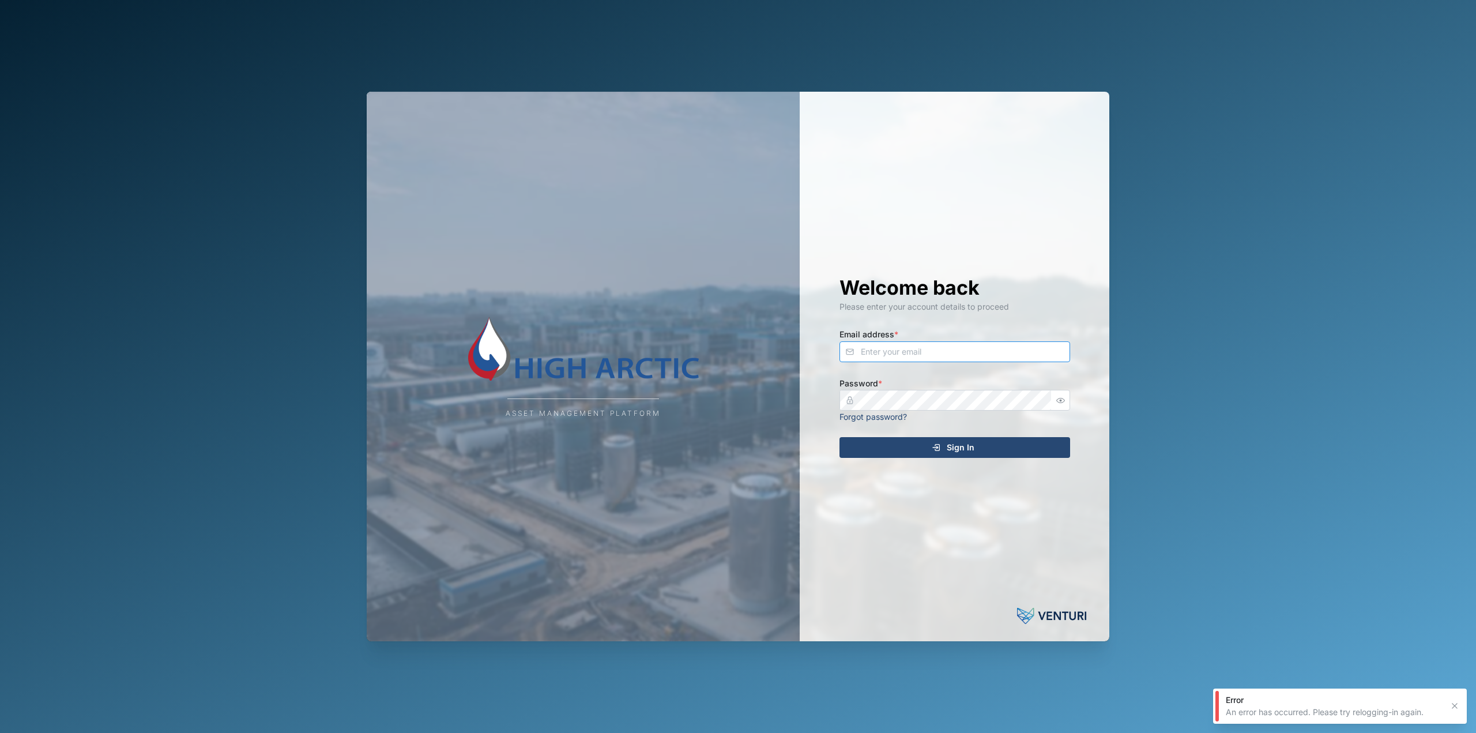
click at [875, 356] on input "Email address *" at bounding box center [955, 351] width 231 height 21
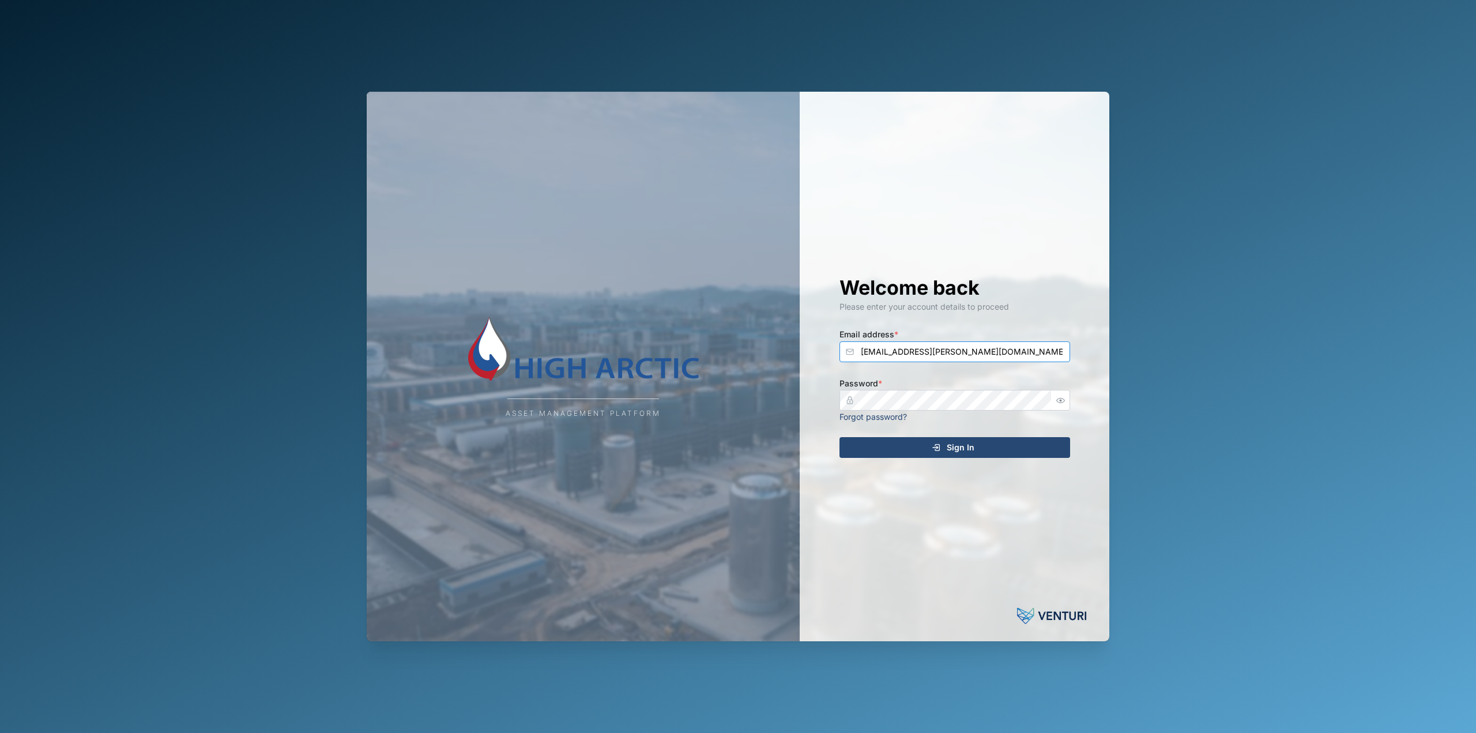
type input "[EMAIL_ADDRESS][PERSON_NAME][DOMAIN_NAME]"
click at [840, 437] on button "Sign In" at bounding box center [955, 447] width 231 height 21
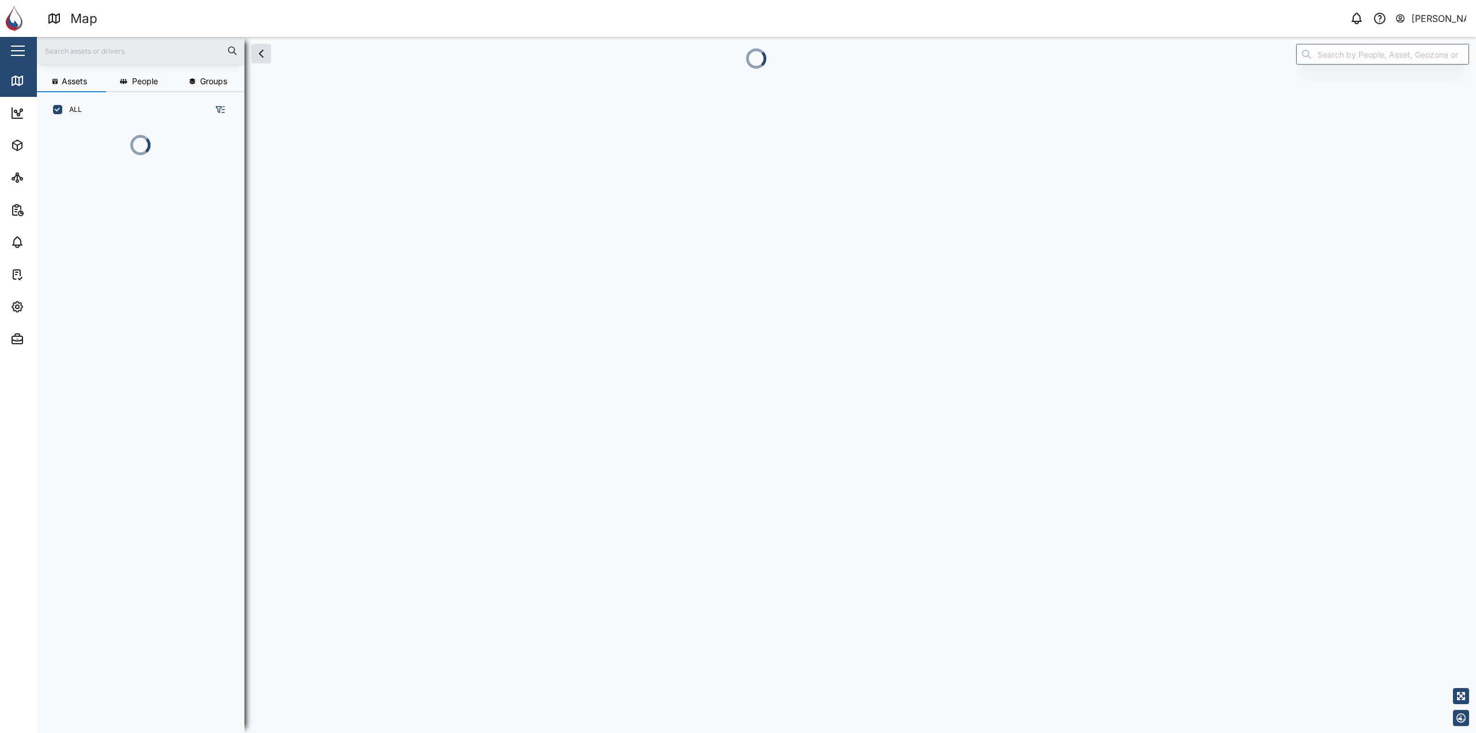
scroll to position [592, 181]
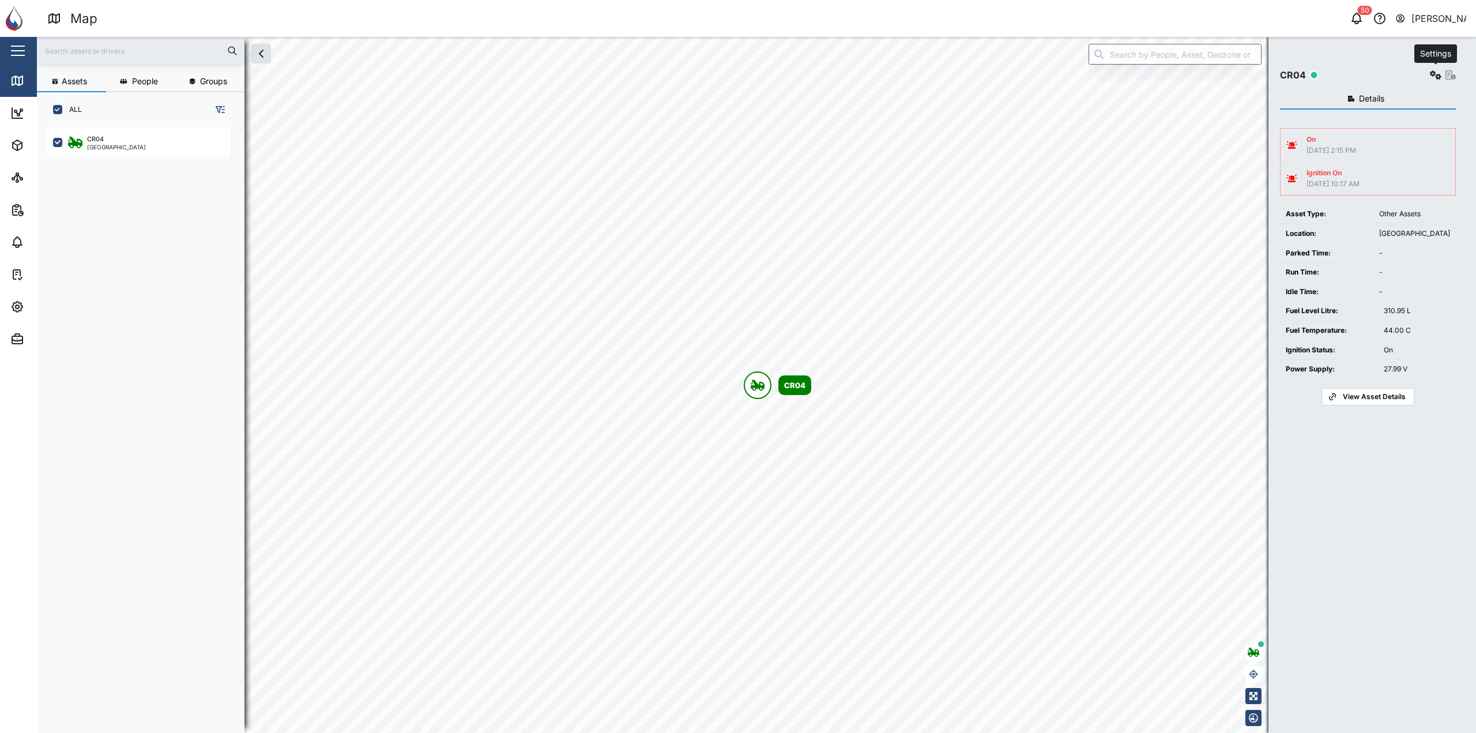
click at [1438, 82] on button "button" at bounding box center [1436, 75] width 16 height 16
click at [1369, 149] on div "Event logs" at bounding box center [1394, 150] width 80 height 13
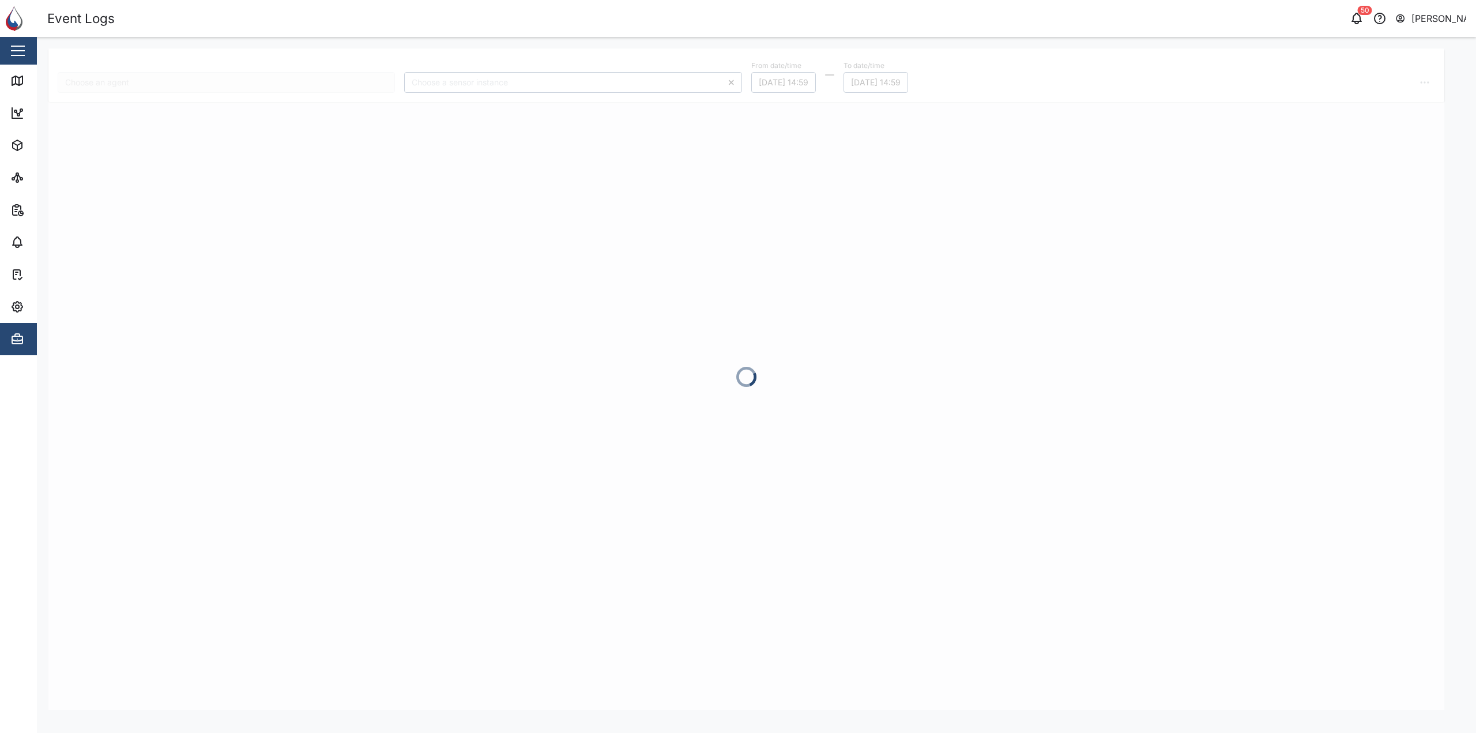
type input "CR04"
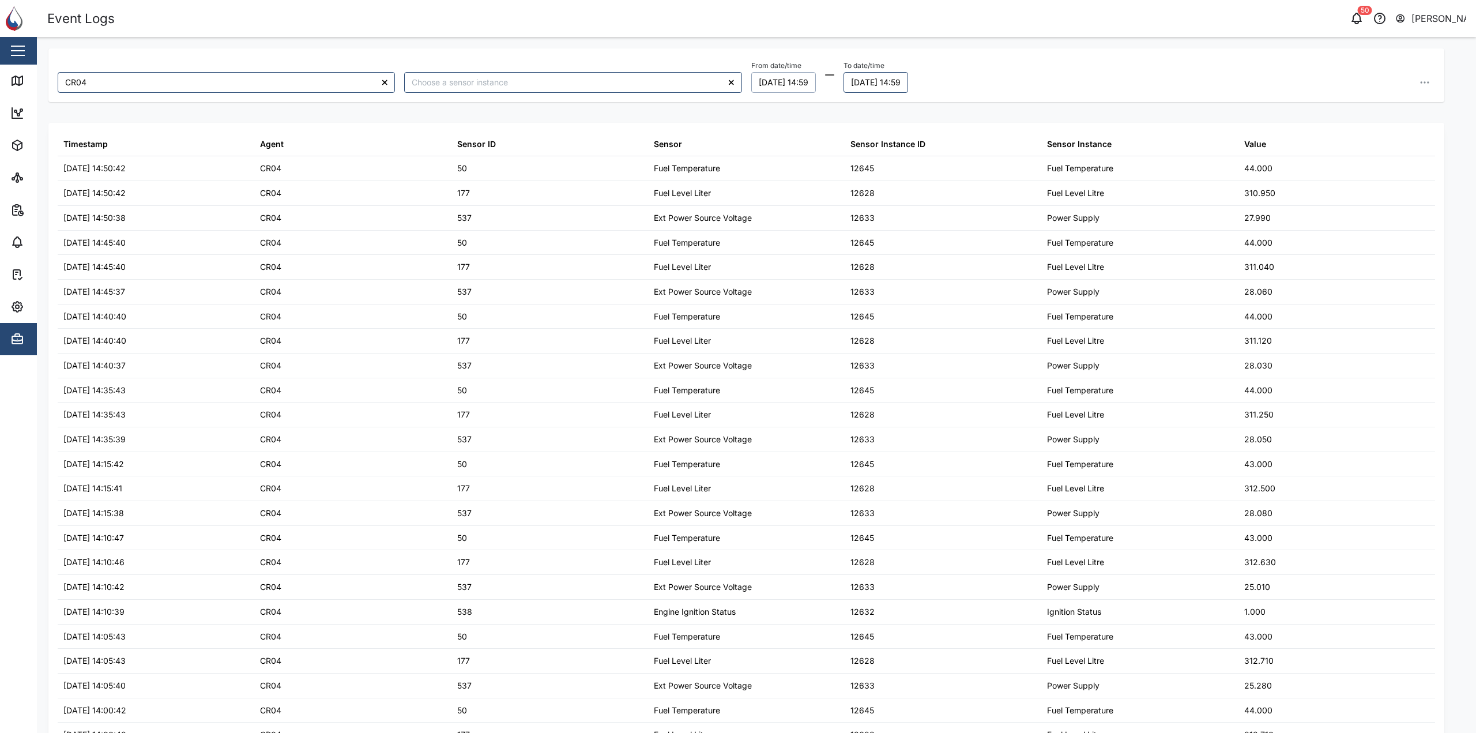
click at [783, 92] on button "08/10/2025 14:59" at bounding box center [784, 82] width 65 height 21
click at [768, 161] on button "29" at bounding box center [767, 158] width 21 height 21
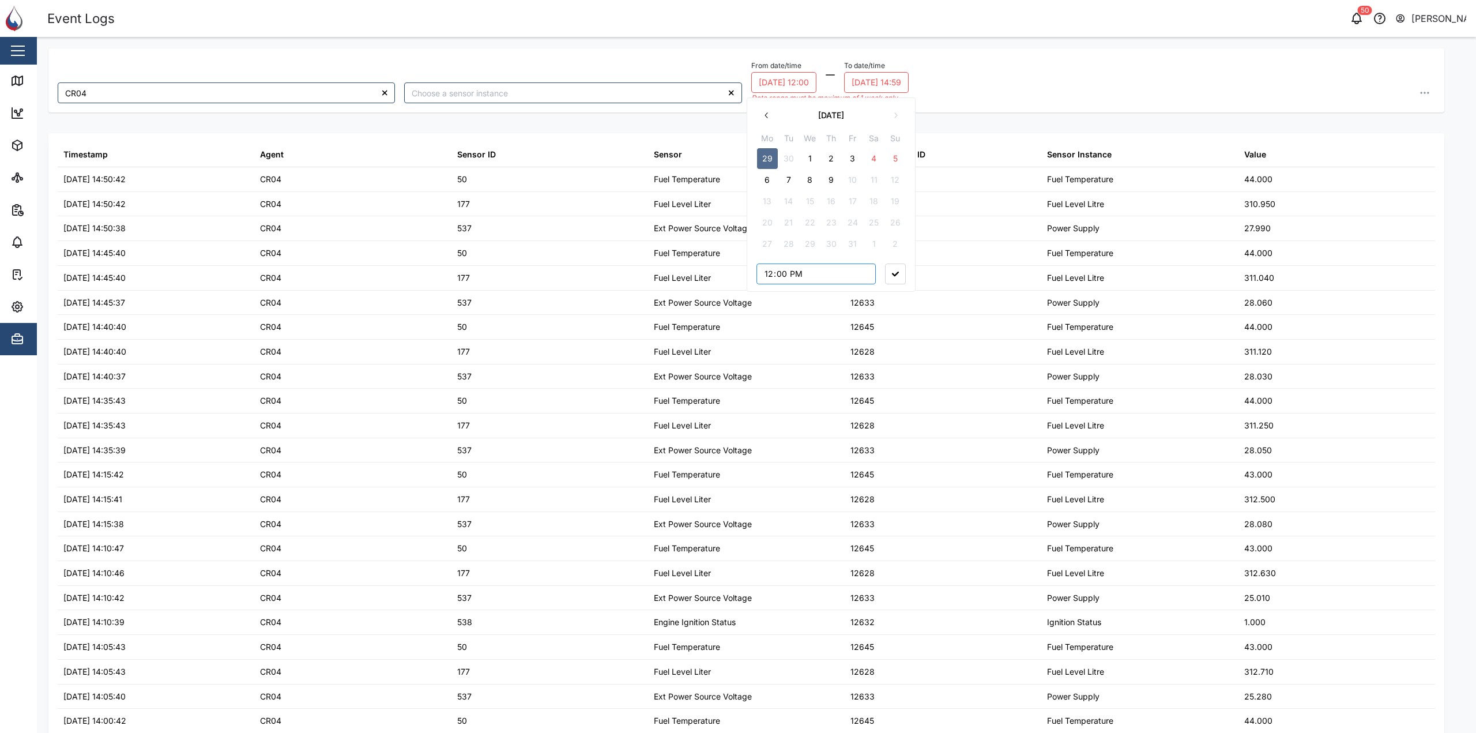
type input "00:00"
click at [894, 281] on button "button" at bounding box center [895, 274] width 21 height 21
click at [911, 82] on button "09/10/2025 14:59" at bounding box center [878, 82] width 65 height 21
click at [1009, 159] on button "5" at bounding box center [1008, 158] width 21 height 21
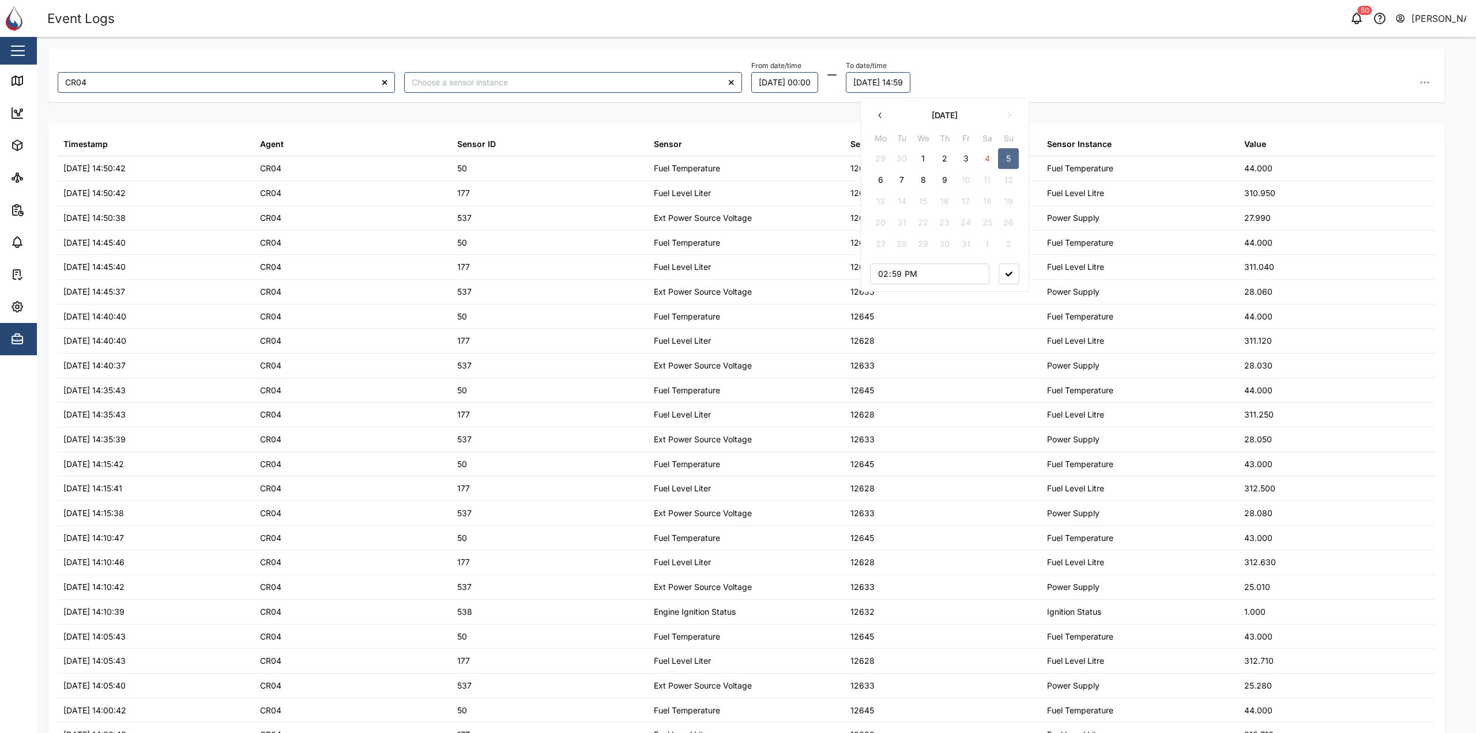
click at [885, 184] on button "6" at bounding box center [880, 180] width 21 height 21
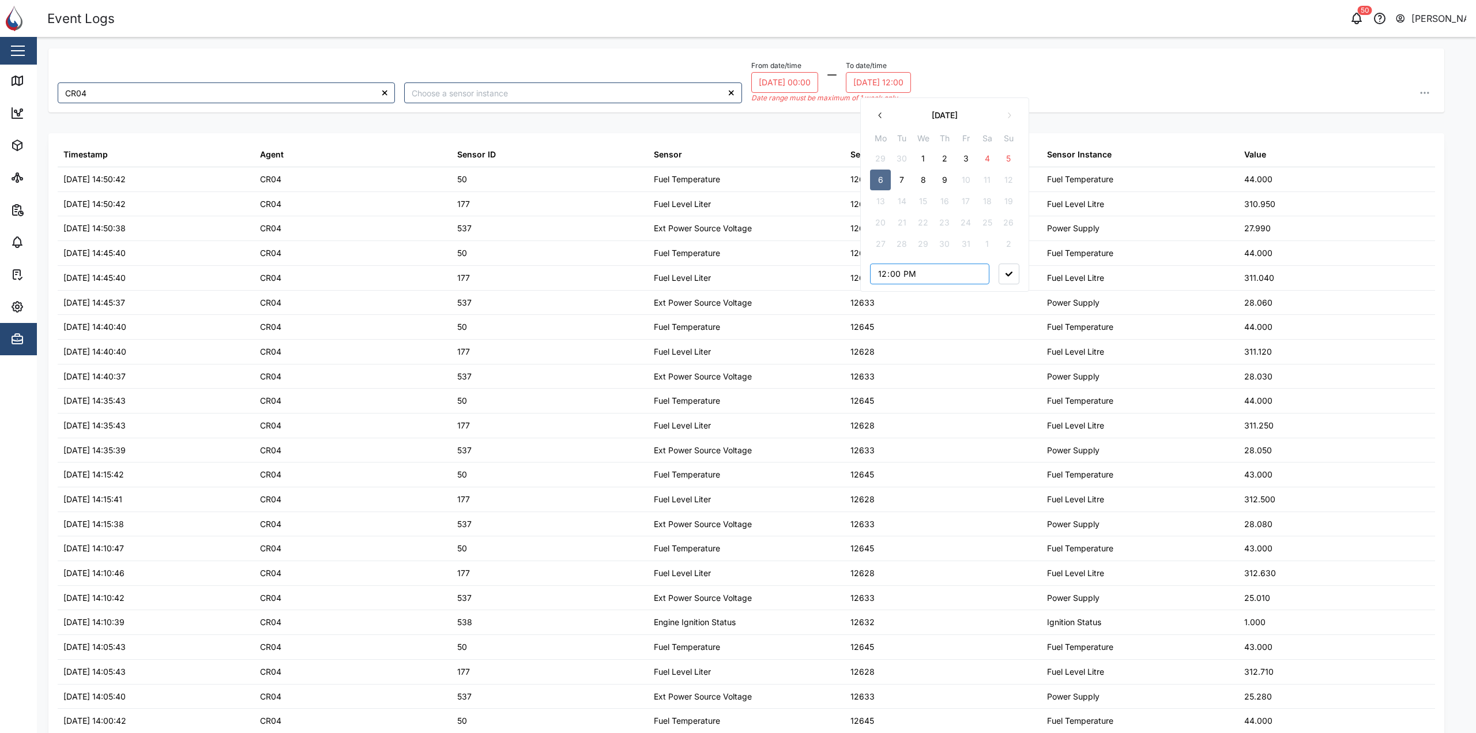
type input "00:00"
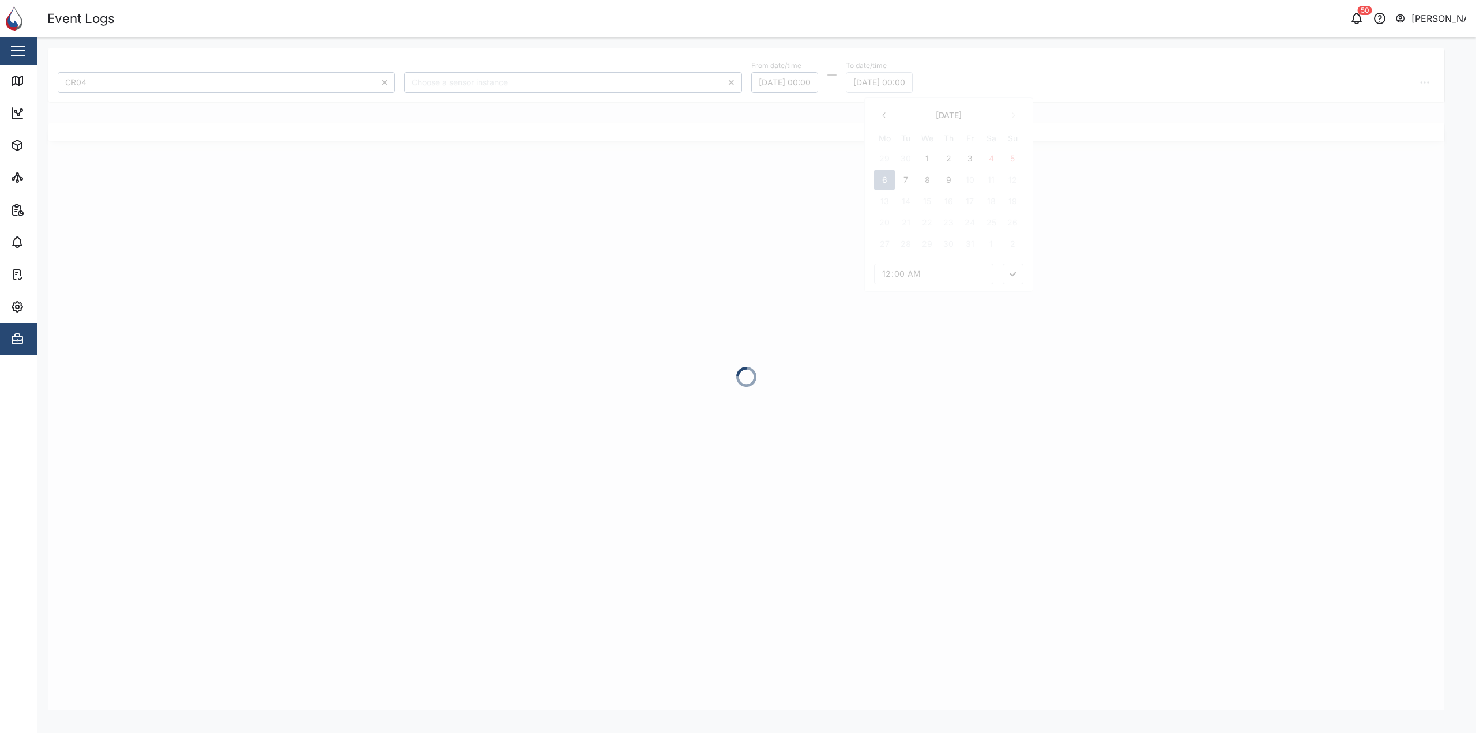
click at [1001, 279] on div at bounding box center [746, 379] width 1396 height 662
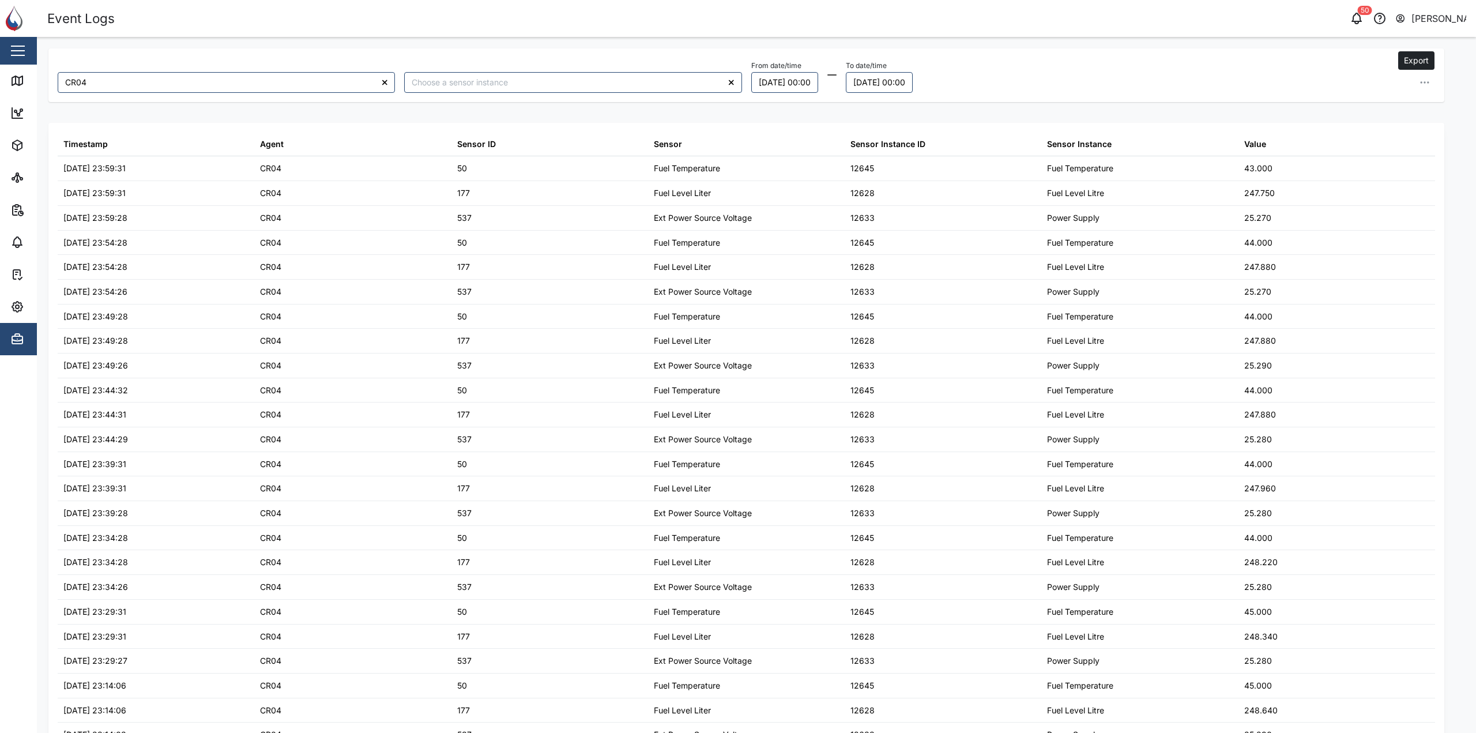
click at [1416, 91] on button "button" at bounding box center [1425, 82] width 21 height 21
click at [1352, 162] on span "Export all as CSV" at bounding box center [1332, 161] width 68 height 20
click at [1081, 115] on div "CR04 From date/time 29/09/2025 00:00 To date/time 06/10/2025 00:00 Export data …" at bounding box center [746, 379] width 1396 height 662
click at [16, 93] on link "Map" at bounding box center [75, 81] width 150 height 32
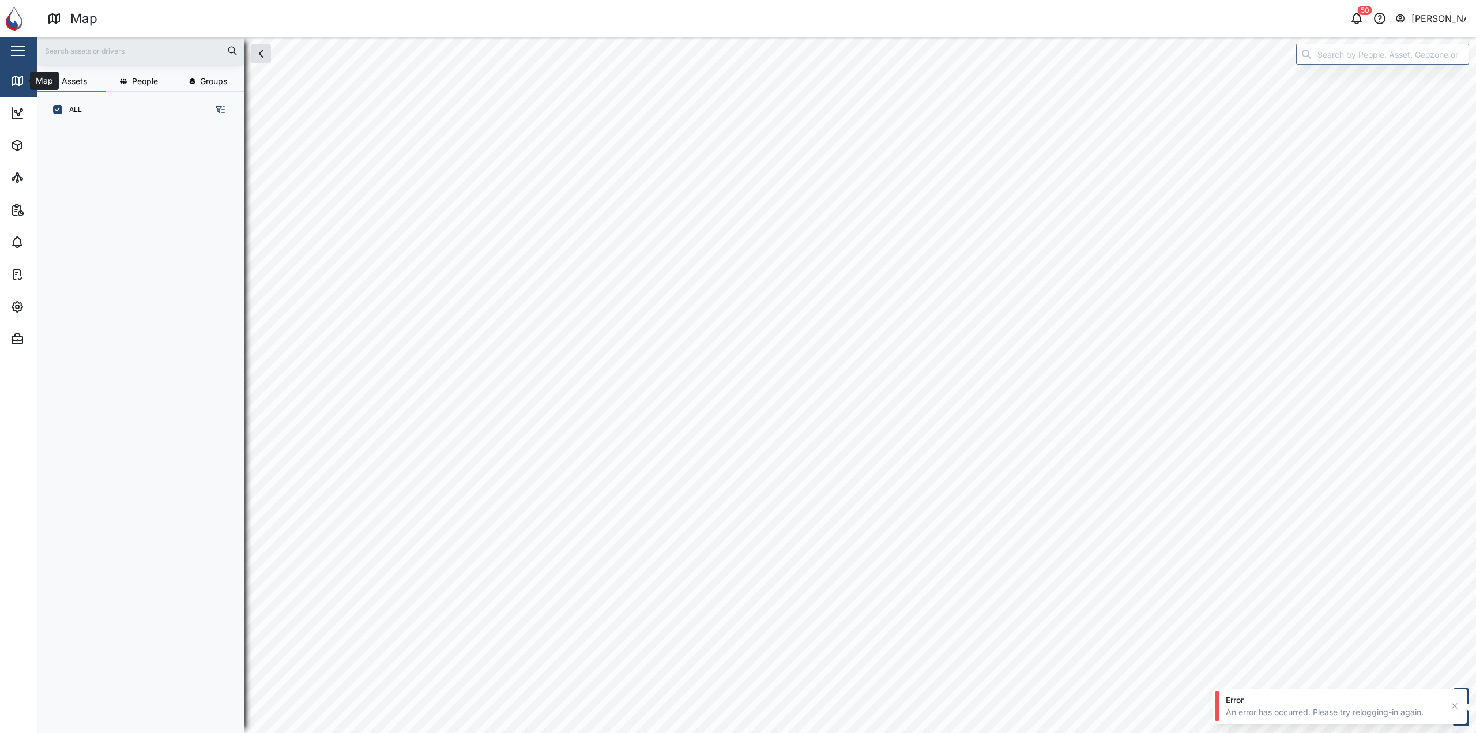
scroll to position [9, 9]
click at [98, 125] on div "grid" at bounding box center [145, 423] width 198 height 600
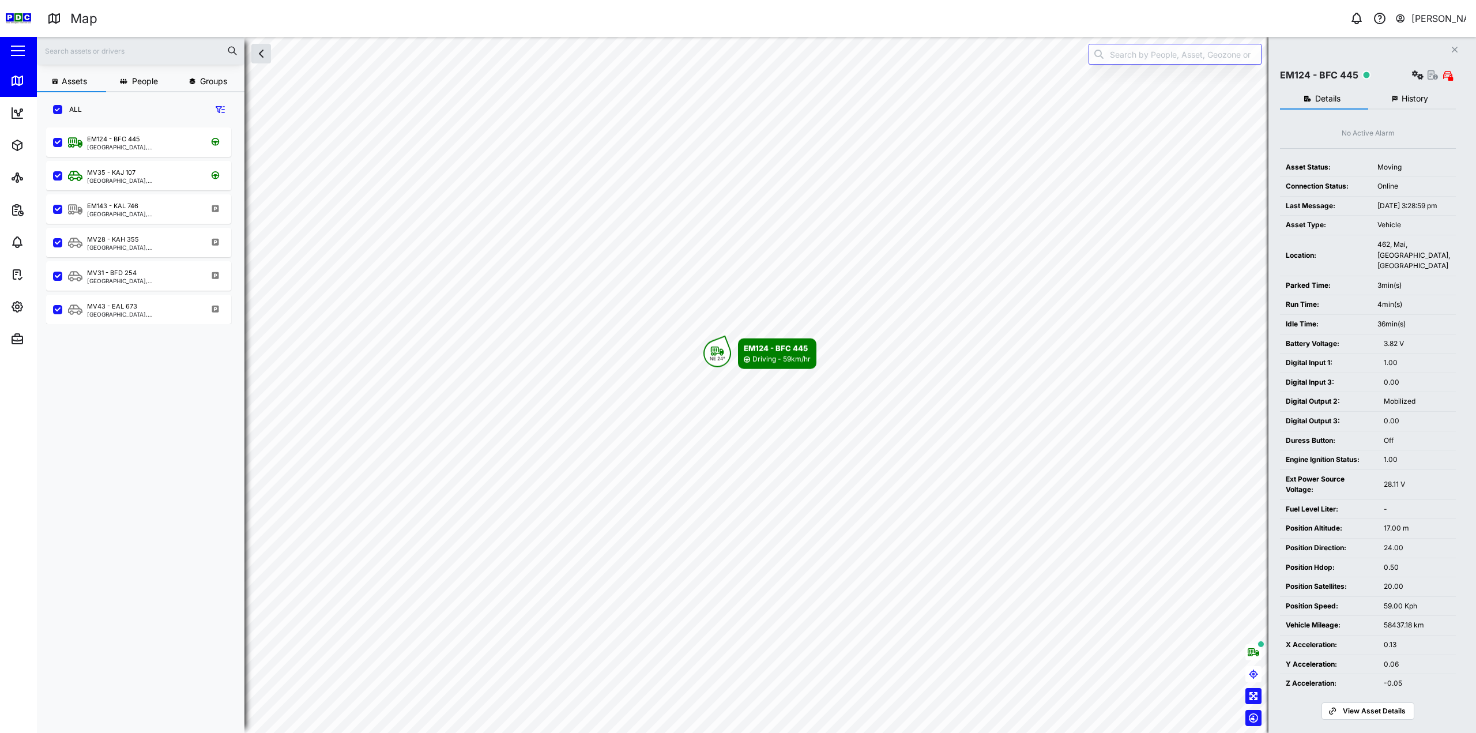
scroll to position [592, 181]
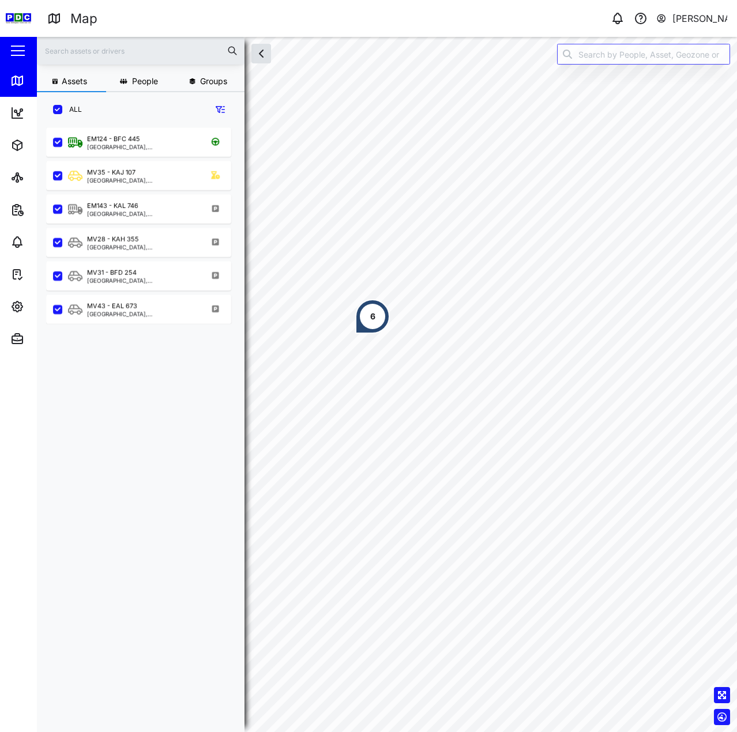
scroll to position [591, 181]
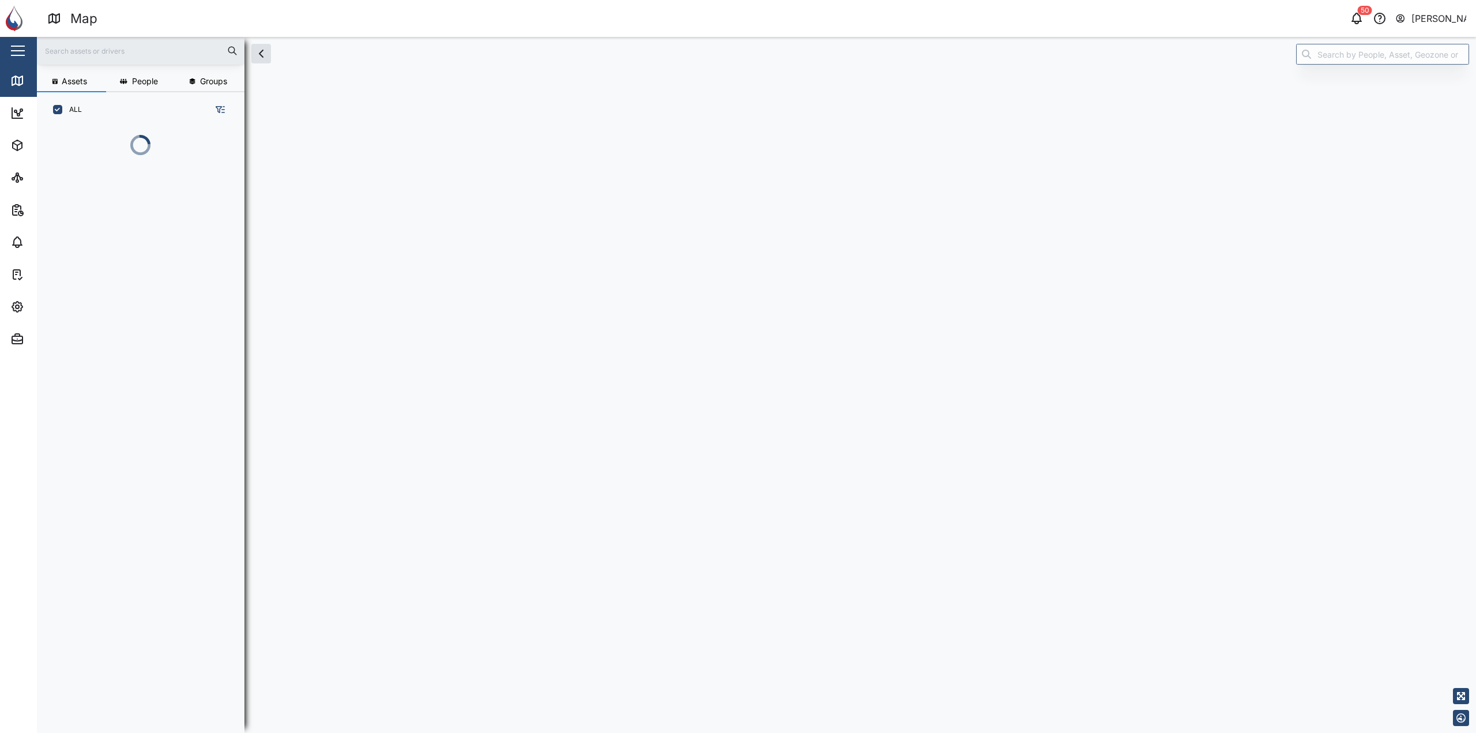
scroll to position [542, 181]
click at [117, 134] on div "CR04 [GEOGRAPHIC_DATA]" at bounding box center [138, 141] width 185 height 29
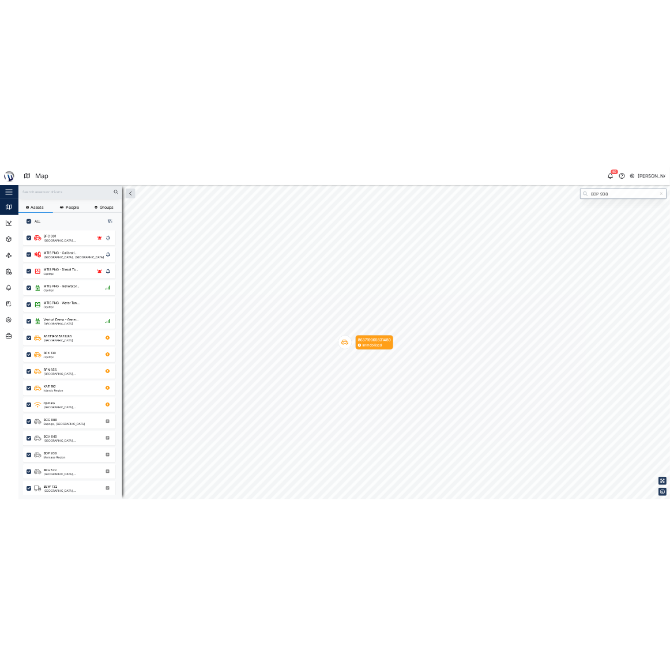
scroll to position [525, 181]
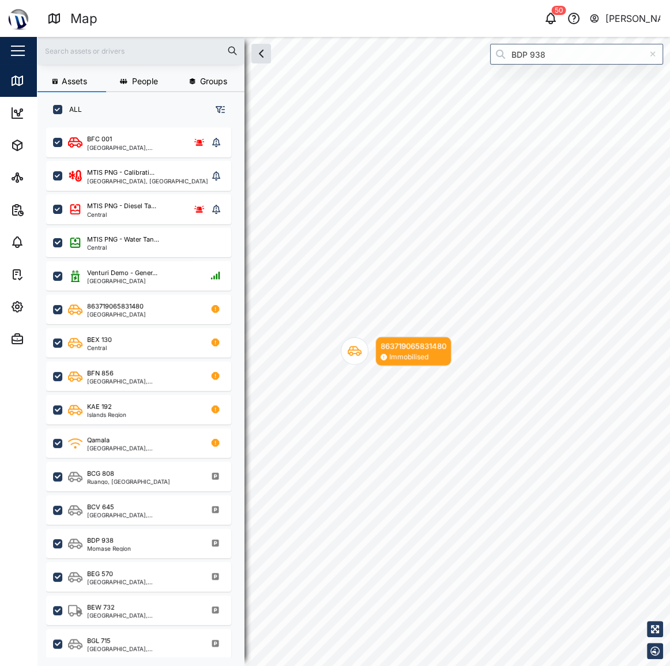
scroll to position [9, 8]
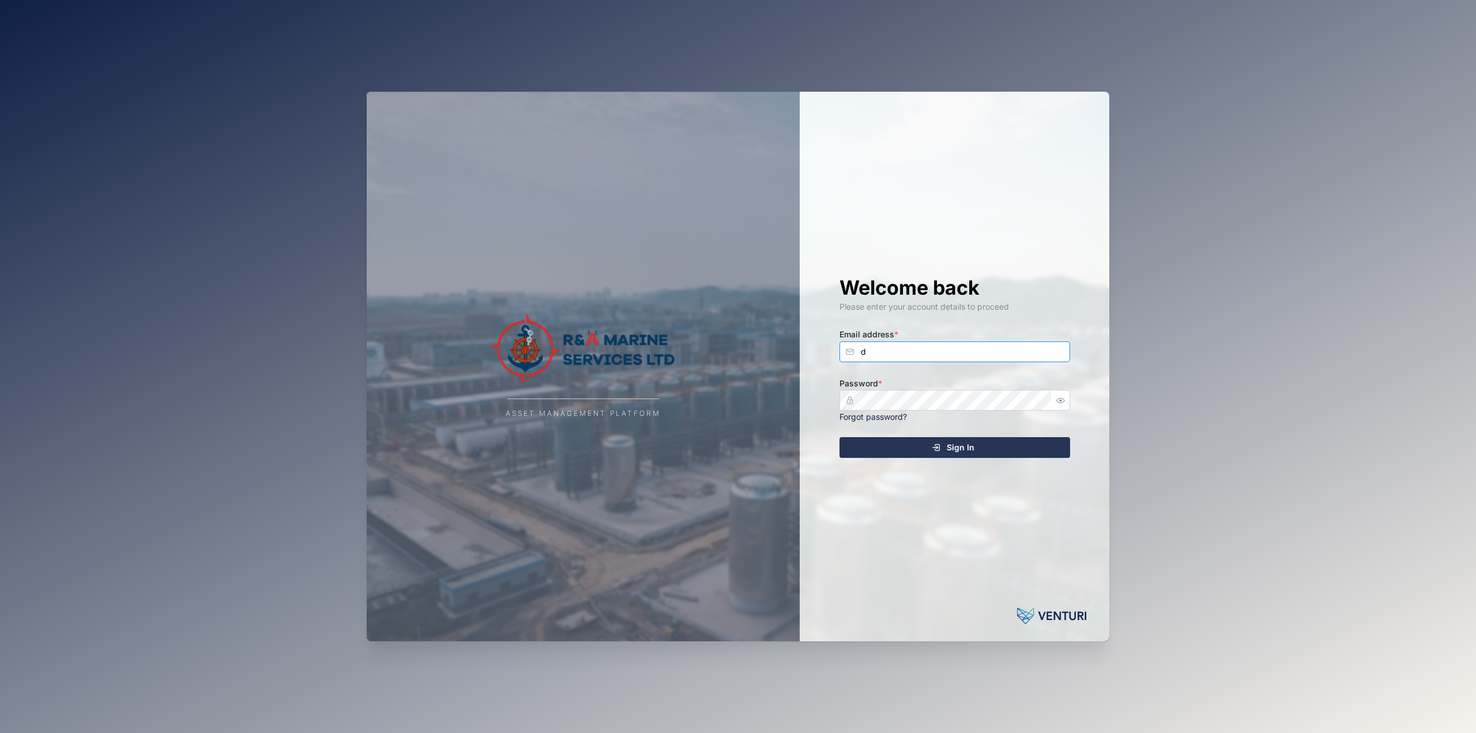
click at [874, 355] on input "d" at bounding box center [955, 351] width 231 height 21
type input "declan.delahunty@venturi.io"
click at [840, 437] on button "Sign In" at bounding box center [955, 447] width 231 height 21
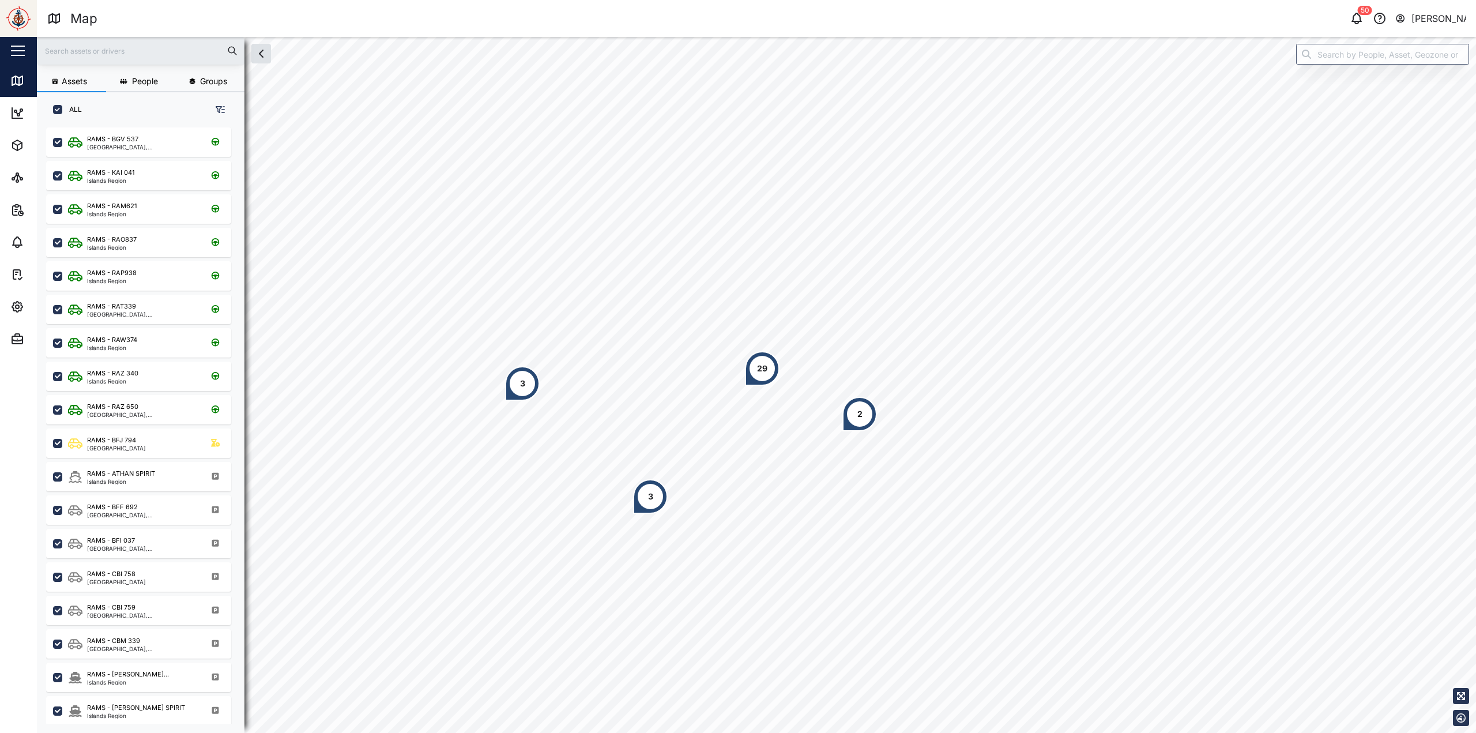
click at [650, 497] on div "3" at bounding box center [650, 496] width 5 height 13
click at [517, 390] on div "3" at bounding box center [522, 383] width 35 height 35
click at [517, 390] on div "RAMS - BFJ 794 RAMS - CBI 758 RAMS - RAY009 3" at bounding box center [574, 331] width 138 height 138
click at [859, 408] on div "2" at bounding box center [860, 414] width 5 height 13
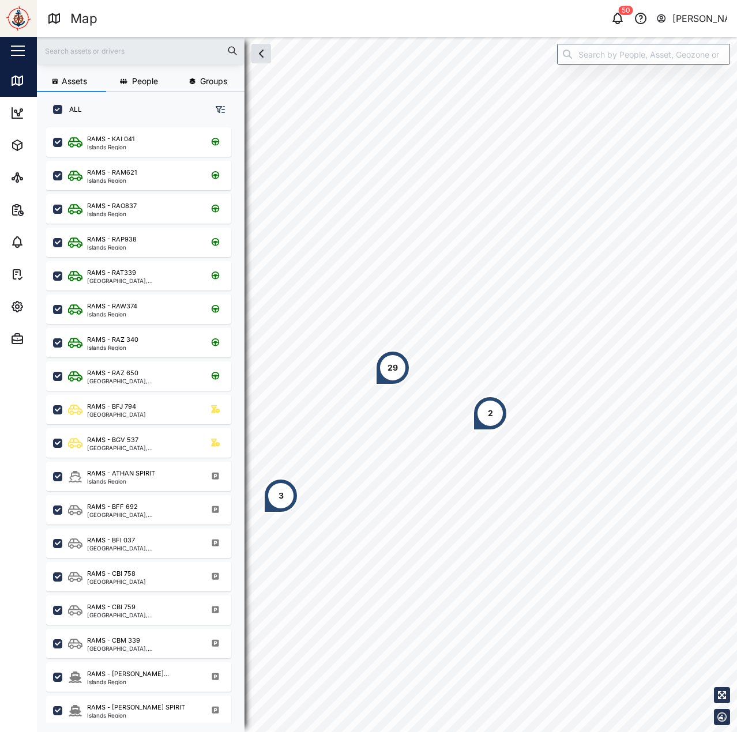
scroll to position [591, 181]
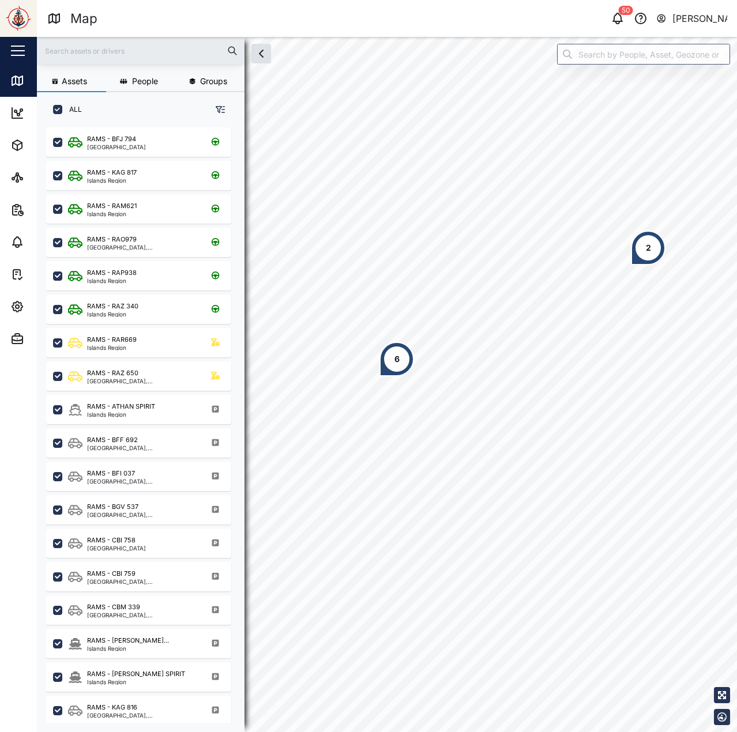
click at [642, 250] on div "2" at bounding box center [648, 248] width 35 height 35
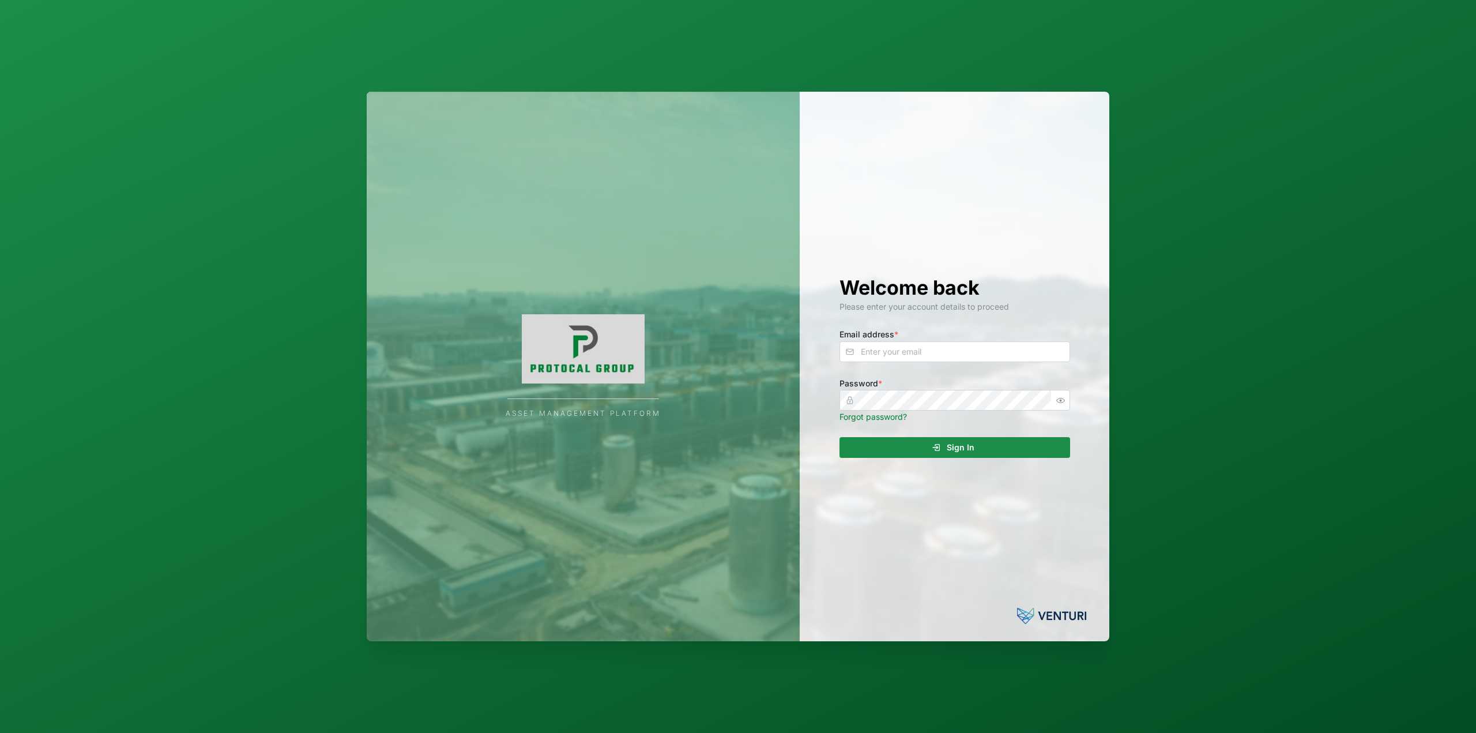
click at [893, 362] on div "Welcome back Please enter your account details to proceed Email address * Passw…" at bounding box center [955, 367] width 277 height 550
click at [893, 356] on input "d" at bounding box center [955, 351] width 231 height 21
type input "[EMAIL_ADDRESS][PERSON_NAME][DOMAIN_NAME]"
click at [840, 437] on button "Sign In" at bounding box center [955, 447] width 231 height 21
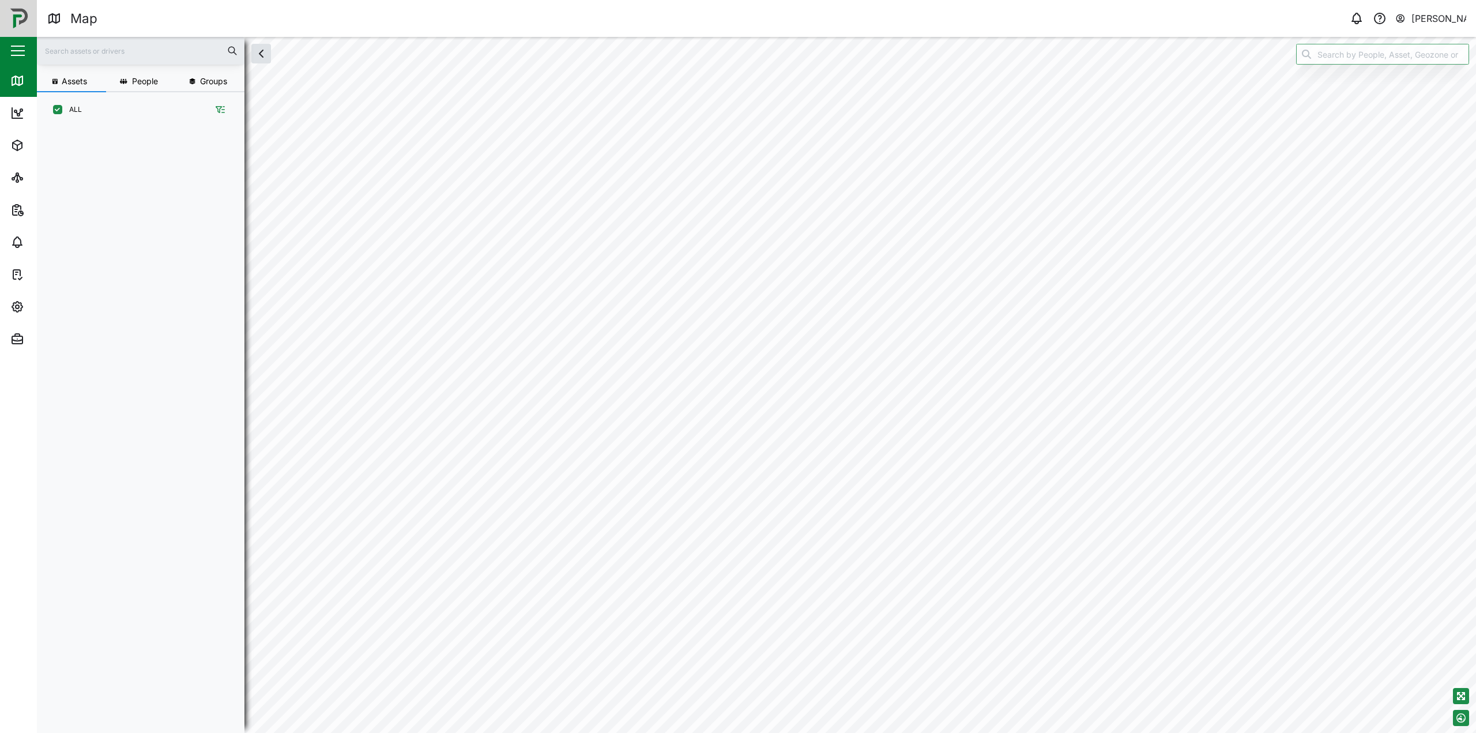
scroll to position [592, 181]
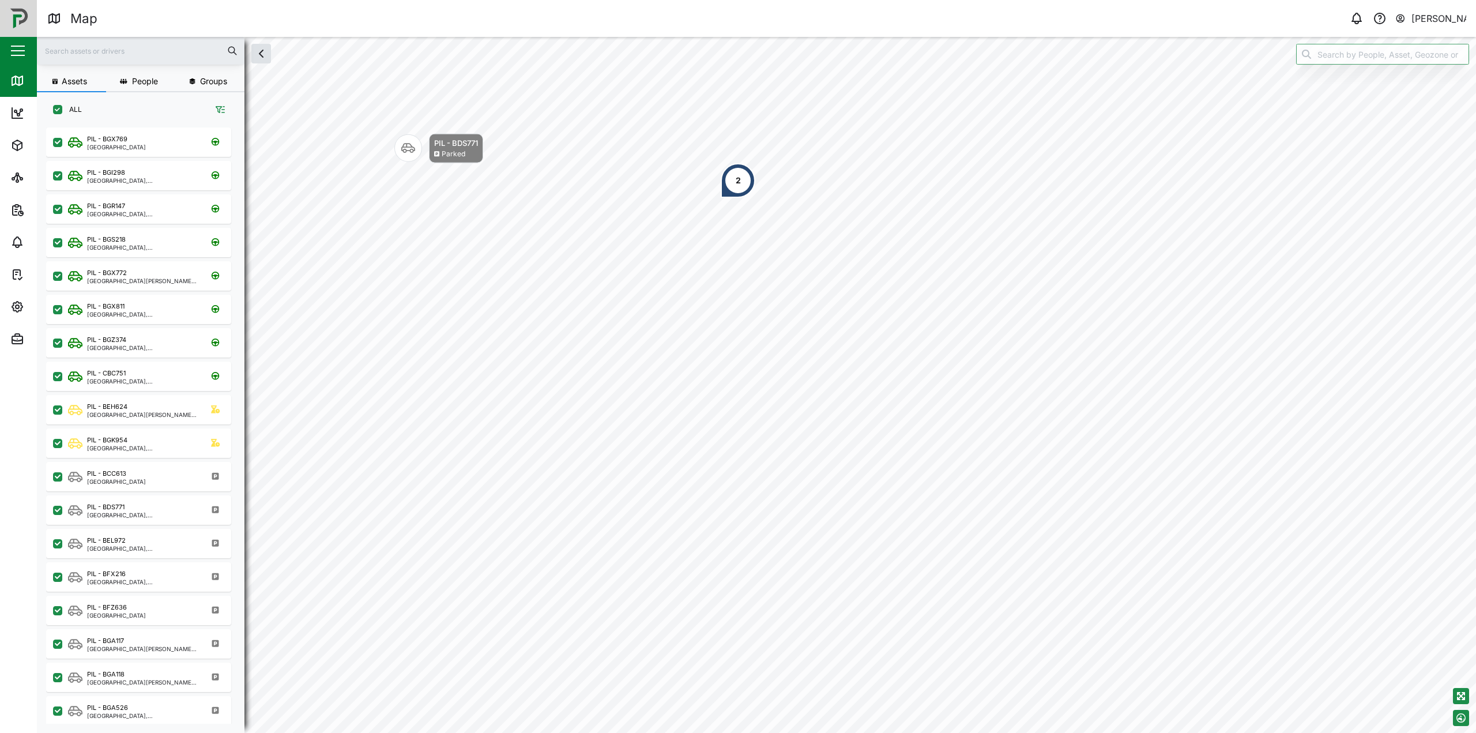
click at [733, 187] on div "2" at bounding box center [738, 180] width 35 height 35
click at [797, 95] on div "PIL - BCC613" at bounding box center [770, 98] width 56 height 12
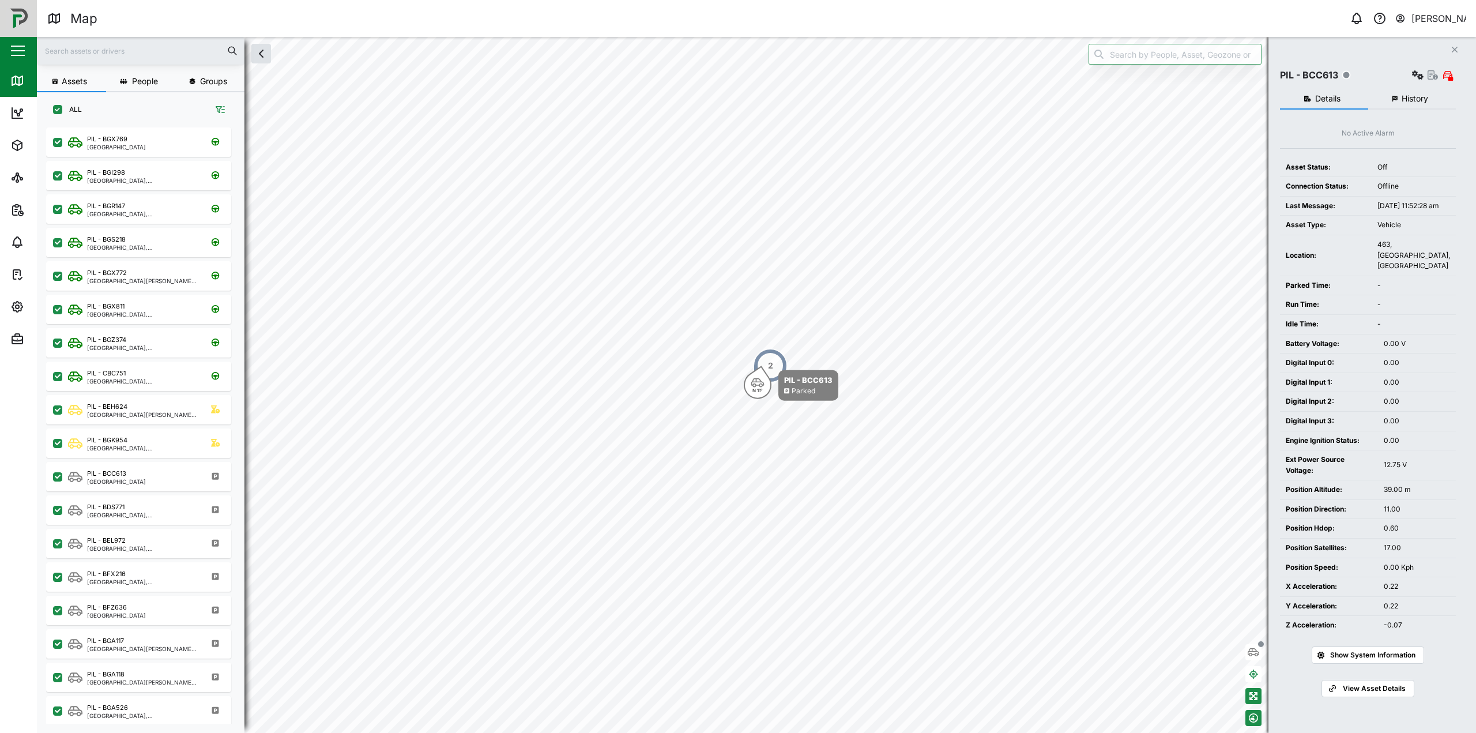
click at [774, 359] on div "2" at bounding box center [770, 365] width 35 height 35
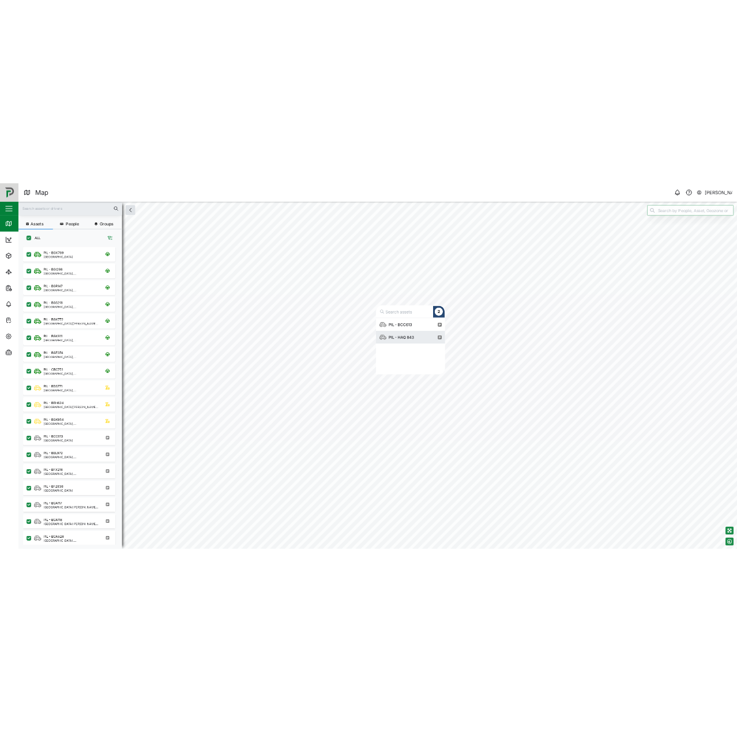
scroll to position [104, 130]
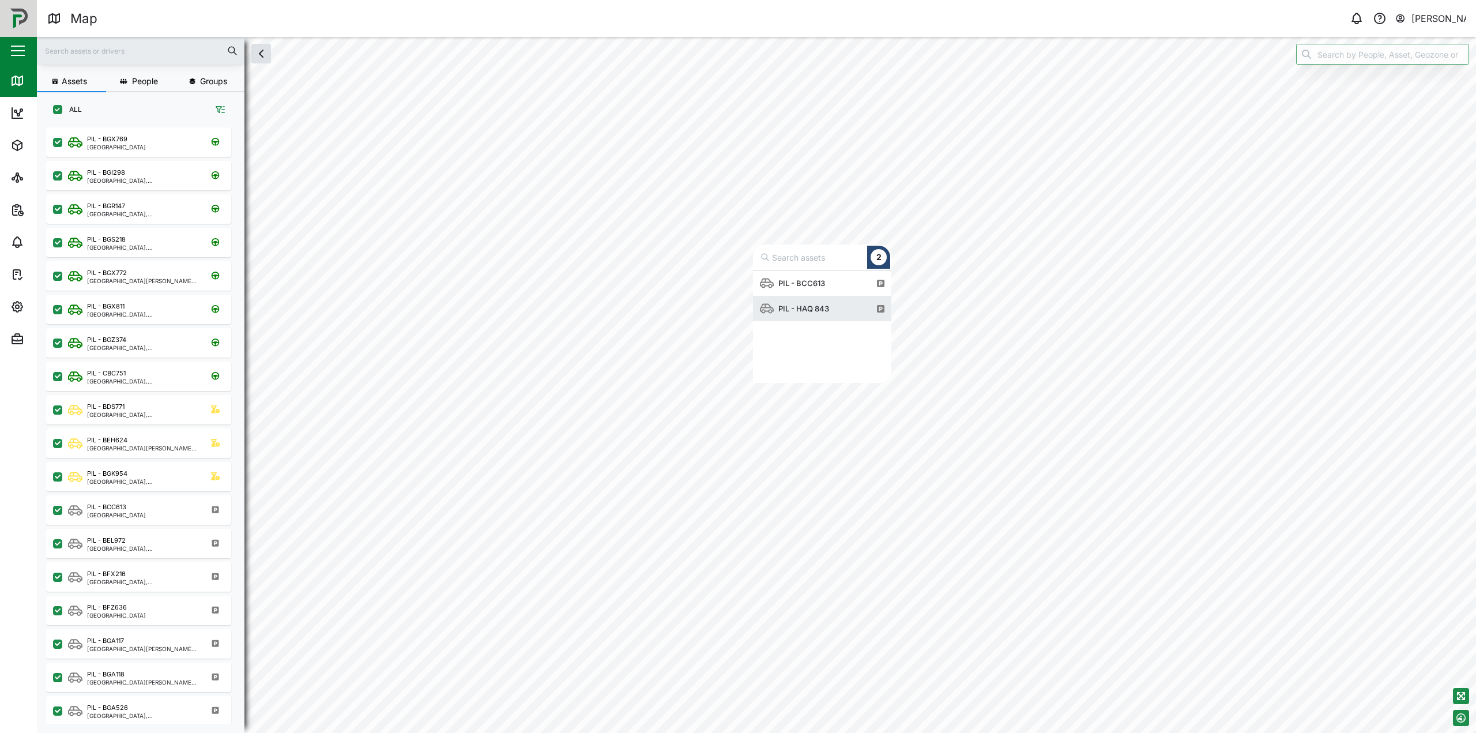
click at [811, 311] on div "PIL - HAQ 843" at bounding box center [804, 309] width 60 height 12
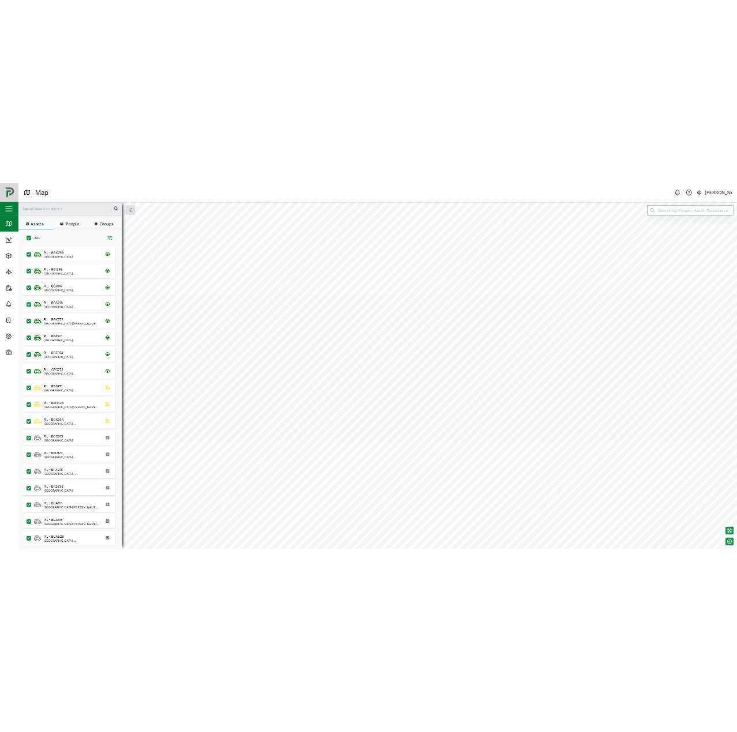
scroll to position [591, 181]
